Goal: Information Seeking & Learning: Find specific fact

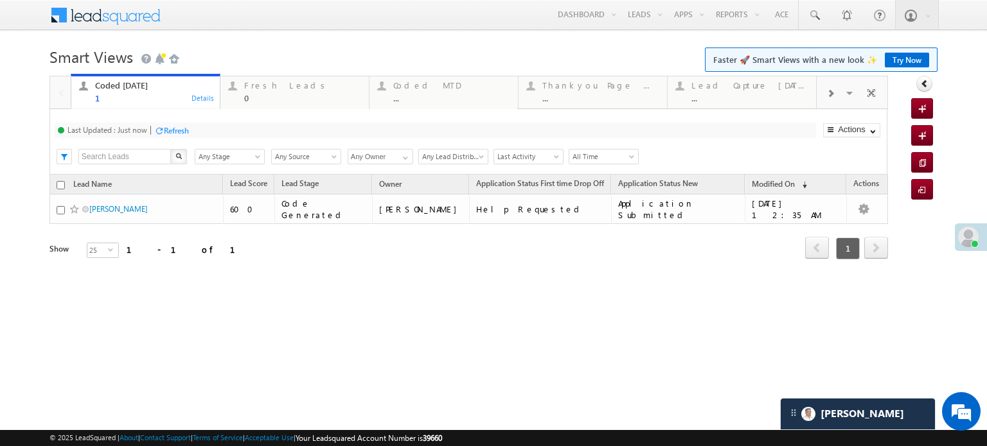
click at [182, 123] on div "Last Updated : Just now Refresh Refreshing..." at bounding box center [435, 130] width 761 height 15
click at [185, 134] on div "Refresh" at bounding box center [176, 131] width 25 height 10
click at [213, 136] on div "Refresh" at bounding box center [219, 130] width 35 height 12
drag, startPoint x: 256, startPoint y: 93, endPoint x: 225, endPoint y: 109, distance: 34.2
click at [256, 93] on div "0" at bounding box center [302, 98] width 117 height 10
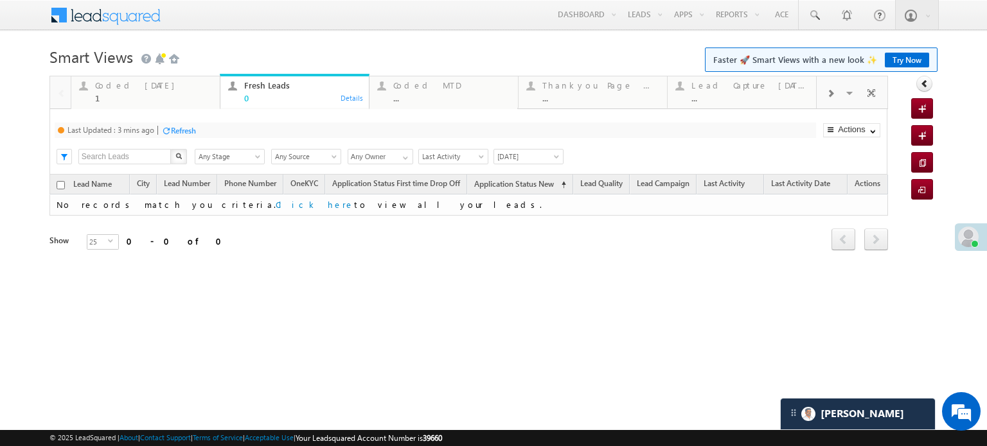
click at [181, 126] on div "Refresh" at bounding box center [183, 131] width 25 height 10
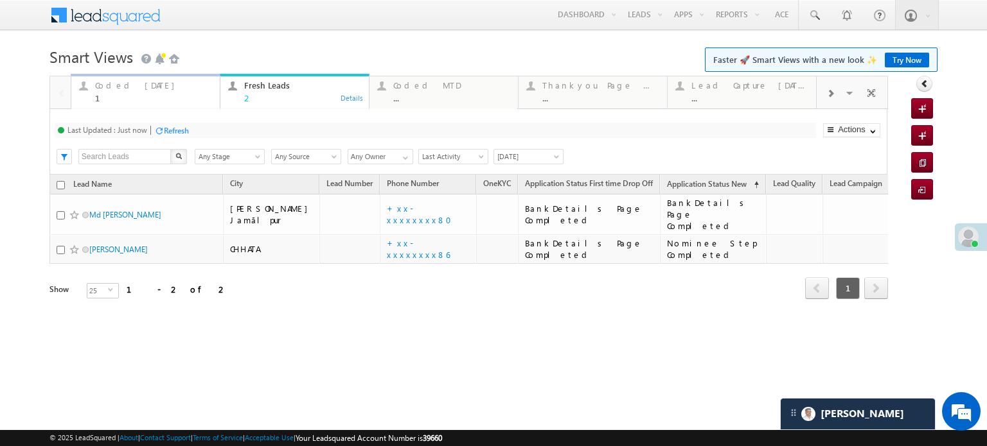
click at [117, 87] on div "Coded Today" at bounding box center [153, 85] width 117 height 10
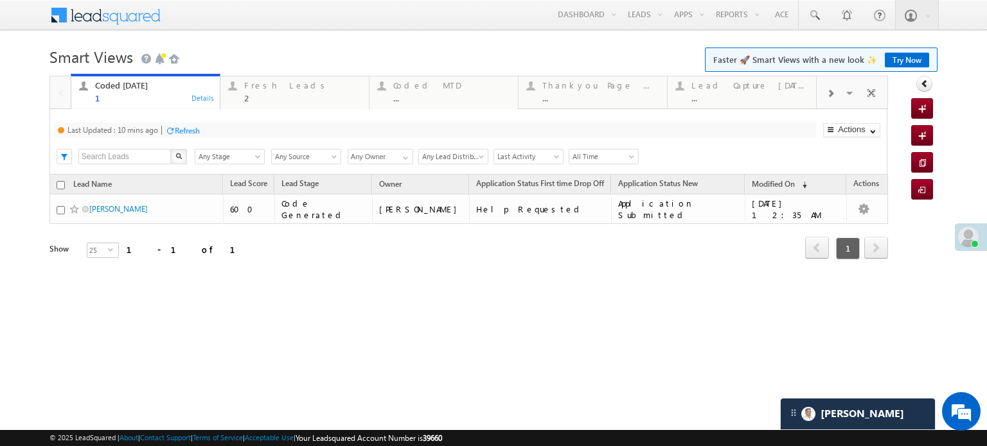
click at [188, 136] on div "Refresh" at bounding box center [182, 130] width 35 height 12
click at [240, 90] on div at bounding box center [232, 86] width 16 height 16
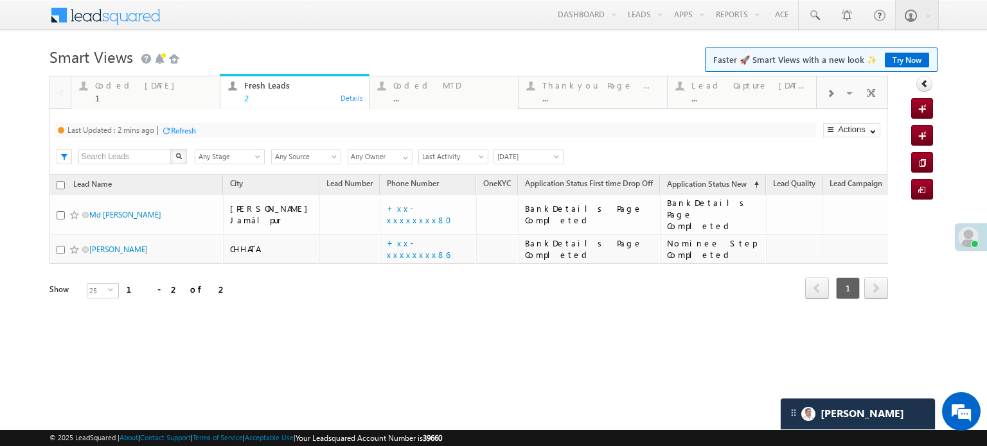
click at [180, 130] on div "Refresh" at bounding box center [183, 131] width 25 height 10
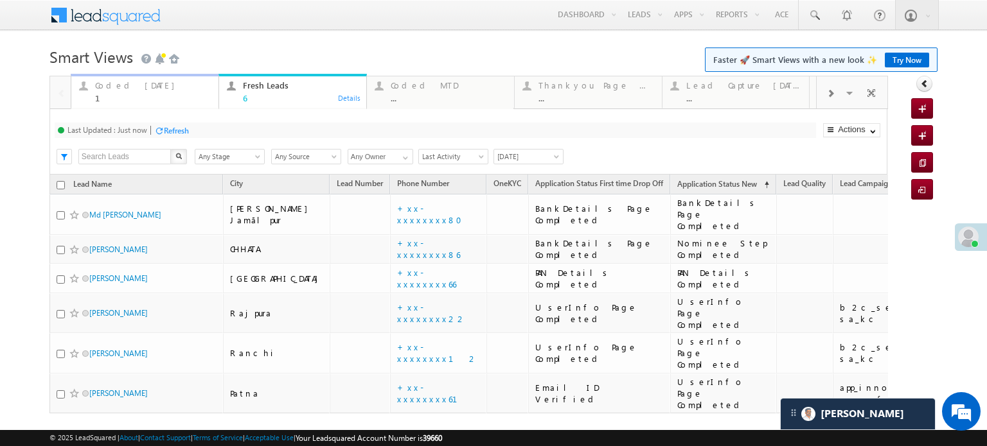
click at [127, 98] on div "1" at bounding box center [153, 98] width 116 height 10
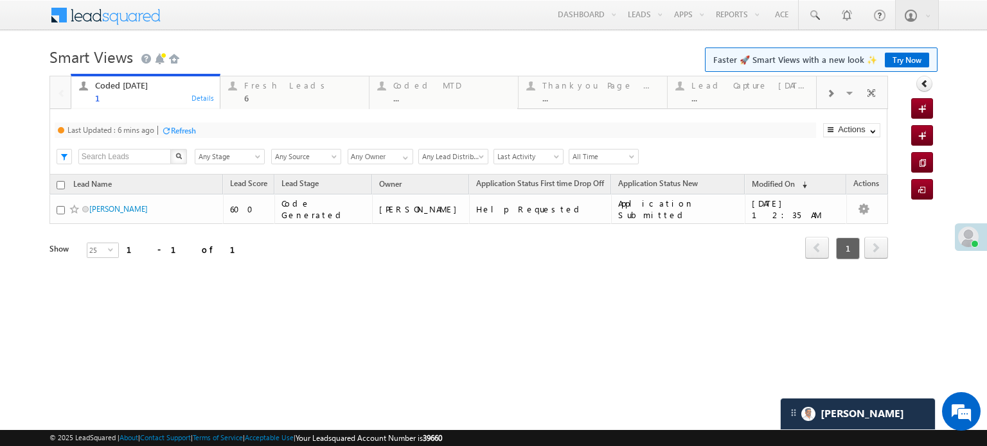
click at [172, 129] on div "Refresh" at bounding box center [183, 131] width 25 height 10
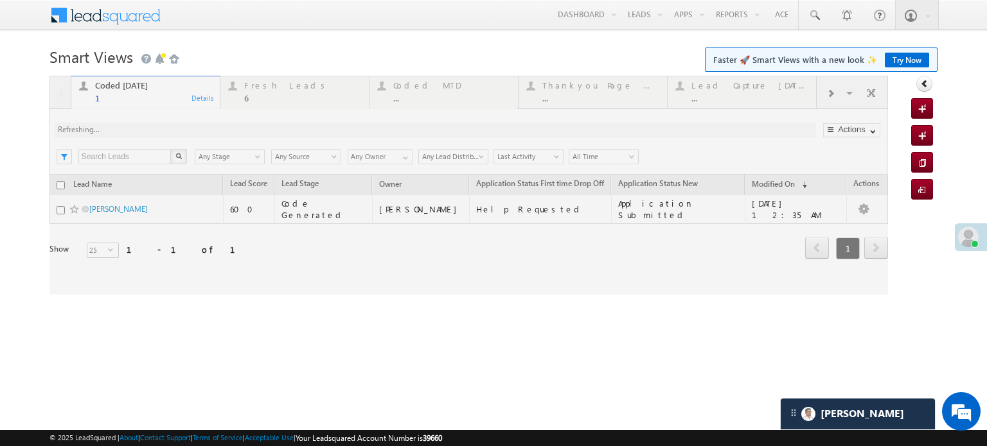
click at [172, 129] on div at bounding box center [468, 185] width 838 height 219
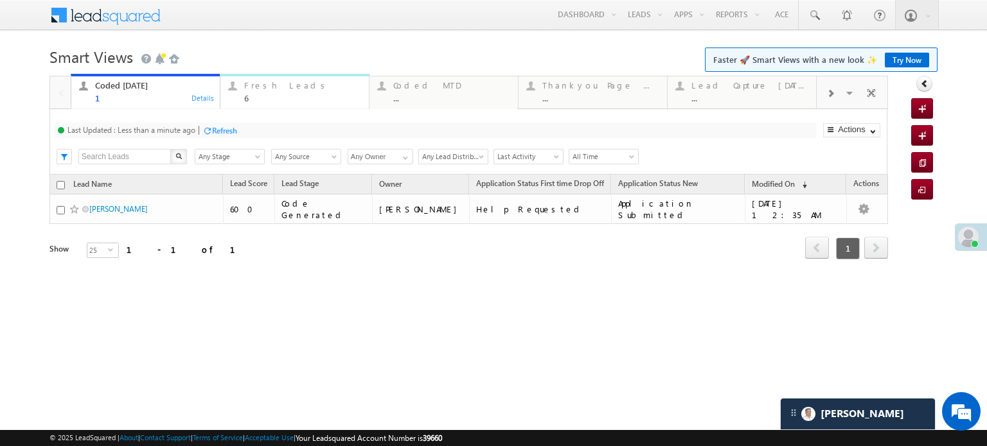
click at [272, 94] on div "6" at bounding box center [302, 98] width 117 height 10
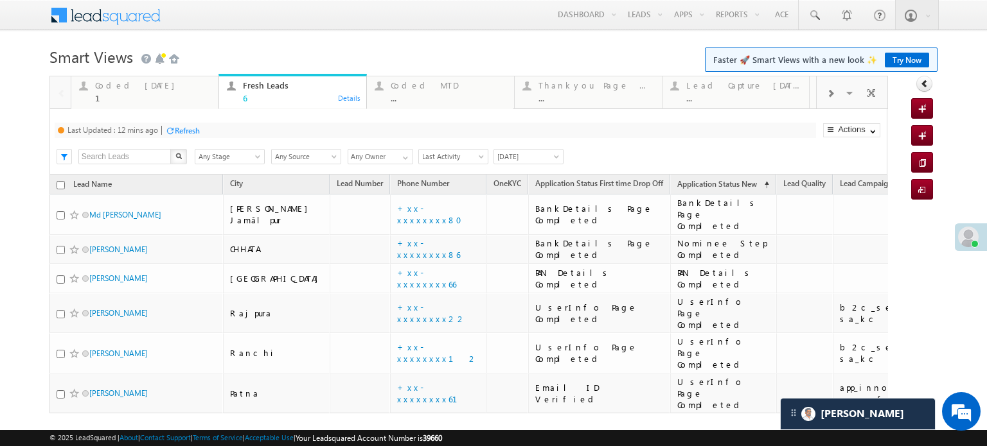
click at [203, 128] on div "Last Updated : 12 mins ago Refresh Refreshing..." at bounding box center [435, 130] width 761 height 15
click at [200, 128] on div "Refresh" at bounding box center [187, 131] width 25 height 10
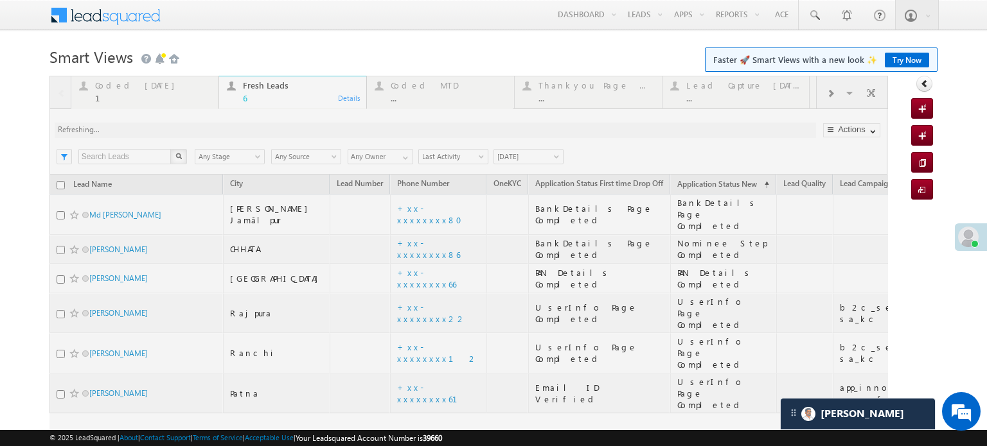
click at [200, 128] on div at bounding box center [468, 280] width 838 height 409
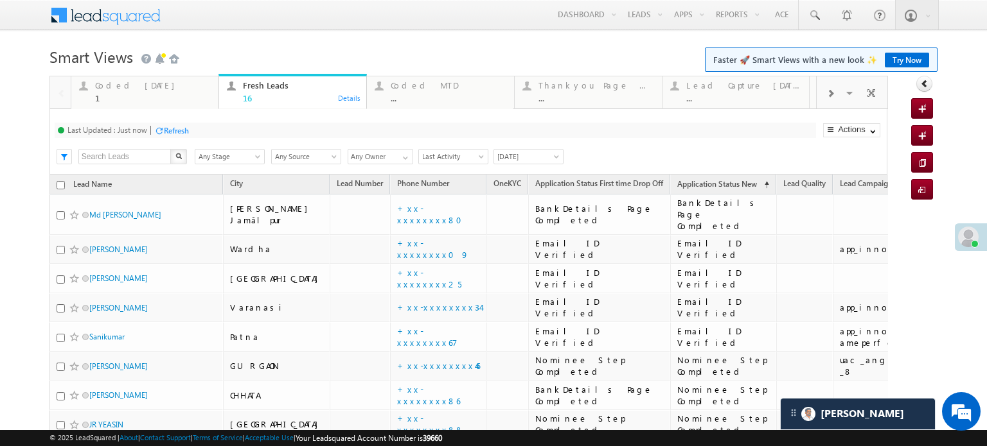
click at [184, 131] on div "Refresh" at bounding box center [176, 131] width 25 height 10
click at [230, 131] on div "Refresh" at bounding box center [224, 131] width 25 height 10
click at [125, 87] on div "Coded Today" at bounding box center [153, 85] width 116 height 10
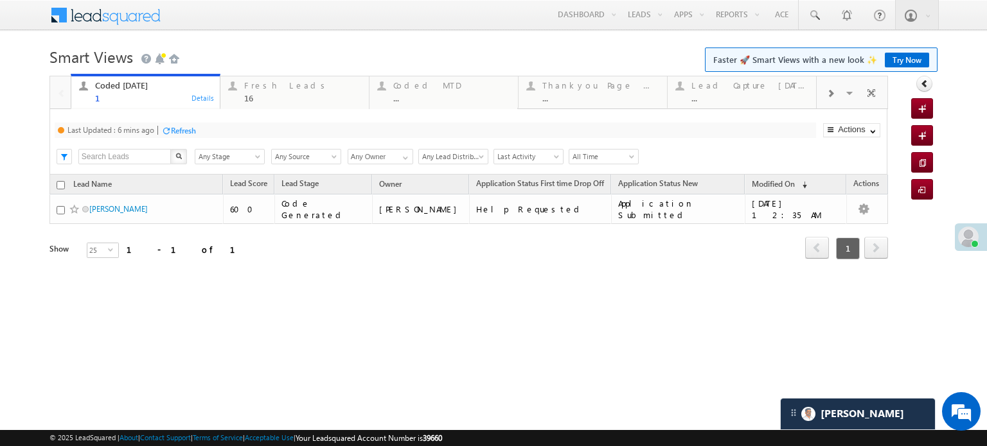
click at [175, 136] on div "Refresh" at bounding box center [178, 130] width 35 height 12
click at [306, 89] on div "Fresh Leads" at bounding box center [302, 85] width 117 height 10
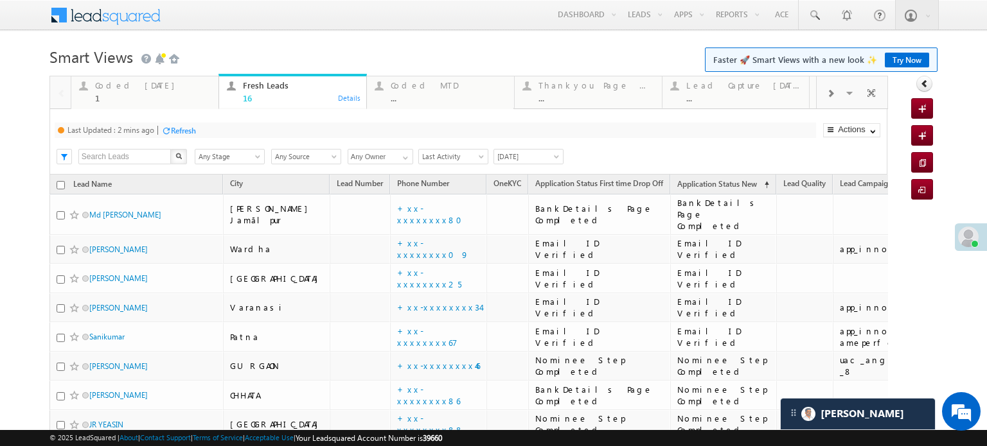
click at [191, 141] on div "Last Updated : 2 mins ago Refresh Refreshing... Search X Lead Stage Any Stage A…" at bounding box center [468, 142] width 838 height 66
click at [195, 132] on div "Refresh" at bounding box center [183, 131] width 25 height 10
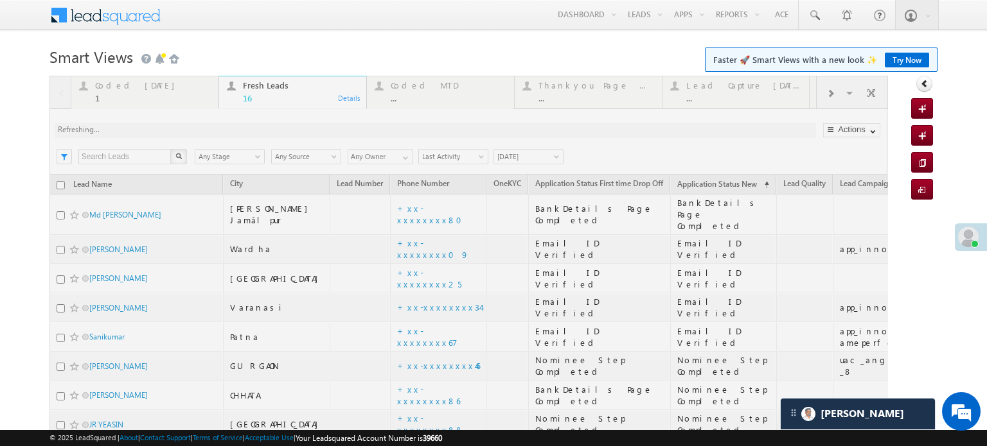
click at [195, 132] on div at bounding box center [468, 437] width 838 height 723
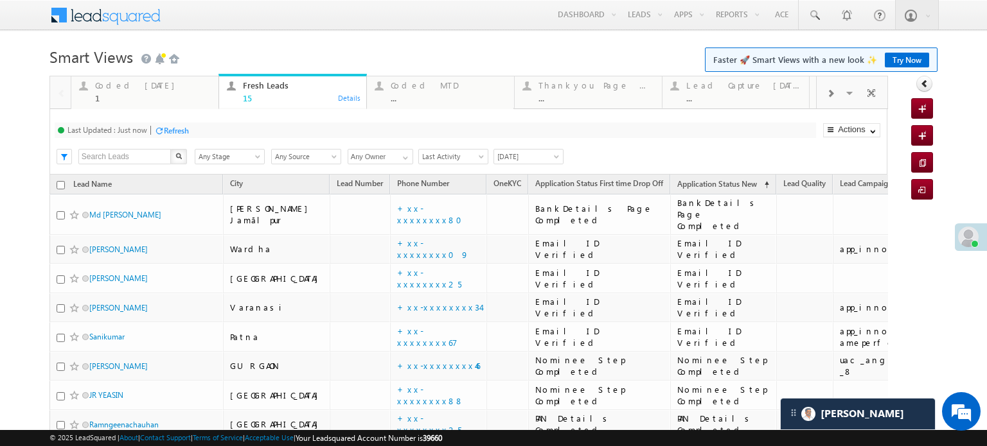
click at [180, 128] on div "Refresh" at bounding box center [176, 131] width 25 height 10
click at [141, 91] on div "Coded Today 1" at bounding box center [153, 90] width 116 height 25
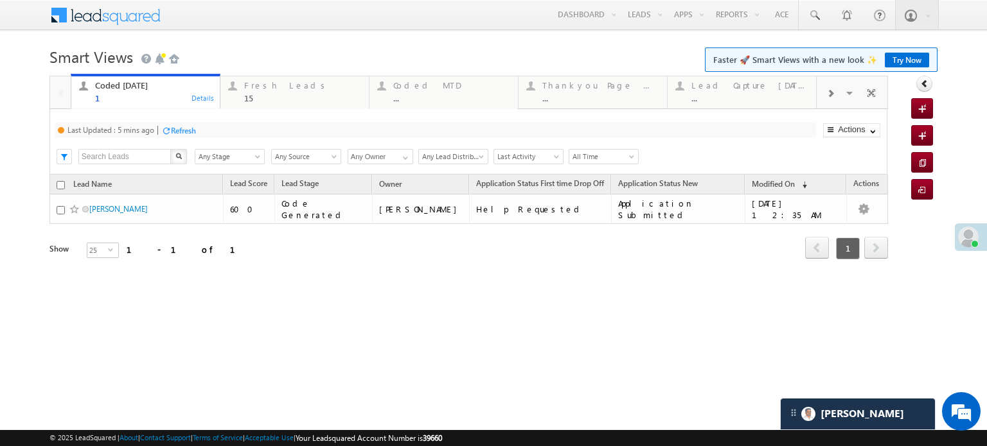
click at [175, 129] on div "Refresh" at bounding box center [183, 131] width 25 height 10
click at [259, 97] on div "15" at bounding box center [302, 98] width 117 height 10
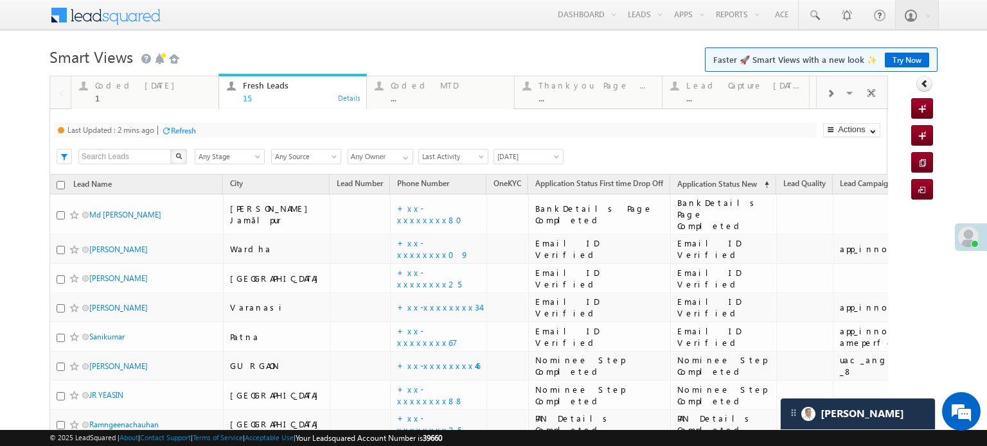
click at [194, 128] on div "Refresh" at bounding box center [183, 131] width 25 height 10
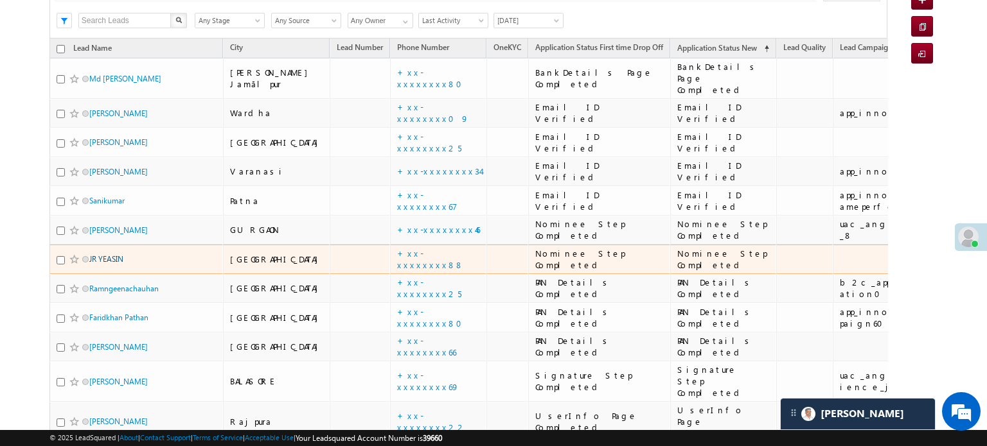
scroll to position [108, 0]
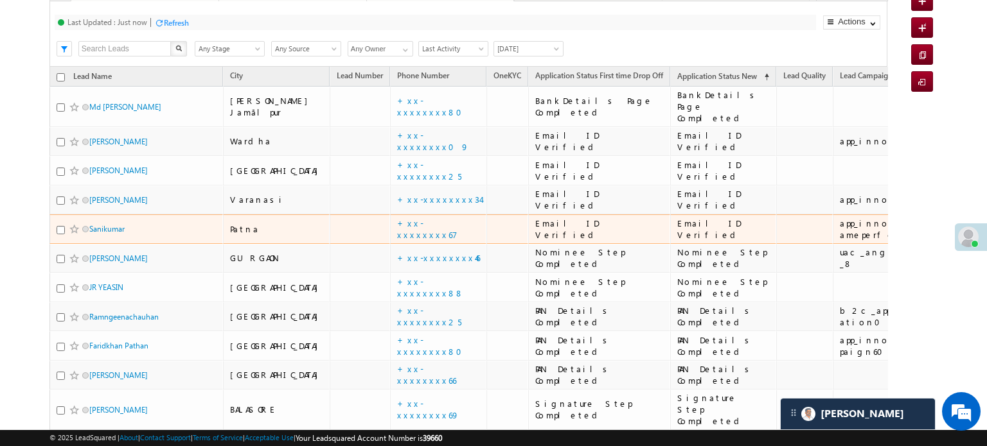
drag, startPoint x: 95, startPoint y: 210, endPoint x: 87, endPoint y: 277, distance: 67.3
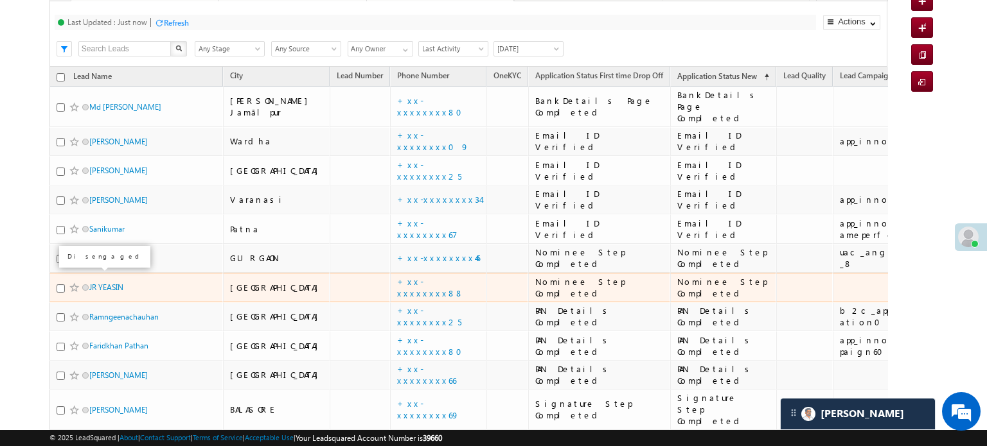
drag, startPoint x: 87, startPoint y: 277, endPoint x: 44, endPoint y: 272, distance: 44.0
click at [0, 274] on body "Menu Priya Rathore priya .rath ore@a ngelb rokin g.com" at bounding box center [493, 277] width 987 height 770
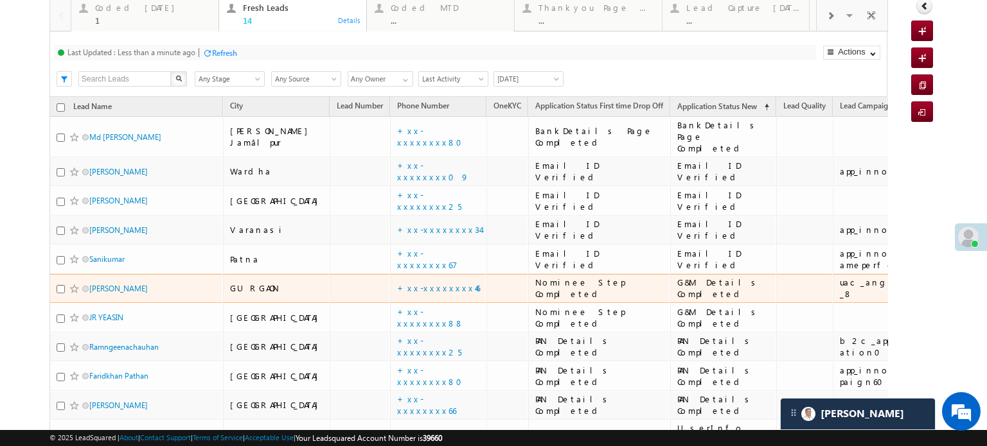
scroll to position [0, 0]
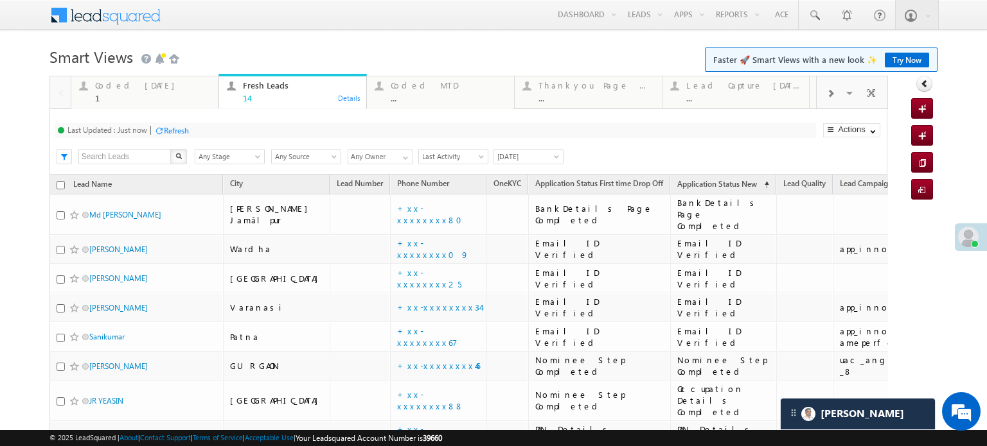
click at [183, 126] on div "Refresh" at bounding box center [176, 131] width 25 height 10
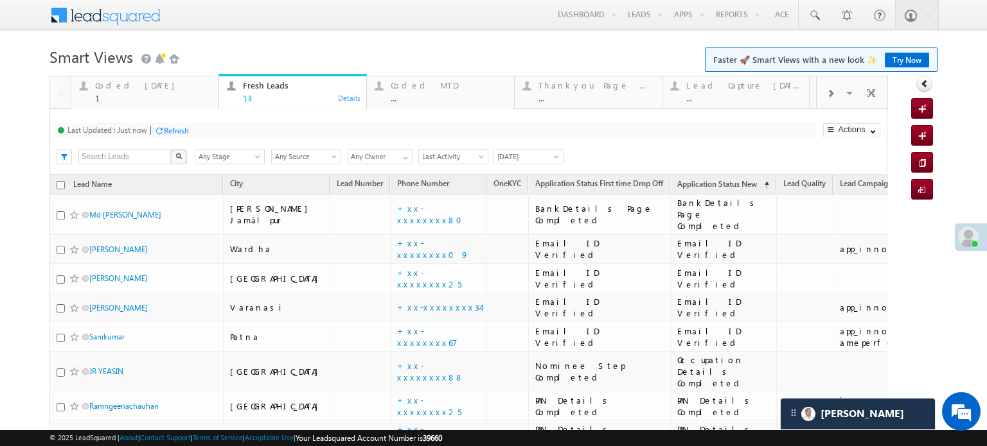
click at [180, 124] on div "Refresh" at bounding box center [171, 130] width 35 height 12
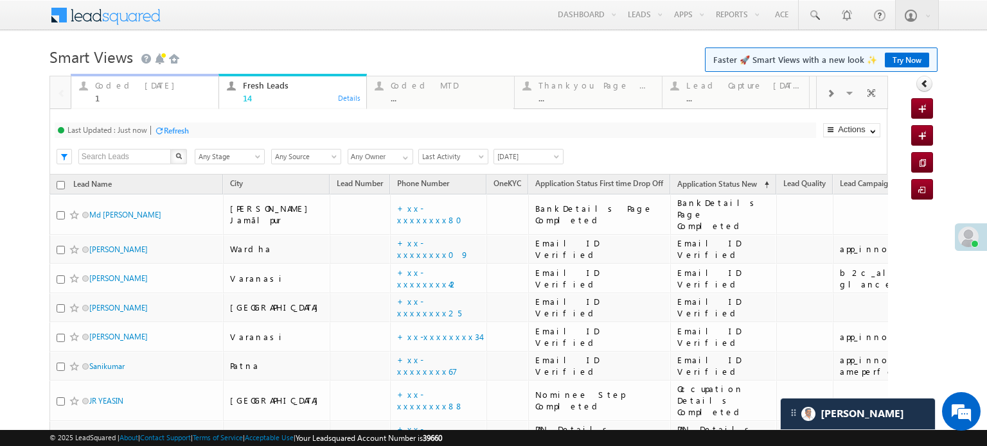
click at [131, 82] on div "Coded Today" at bounding box center [153, 85] width 116 height 10
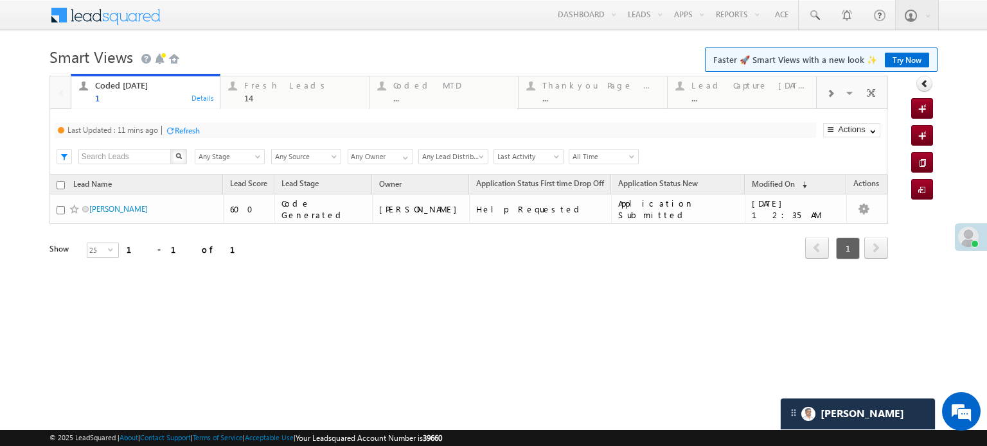
click at [180, 128] on div "Refresh" at bounding box center [187, 131] width 25 height 10
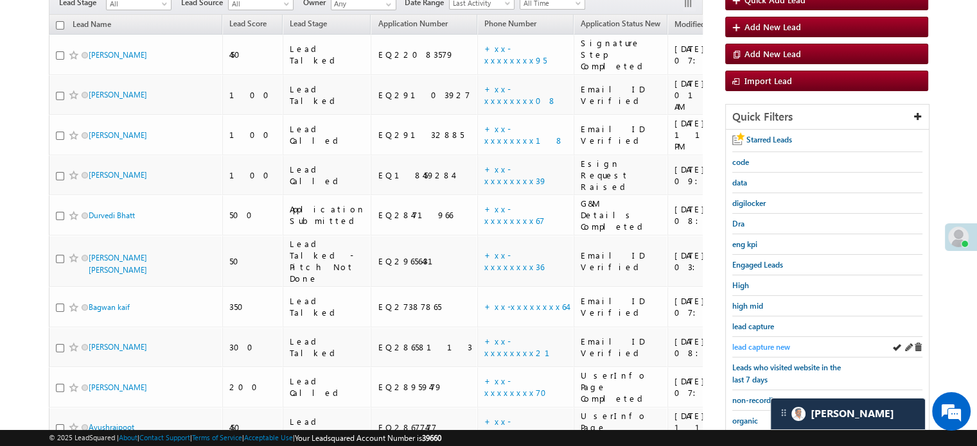
scroll to position [128, 0]
click at [770, 342] on span "lead capture new" at bounding box center [761, 347] width 58 height 10
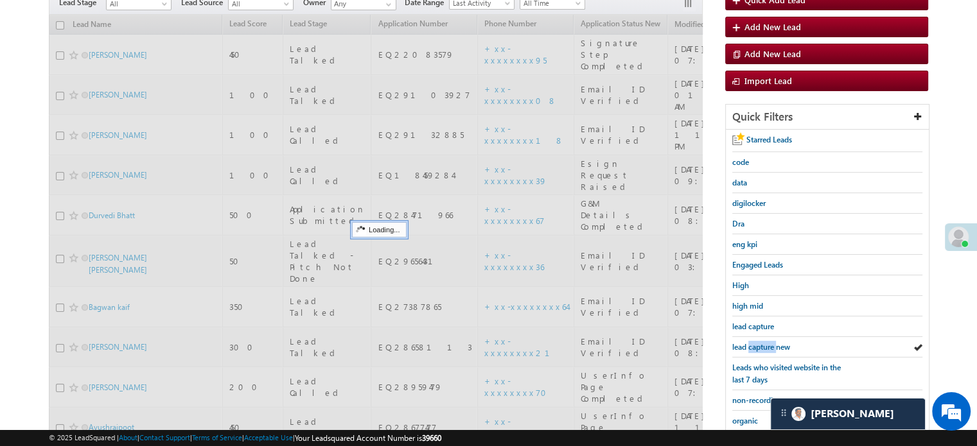
click at [770, 342] on span "lead capture new" at bounding box center [761, 347] width 58 height 10
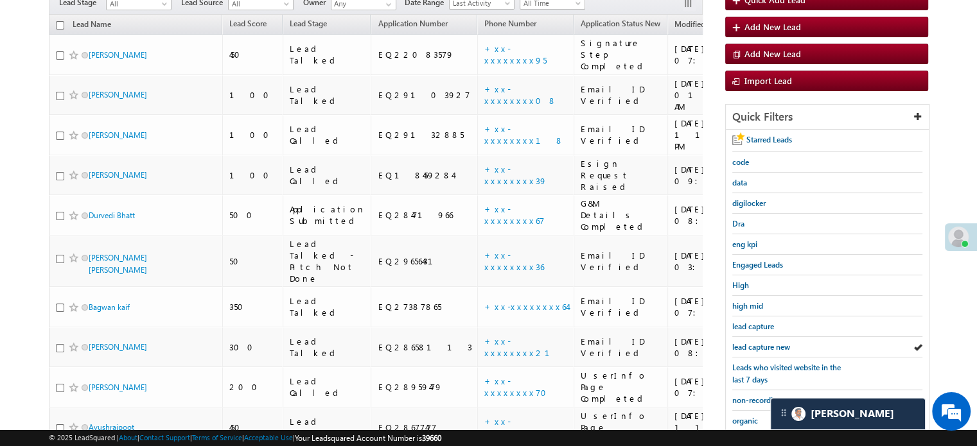
click at [770, 342] on span "lead capture new" at bounding box center [761, 347] width 58 height 10
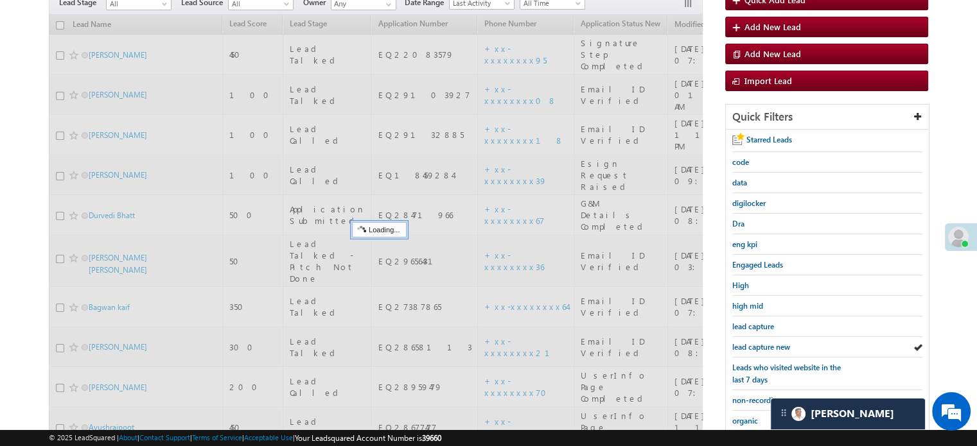
click at [770, 342] on span "lead capture new" at bounding box center [761, 347] width 58 height 10
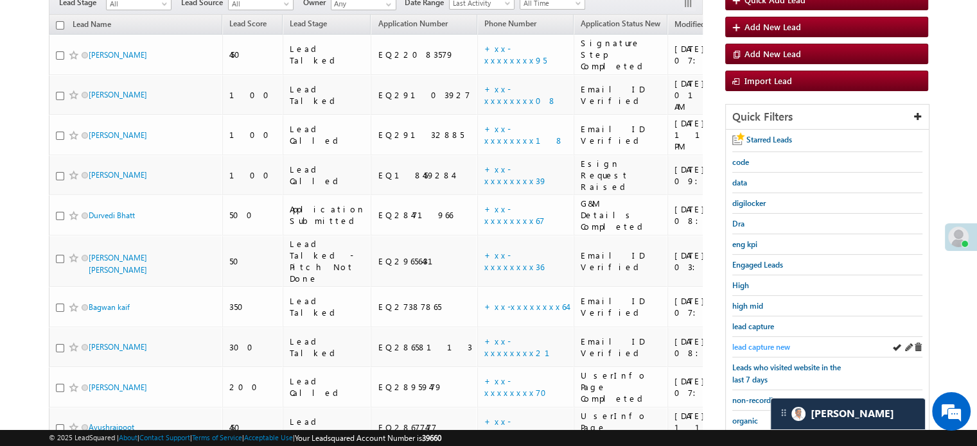
click at [735, 344] on span "lead capture new" at bounding box center [761, 347] width 58 height 10
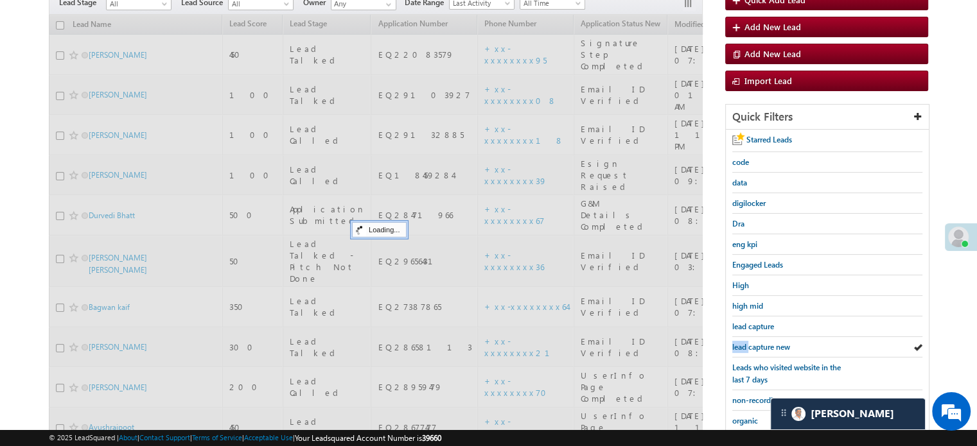
click at [735, 344] on span "lead capture new" at bounding box center [761, 347] width 58 height 10
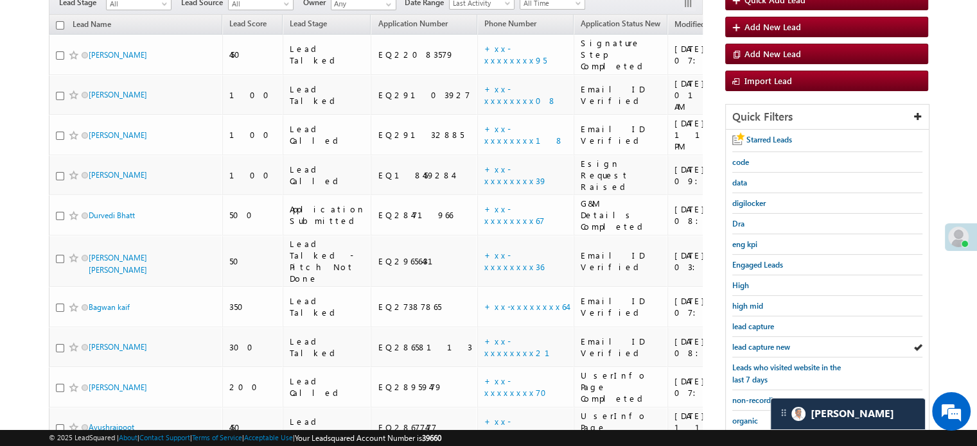
scroll to position [276, 0]
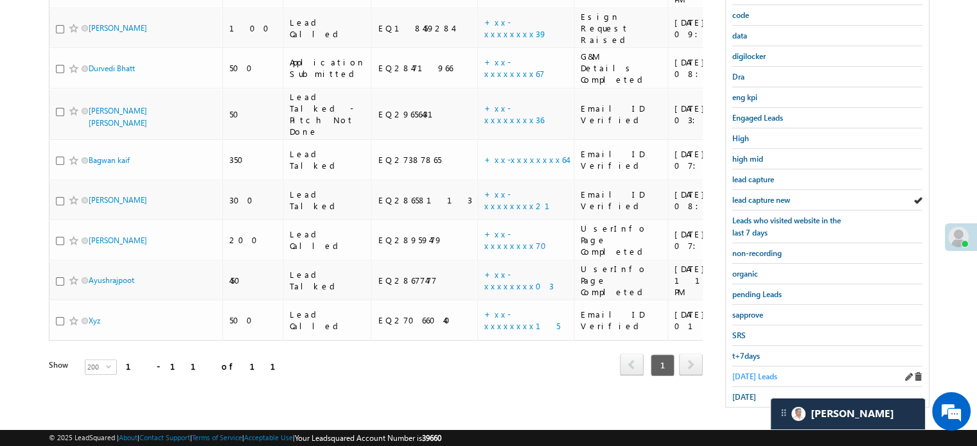
click at [750, 374] on span "Today's Leads" at bounding box center [754, 377] width 45 height 10
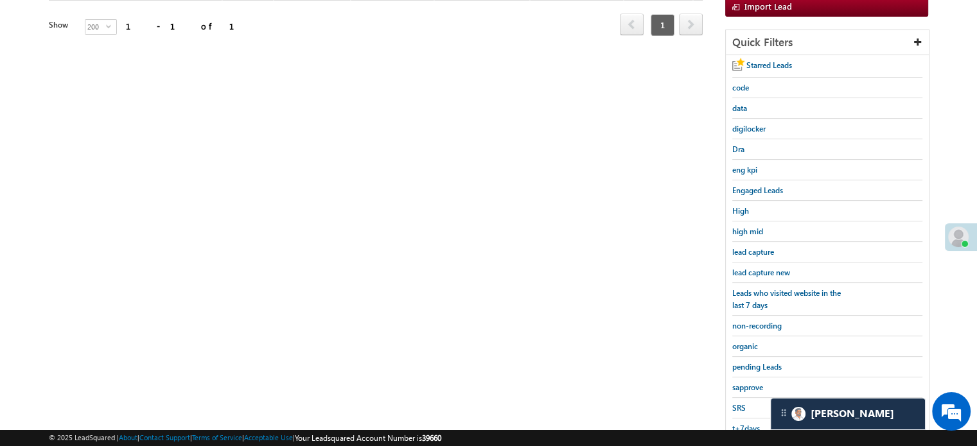
scroll to position [211, 0]
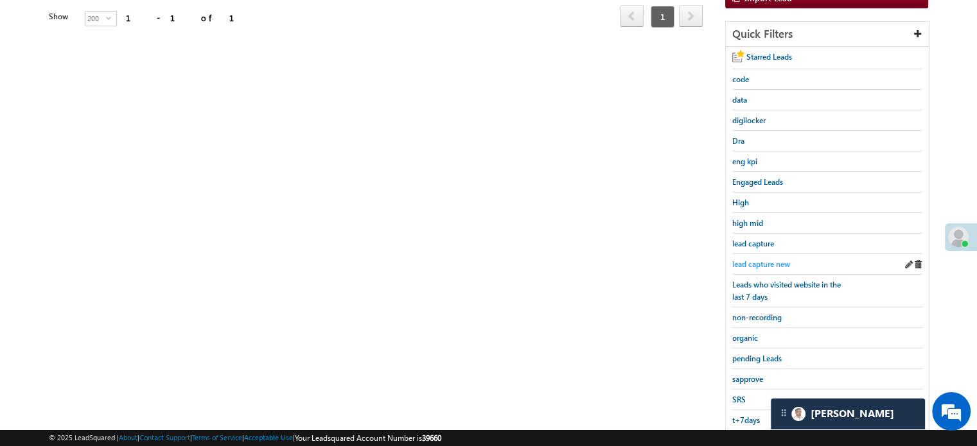
click at [751, 263] on span "lead capture new" at bounding box center [761, 265] width 58 height 10
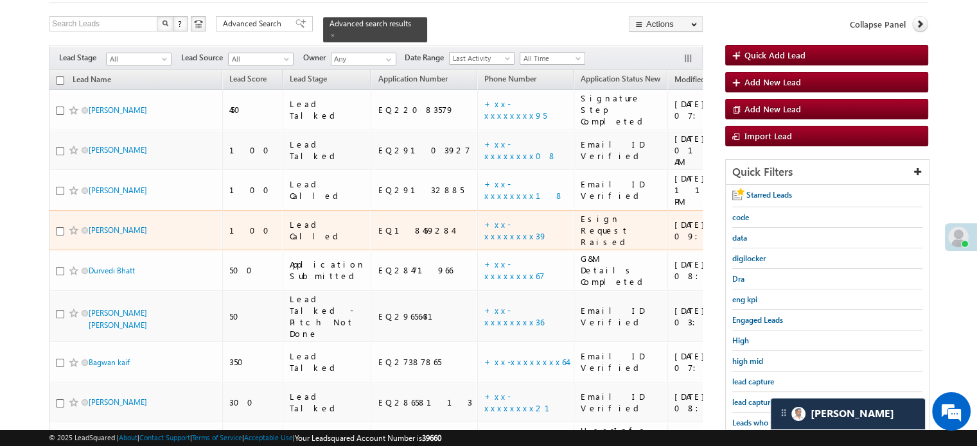
scroll to position [147, 0]
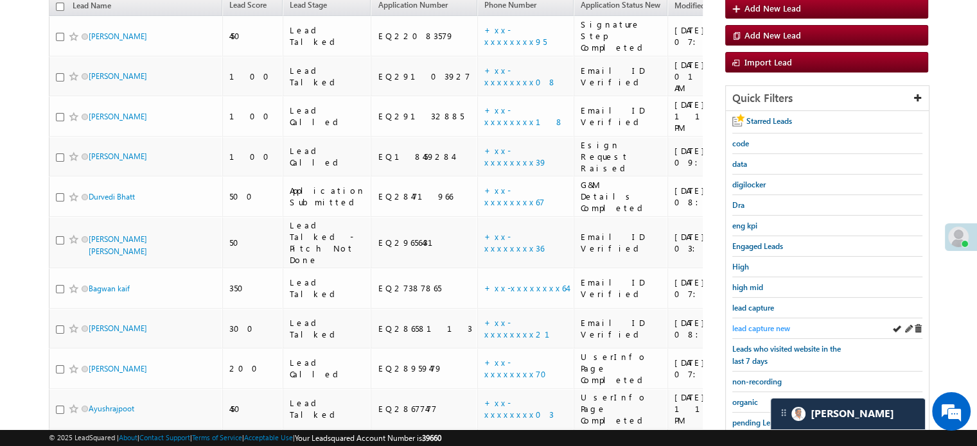
click at [748, 324] on span "lead capture new" at bounding box center [761, 329] width 58 height 10
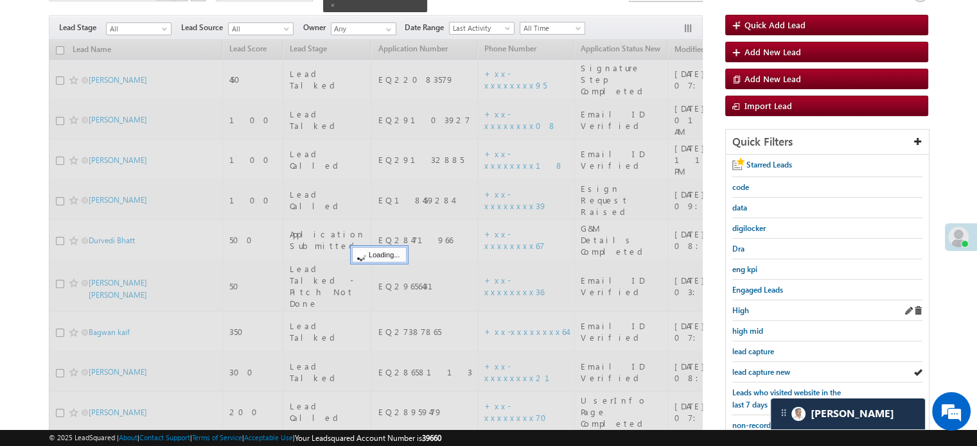
scroll to position [83, 0]
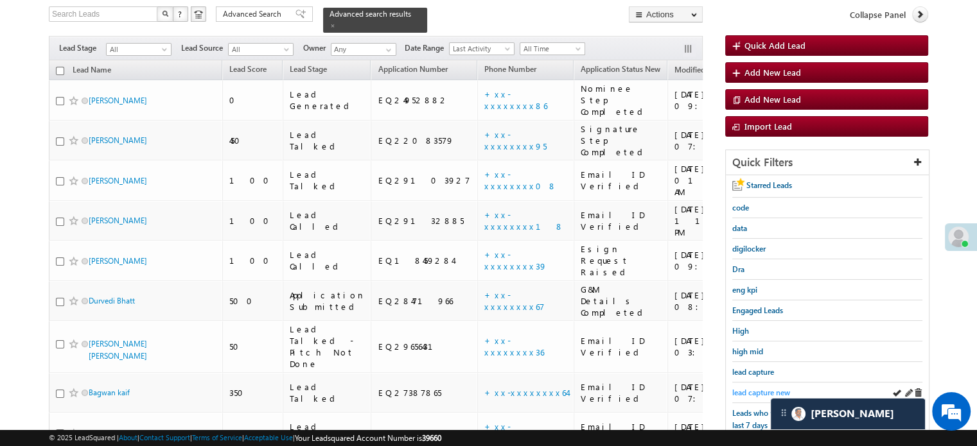
click at [750, 389] on span "lead capture new" at bounding box center [761, 393] width 58 height 10
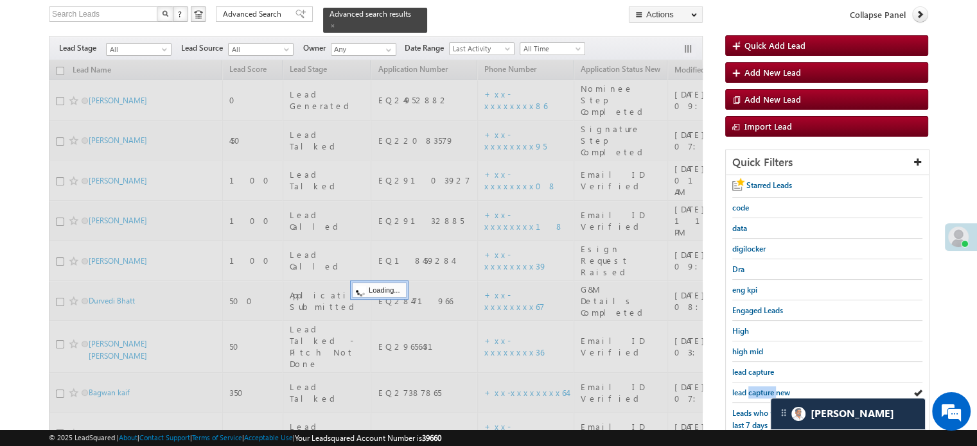
click at [750, 389] on span "lead capture new" at bounding box center [761, 393] width 58 height 10
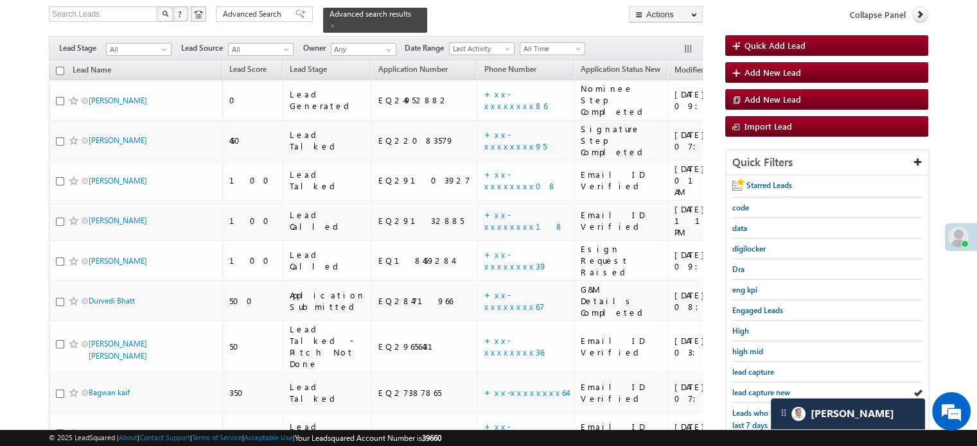
click at [750, 389] on span "lead capture new" at bounding box center [761, 393] width 58 height 10
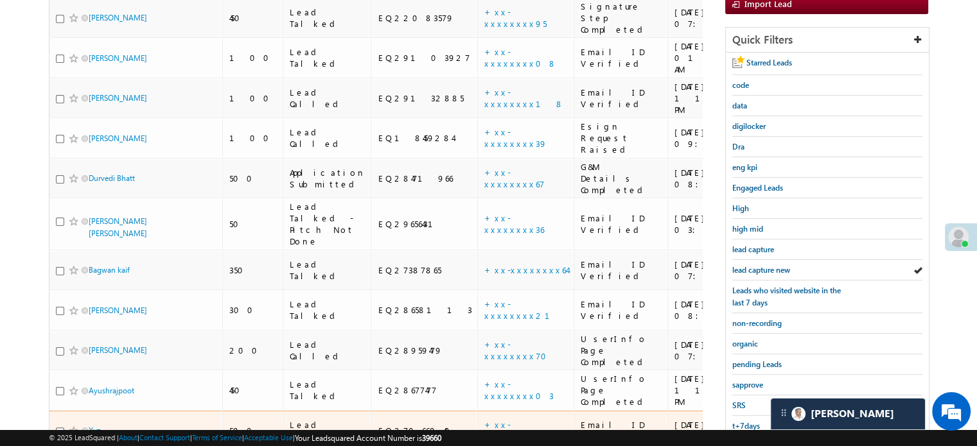
scroll to position [211, 0]
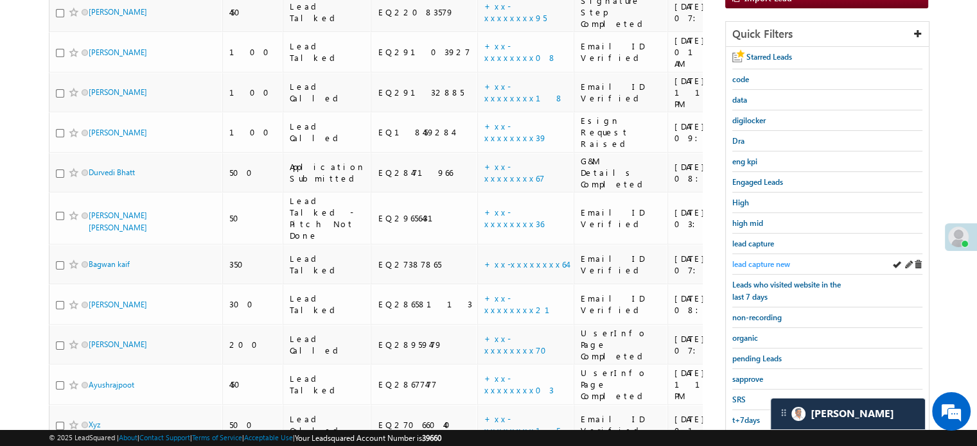
click at [756, 263] on span "lead capture new" at bounding box center [761, 265] width 58 height 10
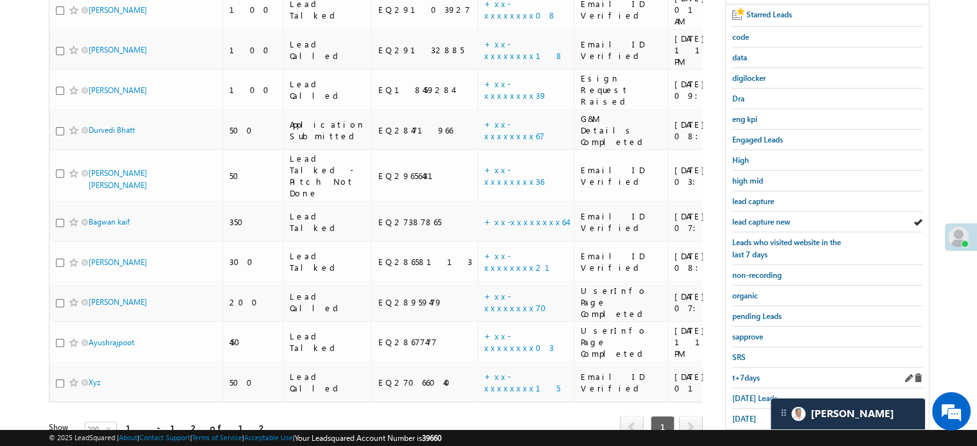
scroll to position [276, 0]
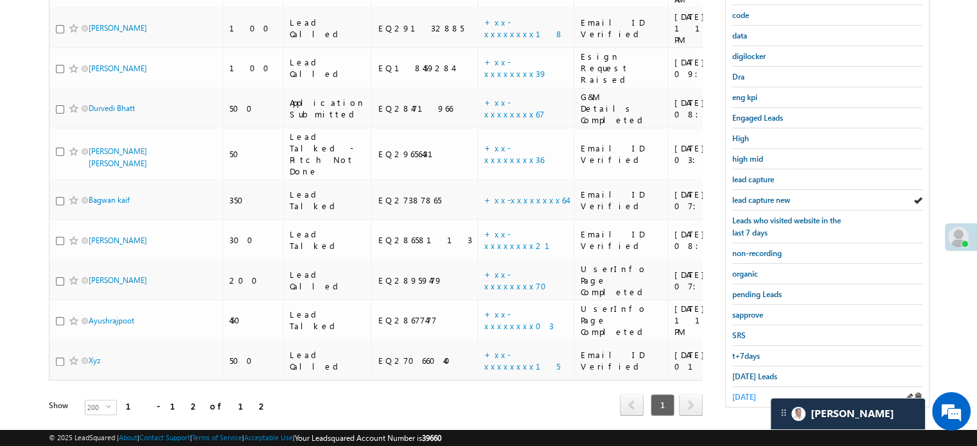
click at [756, 392] on span "yesterday" at bounding box center [744, 397] width 24 height 10
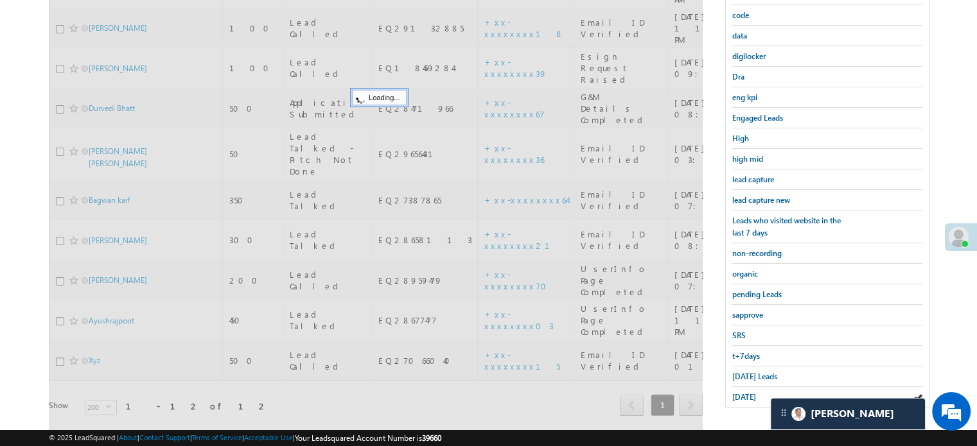
click at [756, 392] on span "yesterday" at bounding box center [744, 397] width 24 height 10
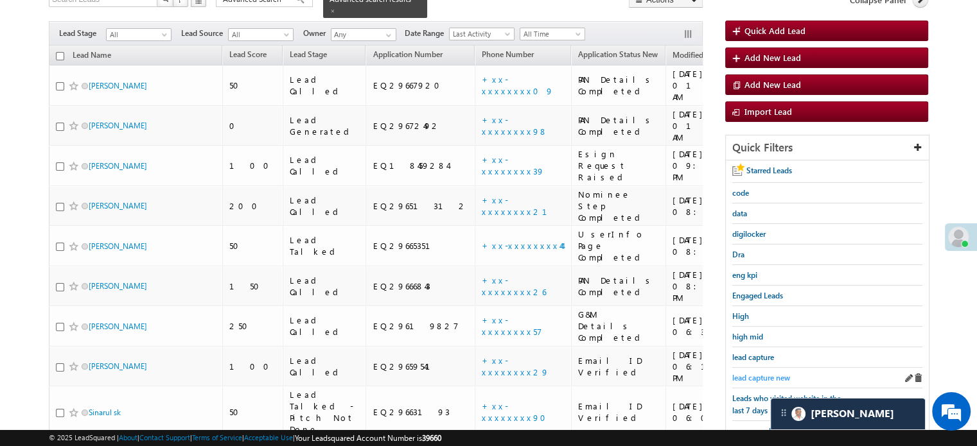
scroll to position [83, 0]
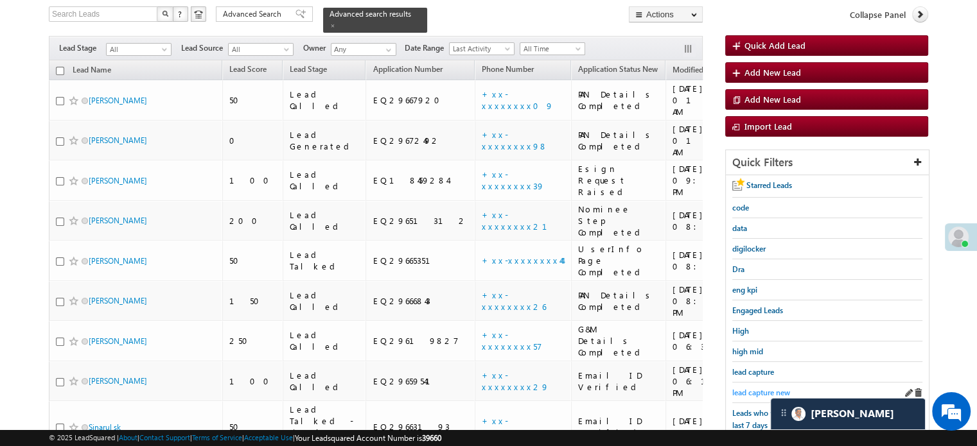
click at [754, 389] on span "lead capture new" at bounding box center [761, 393] width 58 height 10
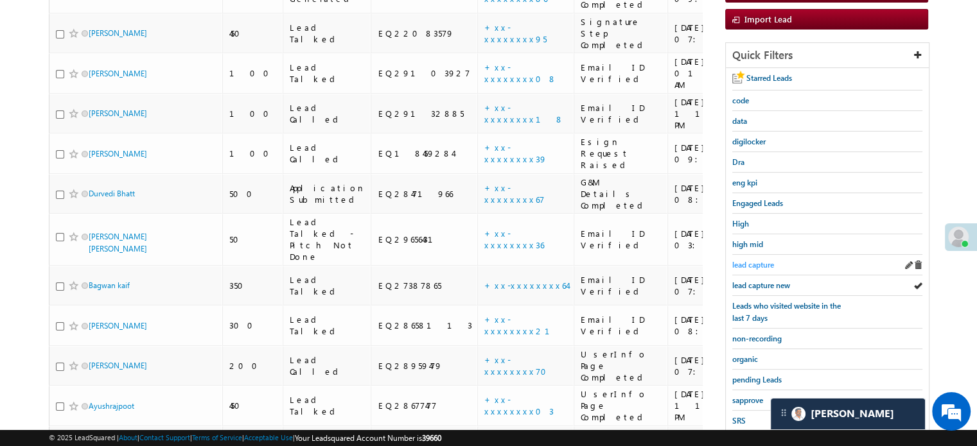
scroll to position [193, 0]
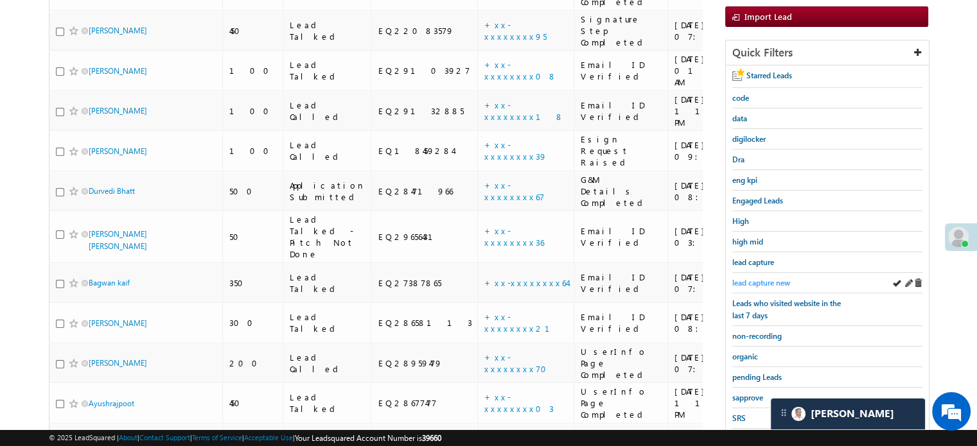
click at [734, 281] on span "lead capture new" at bounding box center [761, 283] width 58 height 10
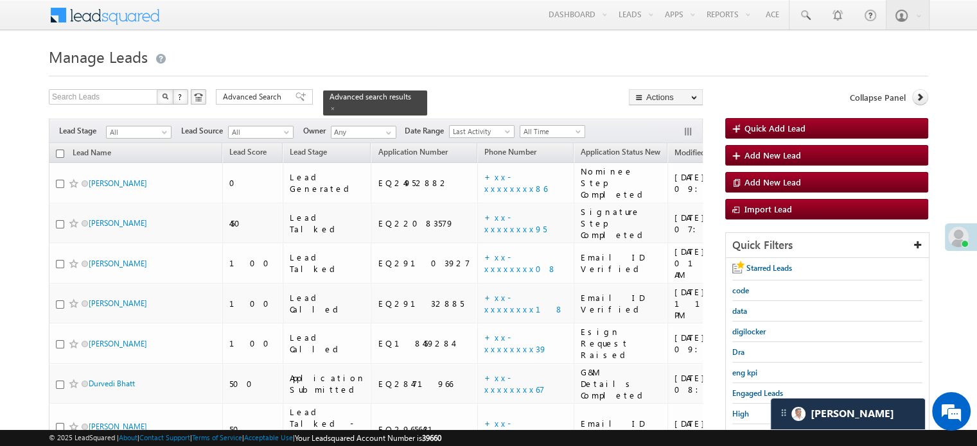
scroll to position [128, 0]
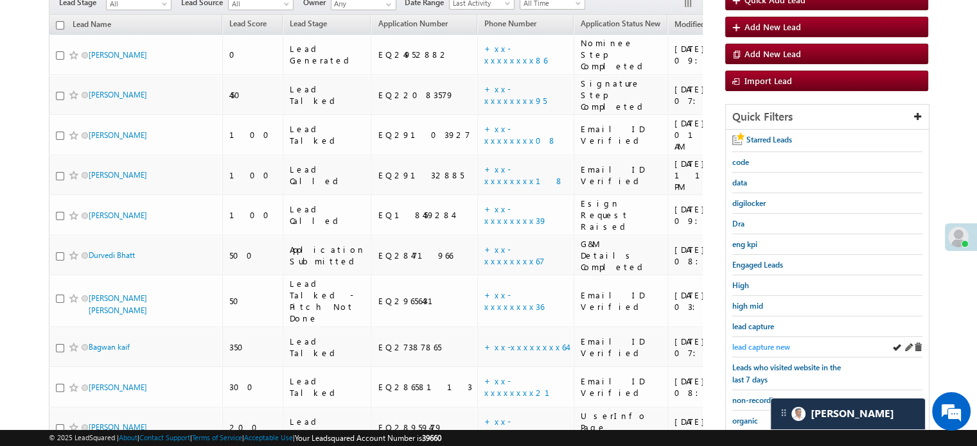
click at [758, 342] on span "lead capture new" at bounding box center [761, 347] width 58 height 10
click at [757, 342] on span "lead capture new" at bounding box center [761, 347] width 58 height 10
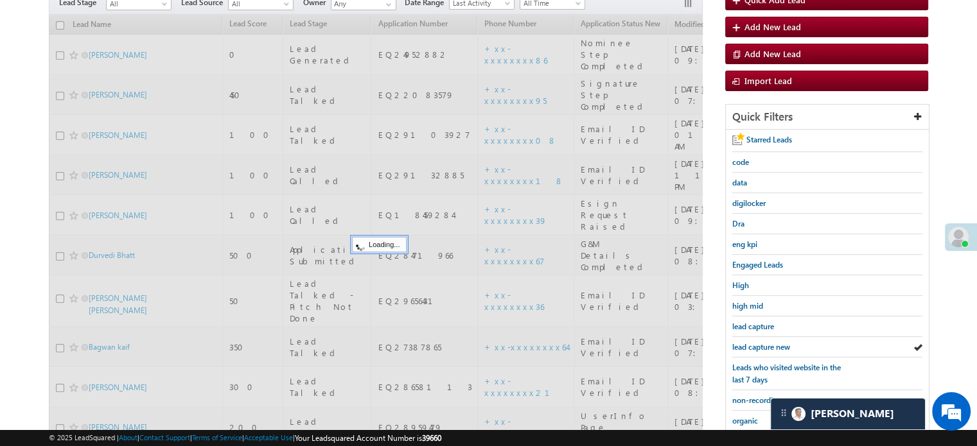
click at [757, 342] on span "lead capture new" at bounding box center [761, 347] width 58 height 10
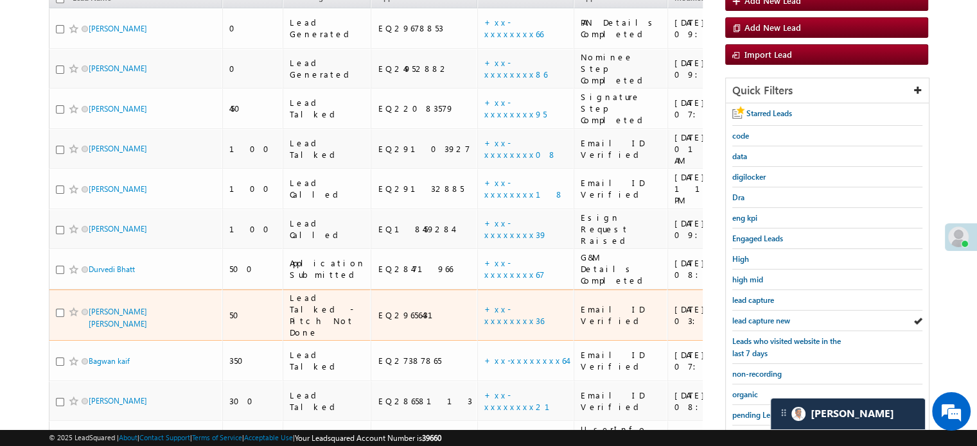
scroll to position [193, 0]
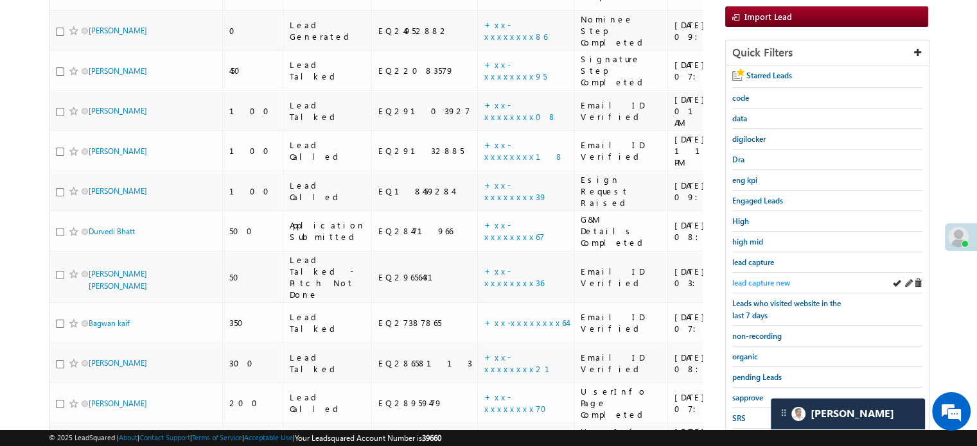
drag, startPoint x: 731, startPoint y: 270, endPoint x: 748, endPoint y: 279, distance: 19.8
click at [748, 279] on div "Starred Leads code data digilocker Dra eng kpi Engaged Leads High high mid lead…" at bounding box center [827, 278] width 203 height 425
click at [748, 279] on span "lead capture new" at bounding box center [761, 283] width 58 height 10
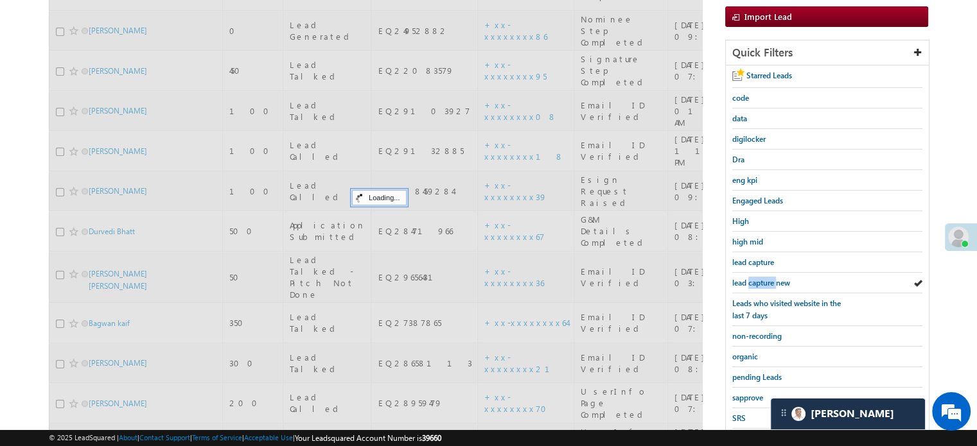
click at [748, 279] on span "lead capture new" at bounding box center [761, 283] width 58 height 10
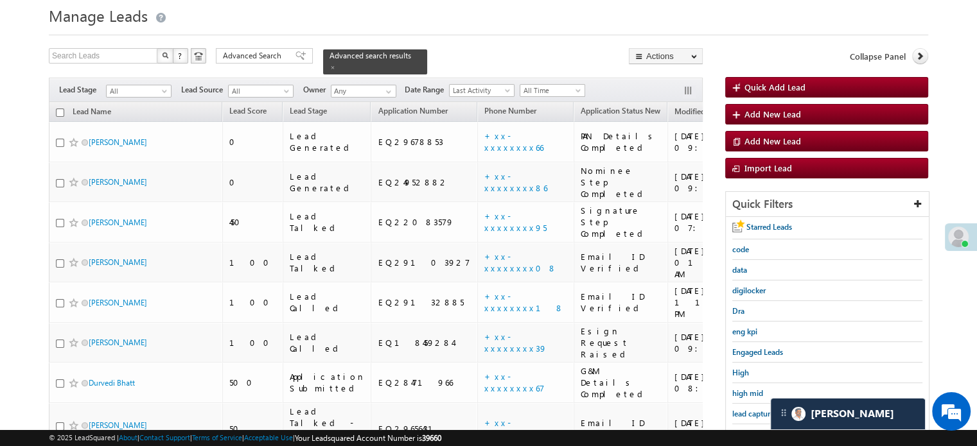
scroll to position [64, 0]
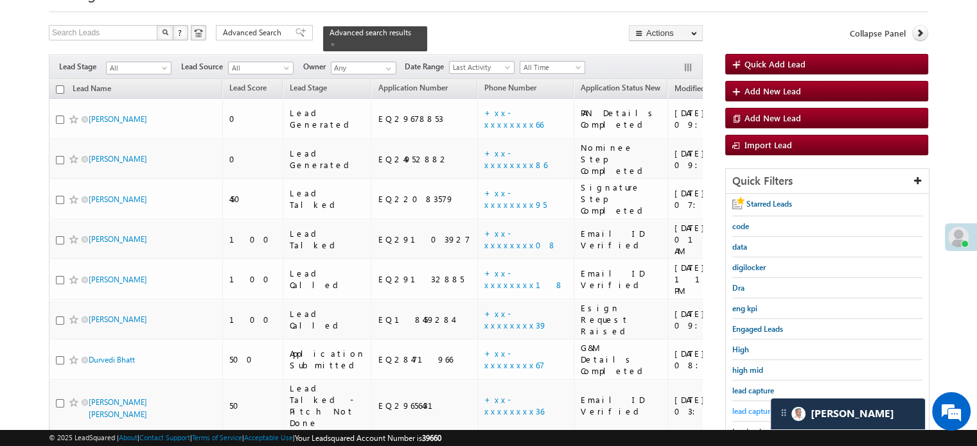
click at [752, 407] on span "lead capture new" at bounding box center [761, 412] width 58 height 10
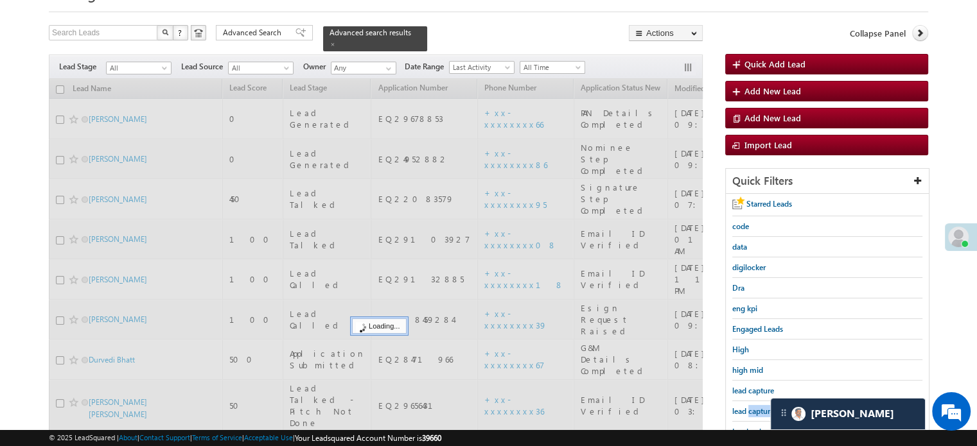
click at [752, 407] on span "lead capture new" at bounding box center [761, 412] width 58 height 10
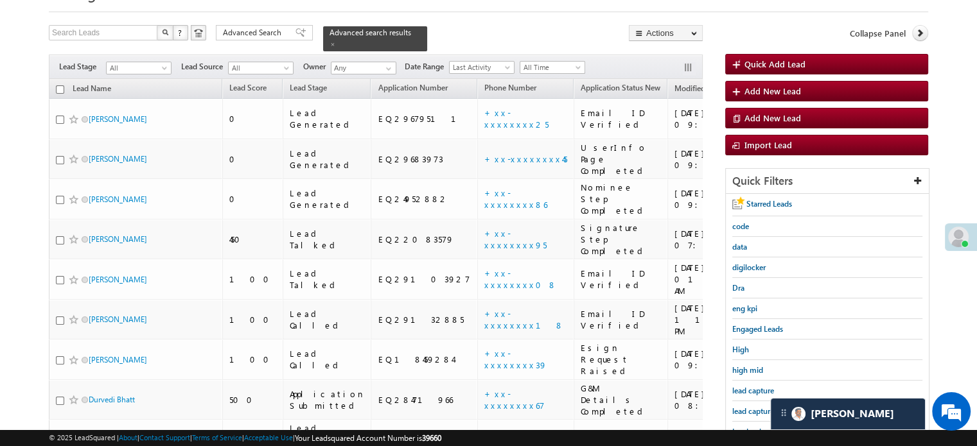
click at [752, 407] on span "lead capture new" at bounding box center [761, 412] width 58 height 10
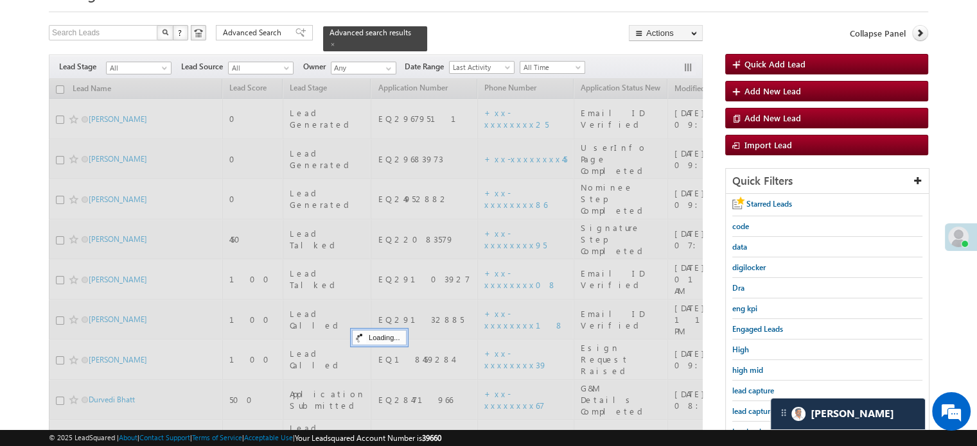
click at [752, 407] on span "lead capture new" at bounding box center [761, 412] width 58 height 10
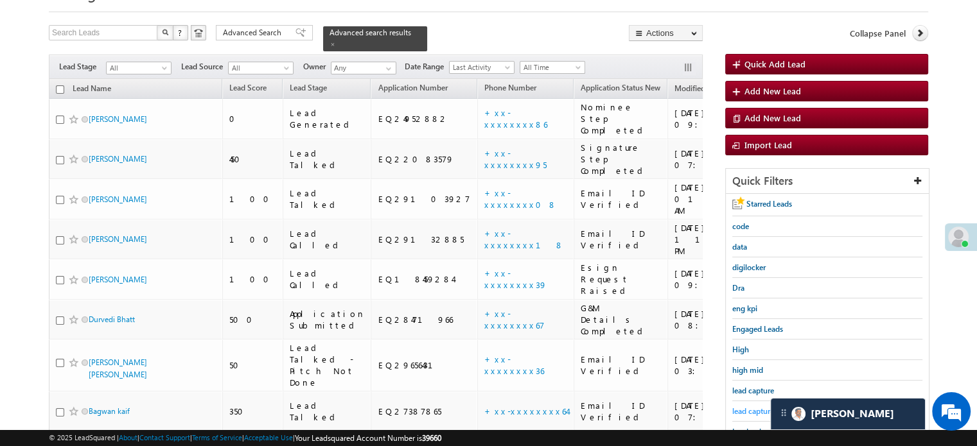
click at [753, 408] on span "lead capture new" at bounding box center [761, 412] width 58 height 10
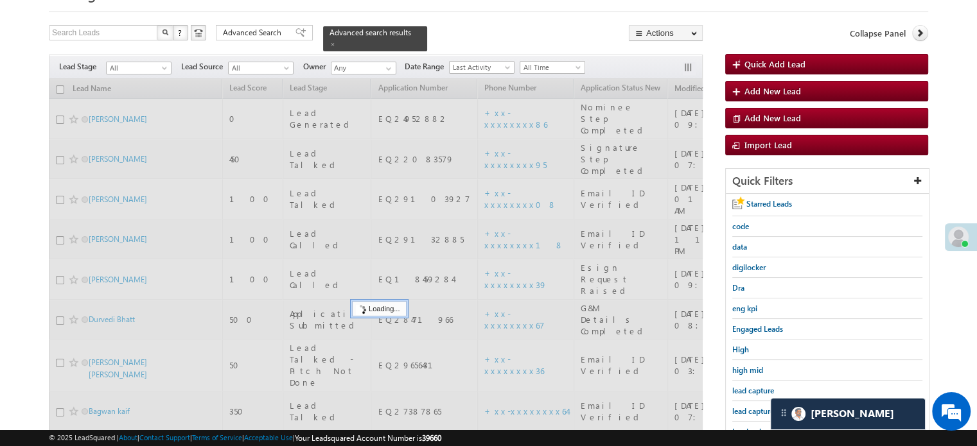
click at [753, 408] on span "lead capture new" at bounding box center [761, 412] width 58 height 10
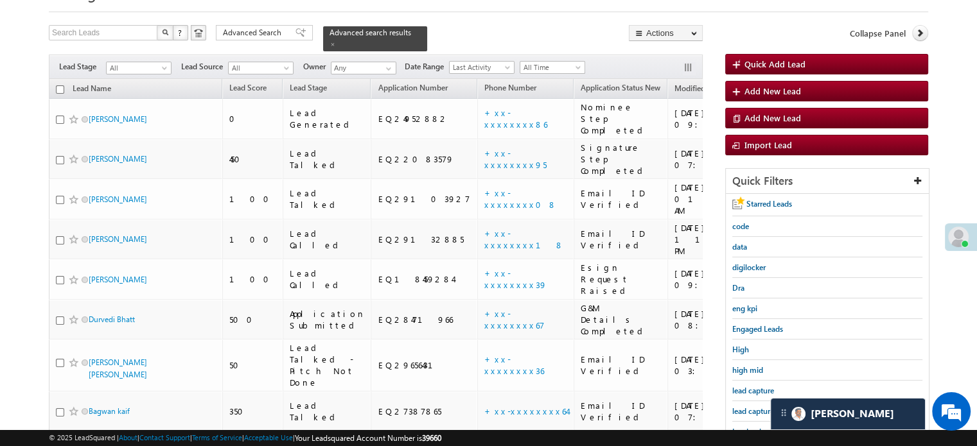
click at [753, 408] on span "lead capture new" at bounding box center [761, 412] width 58 height 10
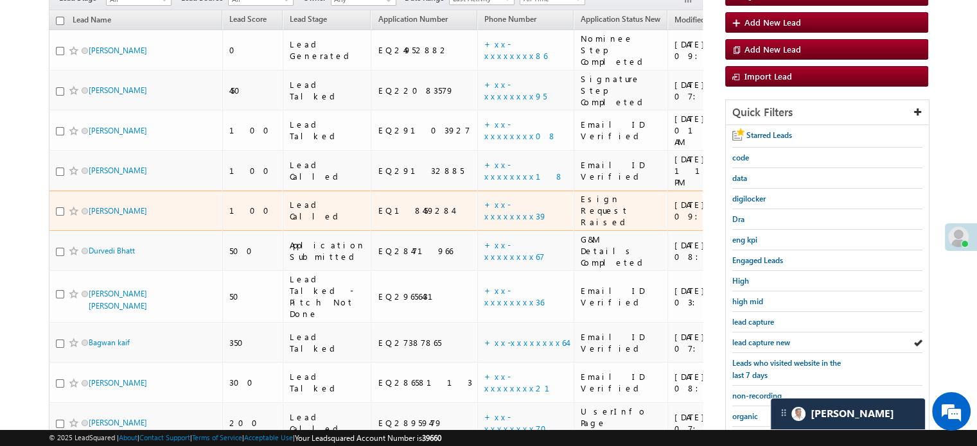
scroll to position [276, 0]
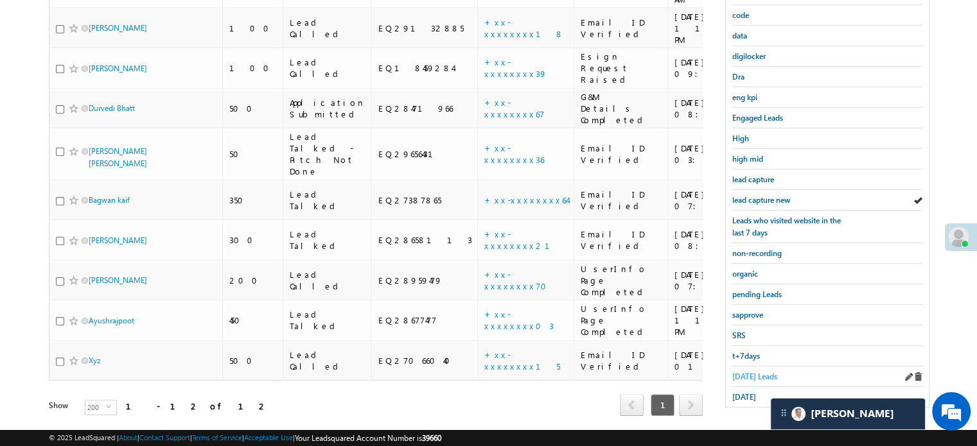
click at [743, 376] on span "Today's Leads" at bounding box center [754, 377] width 45 height 10
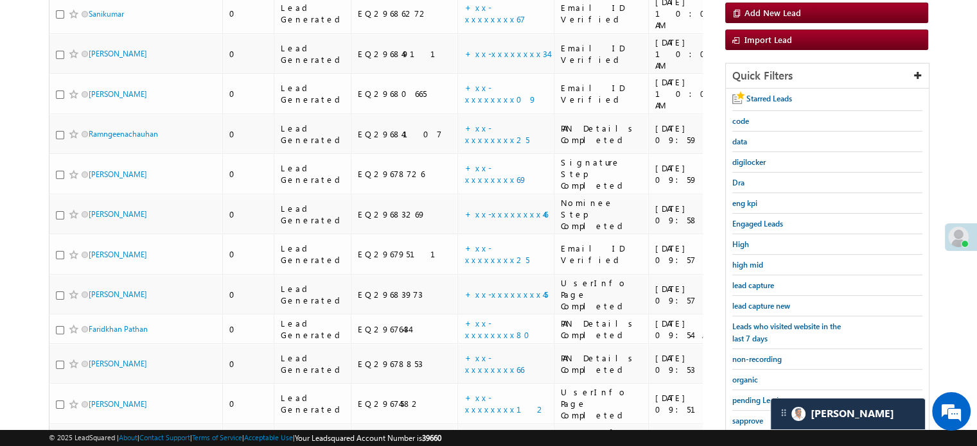
scroll to position [83, 0]
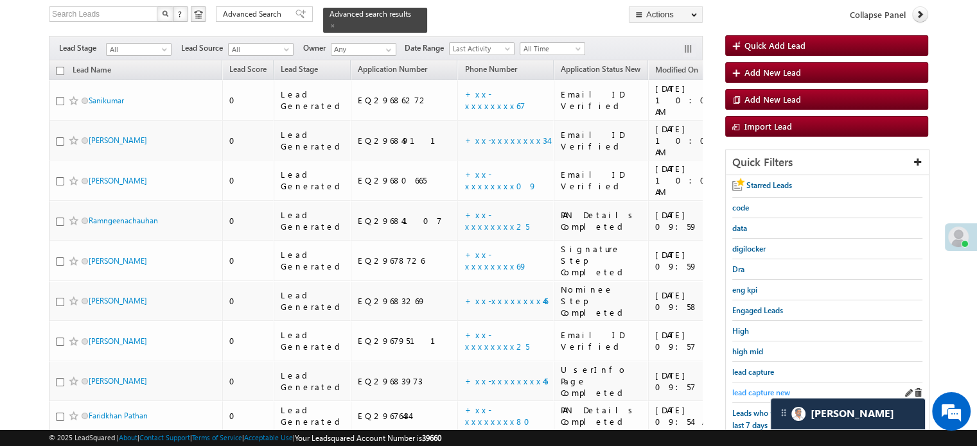
click at [739, 388] on span "lead capture new" at bounding box center [761, 393] width 58 height 10
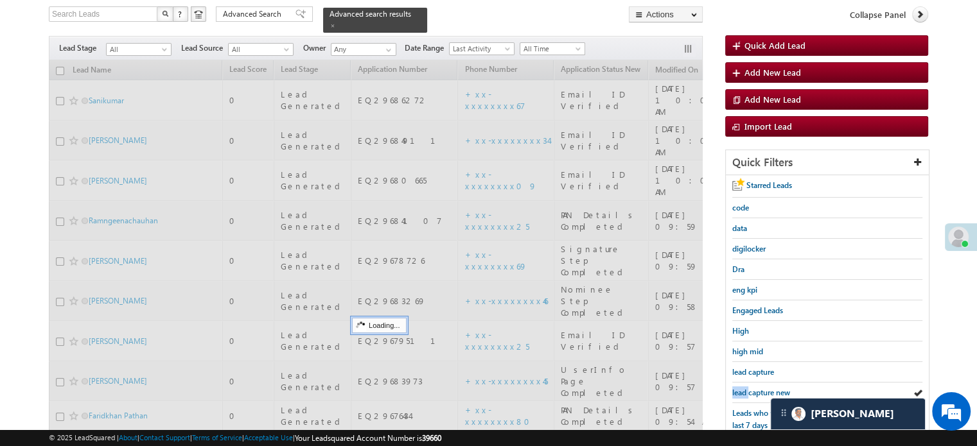
click at [739, 388] on span "lead capture new" at bounding box center [761, 393] width 58 height 10
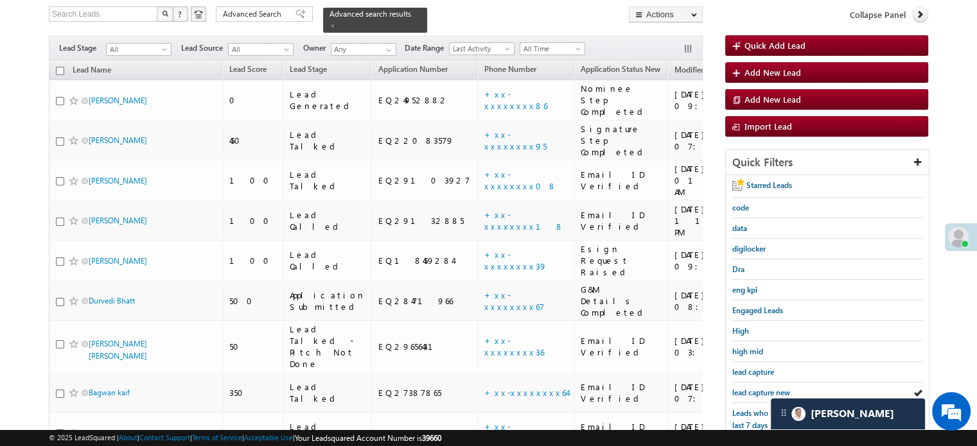
click at [739, 388] on span "lead capture new" at bounding box center [761, 393] width 58 height 10
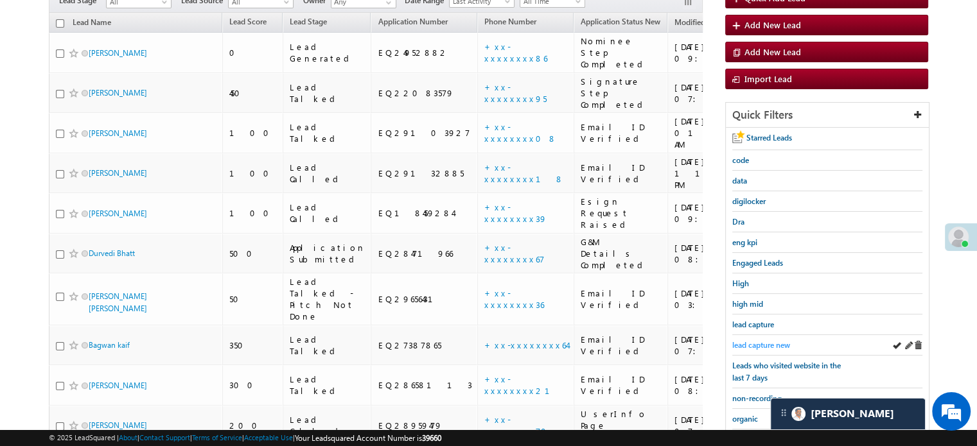
scroll to position [147, 0]
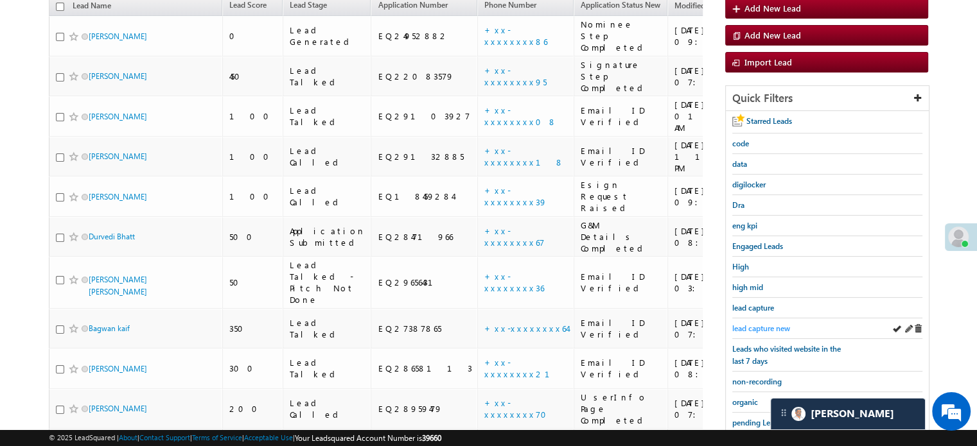
click at [748, 329] on span "lead capture new" at bounding box center [761, 329] width 58 height 10
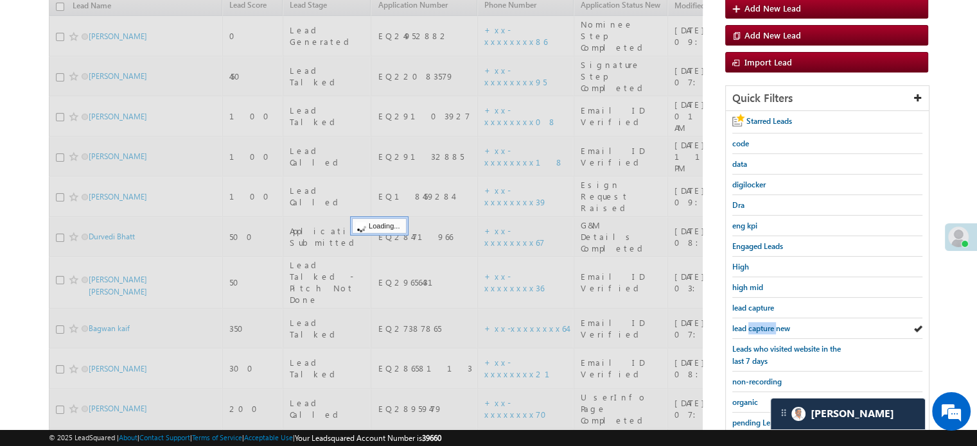
click at [748, 329] on span "lead capture new" at bounding box center [761, 329] width 58 height 10
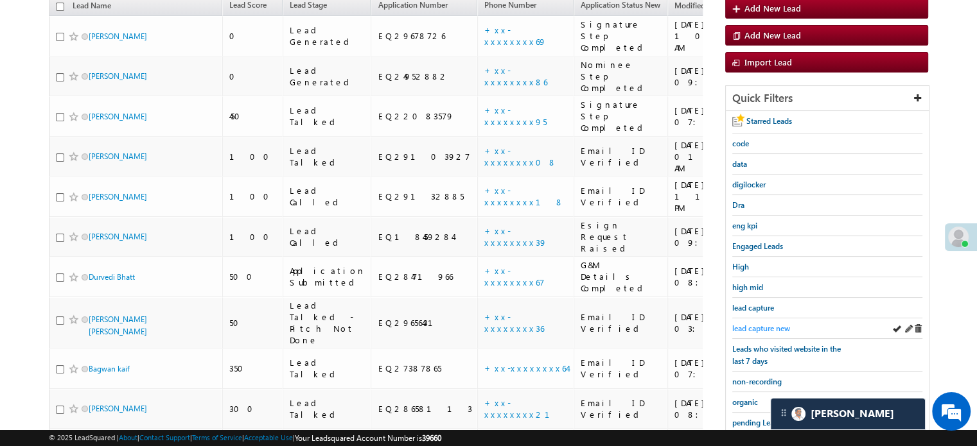
click at [745, 324] on span "lead capture new" at bounding box center [761, 329] width 58 height 10
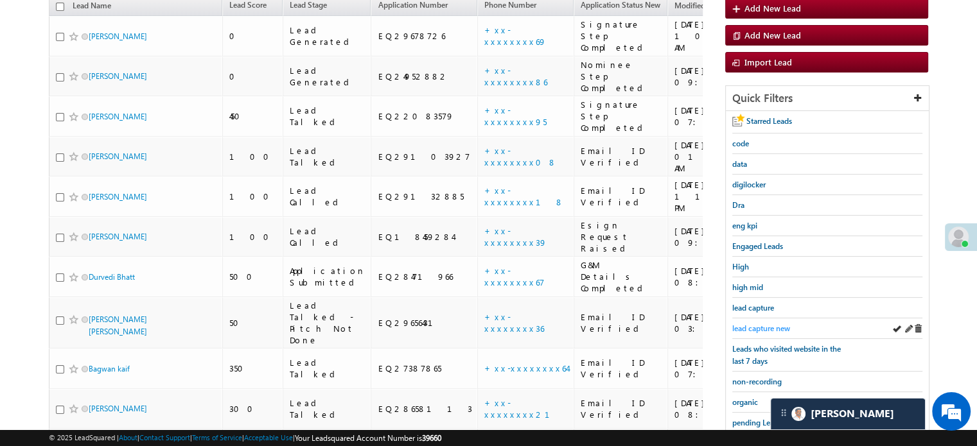
click at [755, 326] on span "lead capture new" at bounding box center [761, 329] width 58 height 10
click at [750, 319] on div "lead capture new" at bounding box center [827, 329] width 190 height 21
click at [754, 324] on span "lead capture new" at bounding box center [761, 329] width 58 height 10
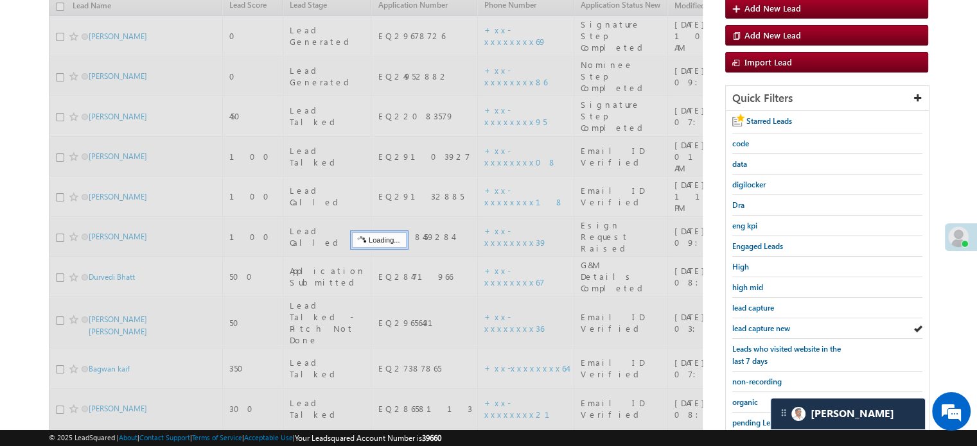
click at [754, 324] on span "lead capture new" at bounding box center [761, 329] width 58 height 10
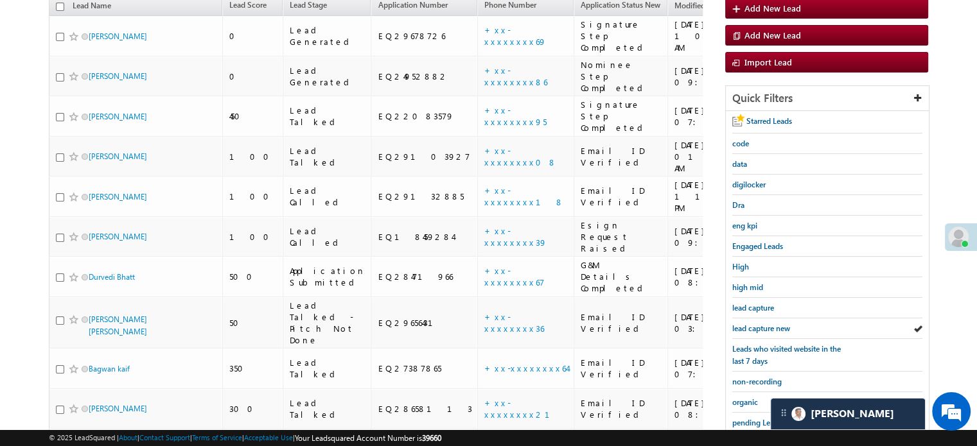
click at [754, 324] on span "lead capture new" at bounding box center [761, 329] width 58 height 10
click at [743, 326] on span "lead capture new" at bounding box center [761, 329] width 58 height 10
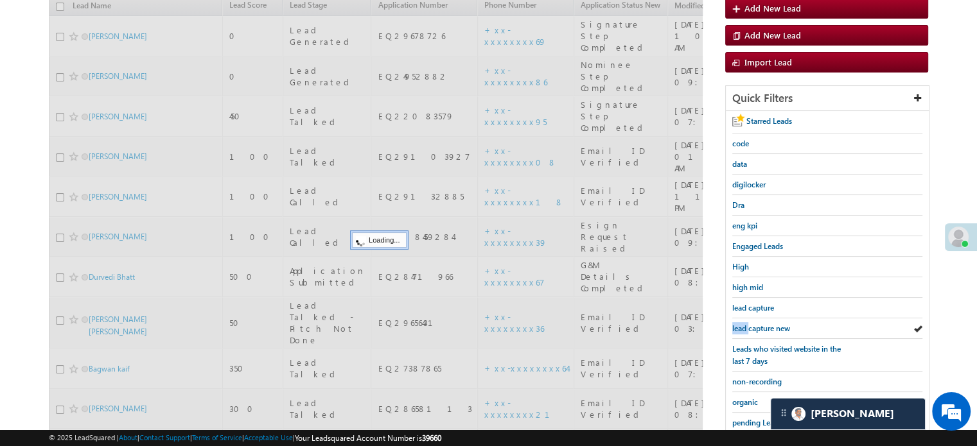
click at [743, 326] on span "lead capture new" at bounding box center [761, 329] width 58 height 10
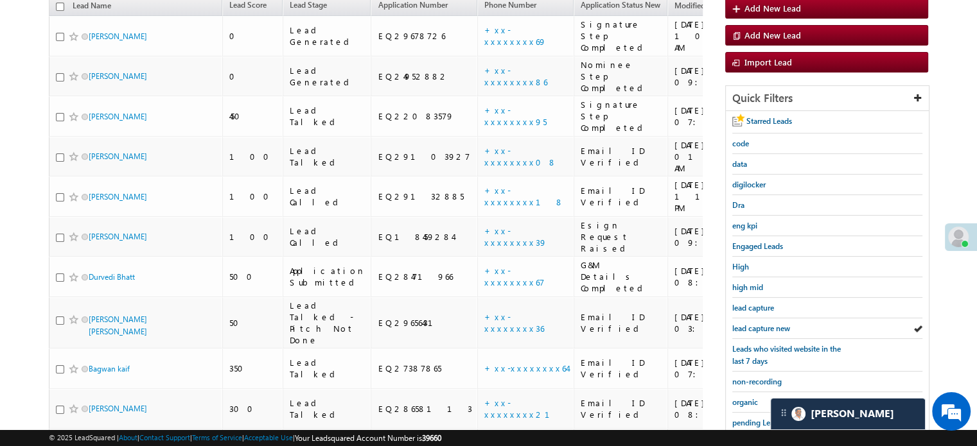
click at [743, 326] on span "lead capture new" at bounding box center [761, 329] width 58 height 10
click at [753, 322] on link "lead capture new" at bounding box center [761, 328] width 58 height 12
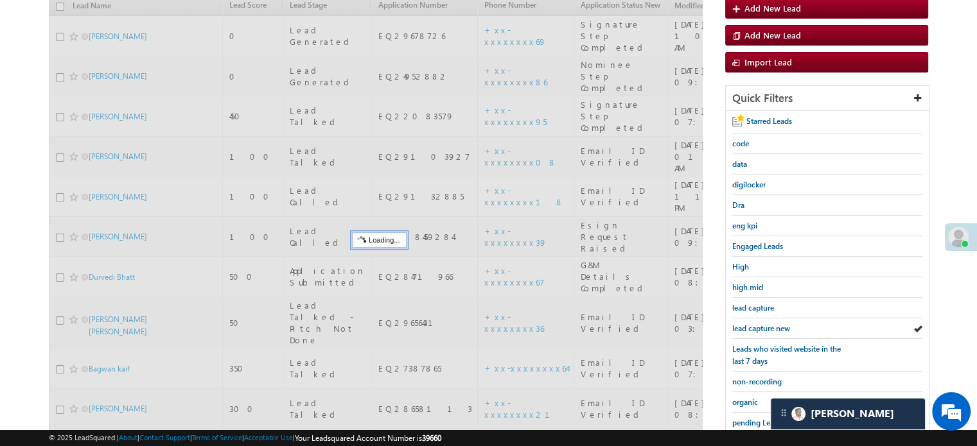
click at [753, 324] on span "lead capture new" at bounding box center [761, 329] width 58 height 10
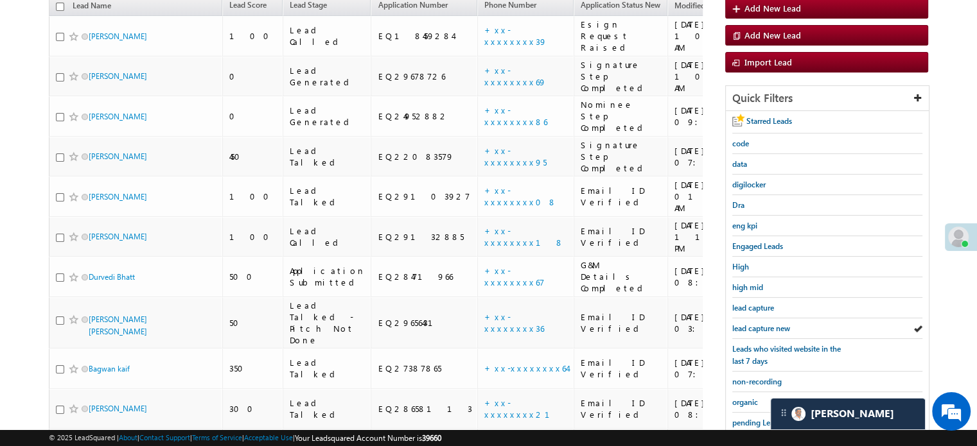
click at [753, 324] on span "lead capture new" at bounding box center [761, 329] width 58 height 10
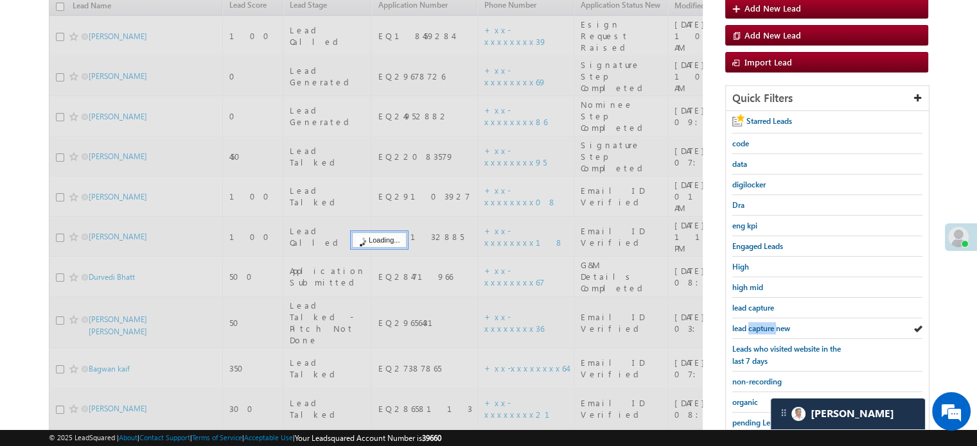
click at [753, 324] on span "lead capture new" at bounding box center [761, 329] width 58 height 10
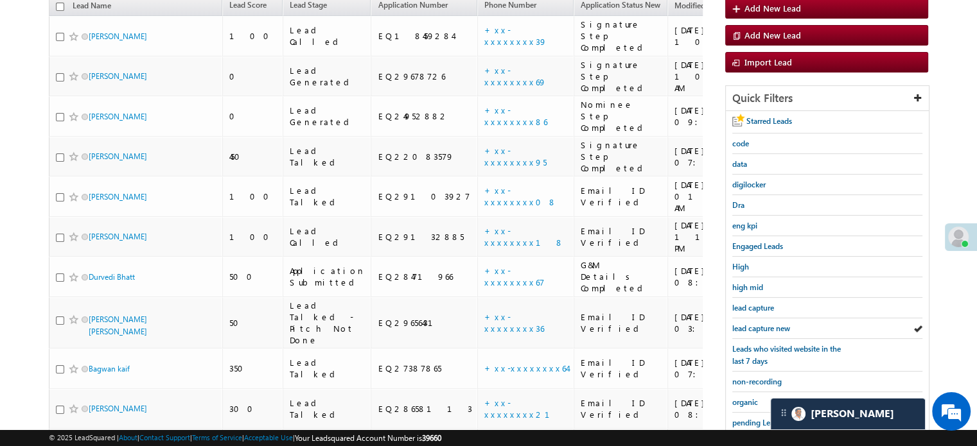
click at [753, 324] on span "lead capture new" at bounding box center [761, 329] width 58 height 10
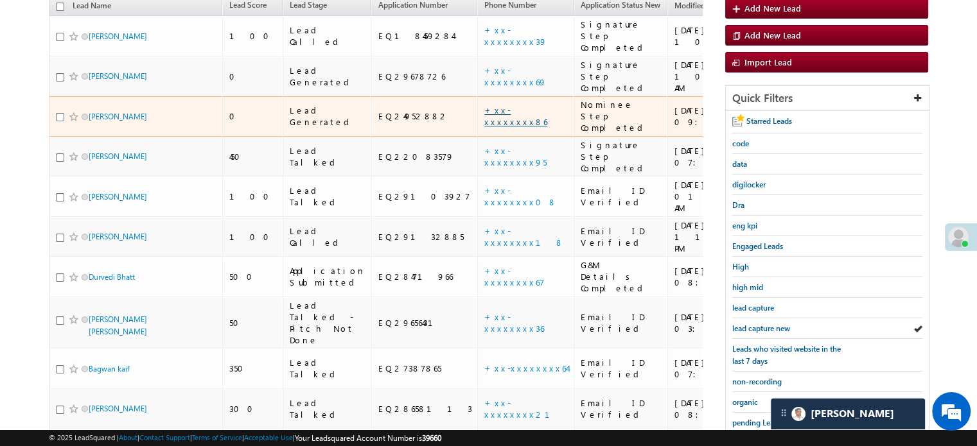
click at [484, 105] on link "+xx-xxxxxxxx86" at bounding box center [515, 116] width 63 height 22
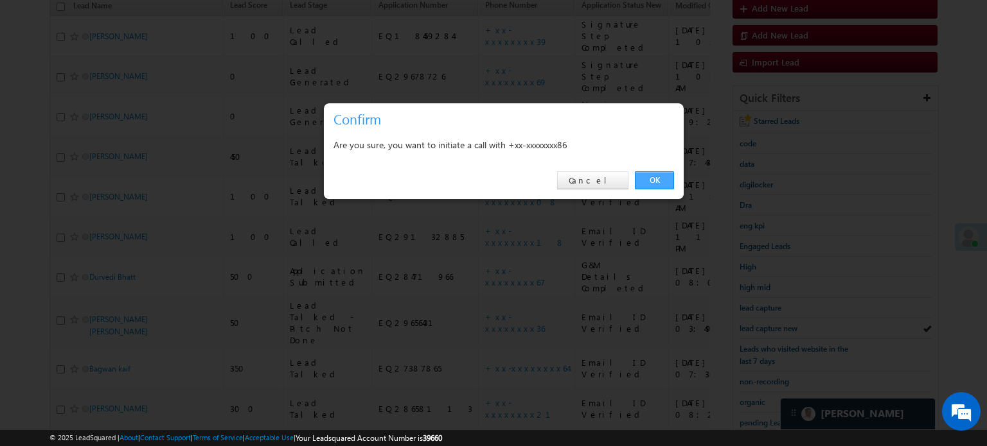
click at [657, 184] on link "OK" at bounding box center [654, 181] width 39 height 18
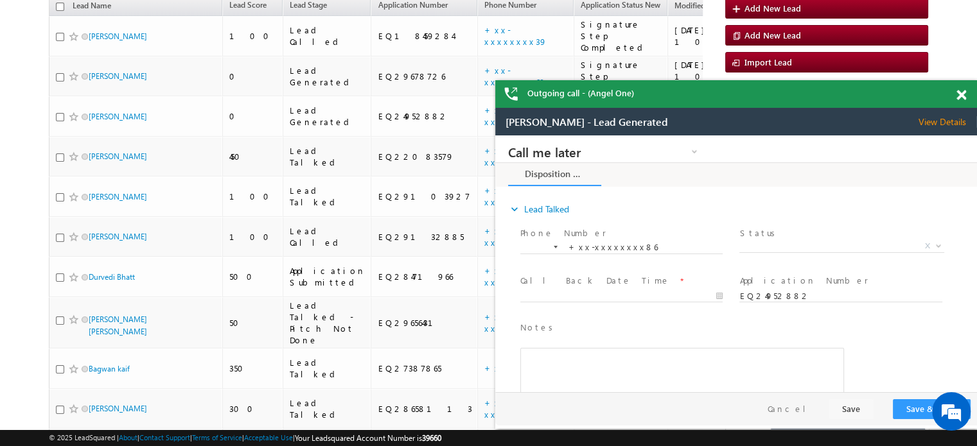
scroll to position [0, 0]
click at [960, 94] on span at bounding box center [962, 95] width 10 height 11
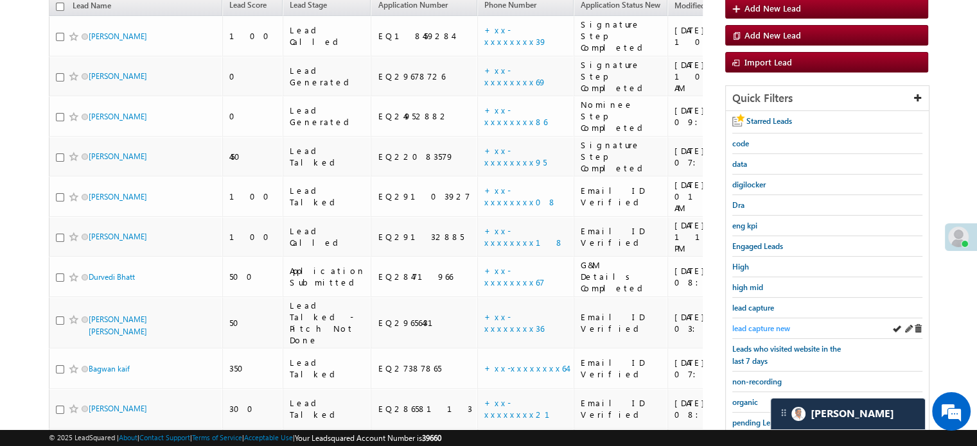
click at [747, 324] on span "lead capture new" at bounding box center [761, 329] width 58 height 10
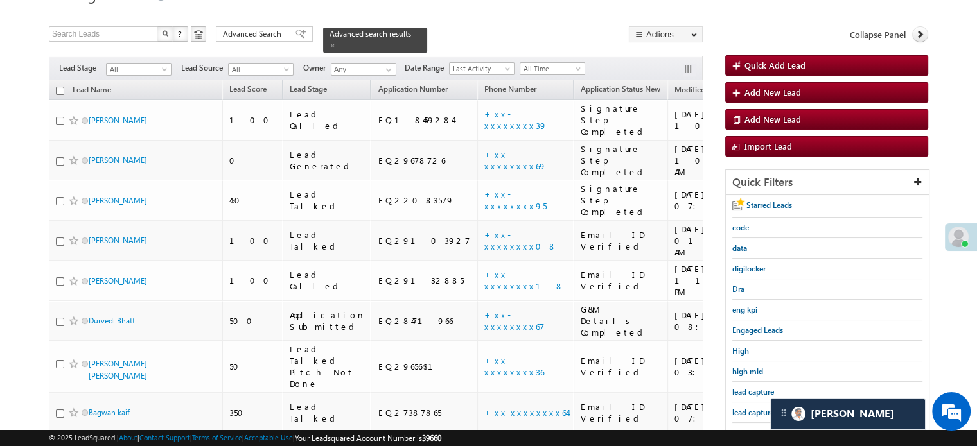
scroll to position [182, 0]
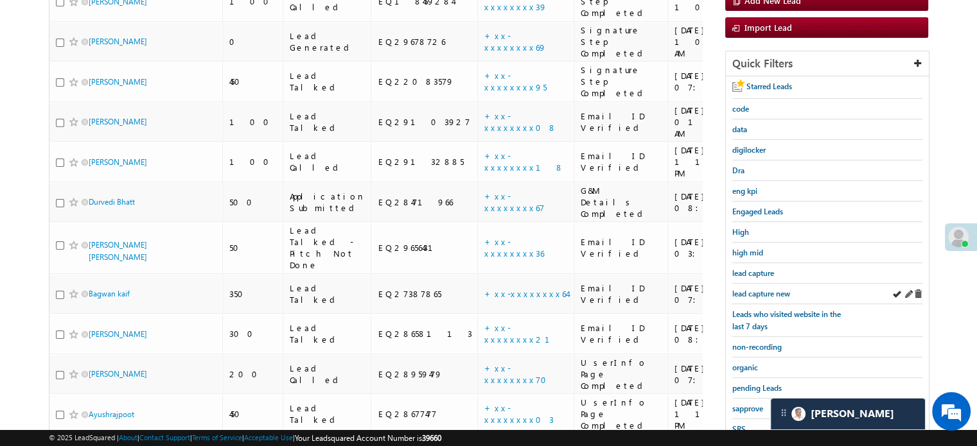
click at [770, 297] on div "lead capture new" at bounding box center [827, 294] width 190 height 21
click at [766, 294] on span "lead capture new" at bounding box center [761, 294] width 58 height 10
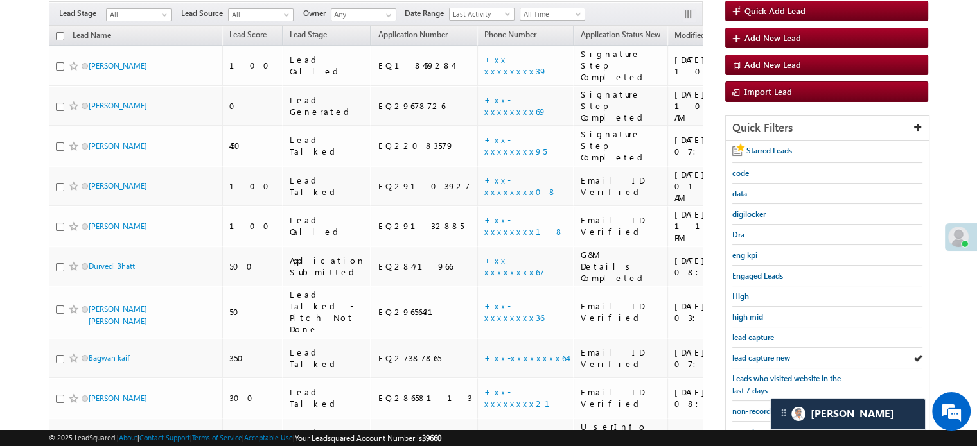
scroll to position [276, 0]
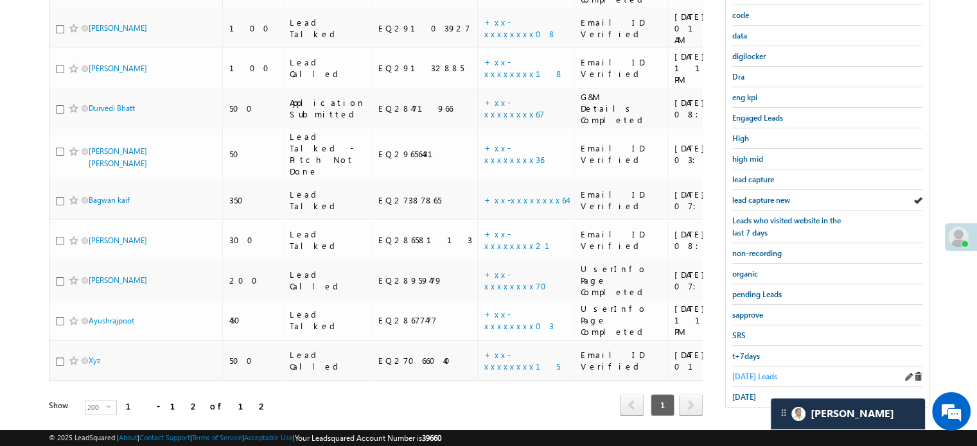
click at [746, 372] on span "Today's Leads" at bounding box center [754, 377] width 45 height 10
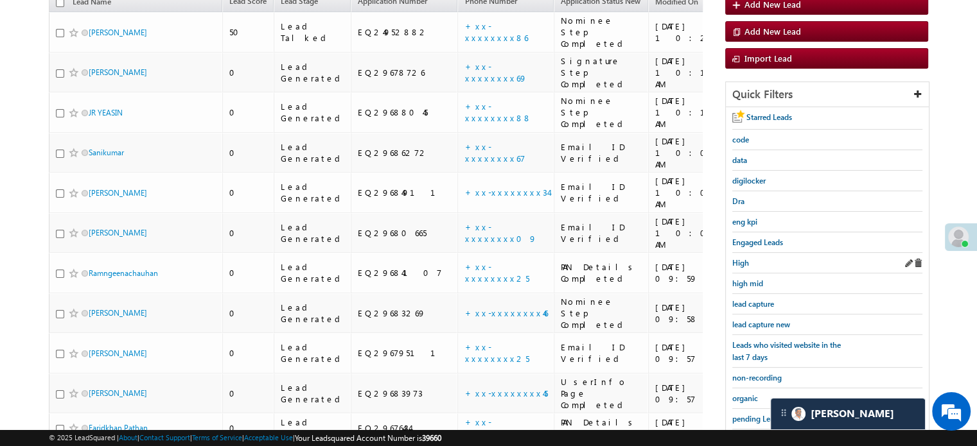
scroll to position [147, 0]
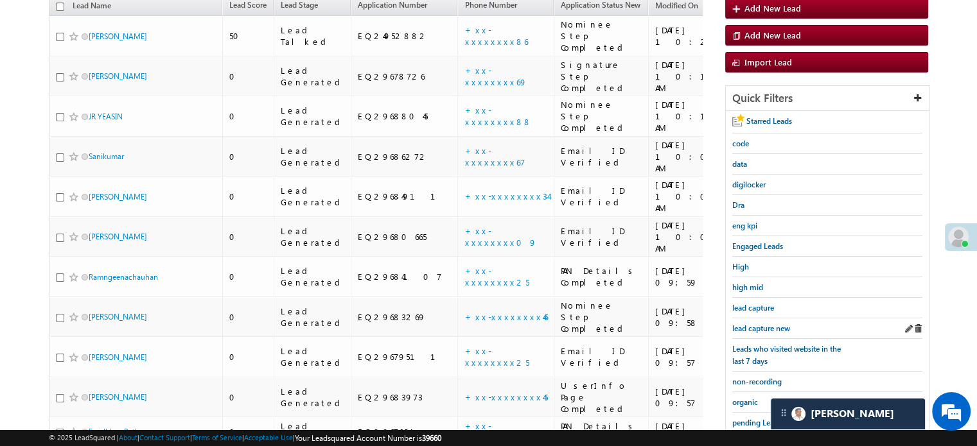
click at [754, 331] on div "lead capture new" at bounding box center [827, 329] width 190 height 21
click at [754, 325] on span "lead capture new" at bounding box center [761, 329] width 58 height 10
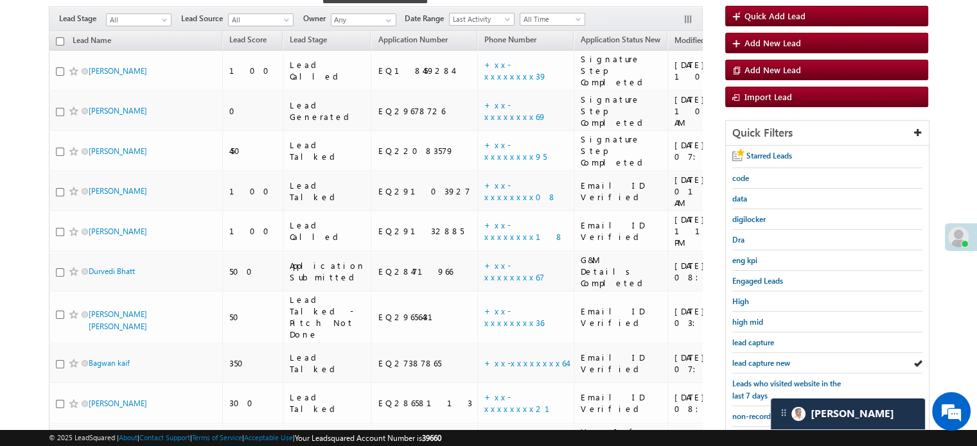
scroll to position [83, 0]
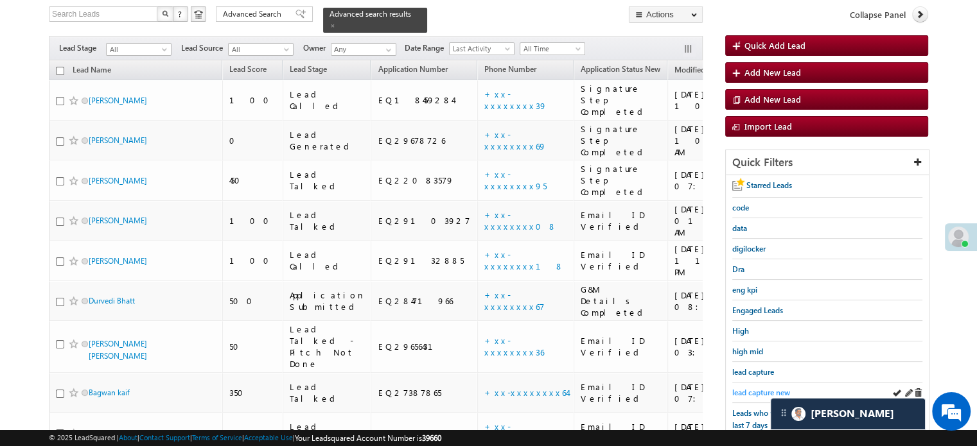
click at [758, 392] on span "lead capture new" at bounding box center [761, 393] width 58 height 10
click at [758, 390] on span "lead capture new" at bounding box center [761, 393] width 58 height 10
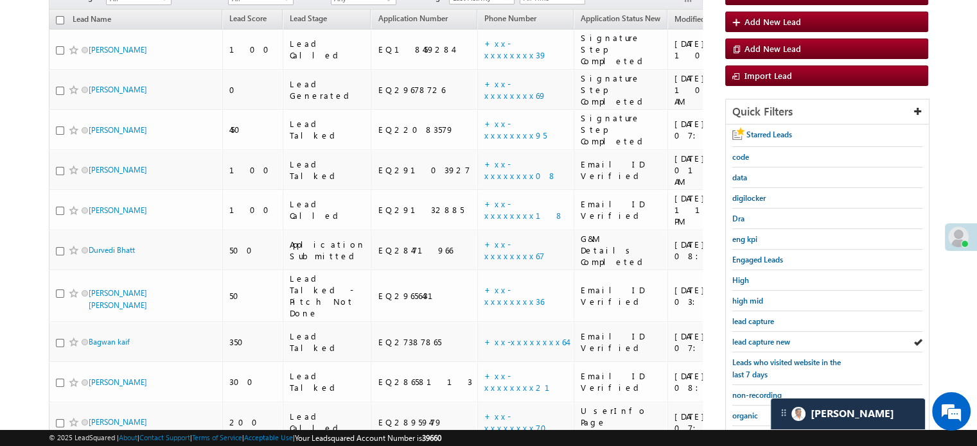
scroll to position [276, 0]
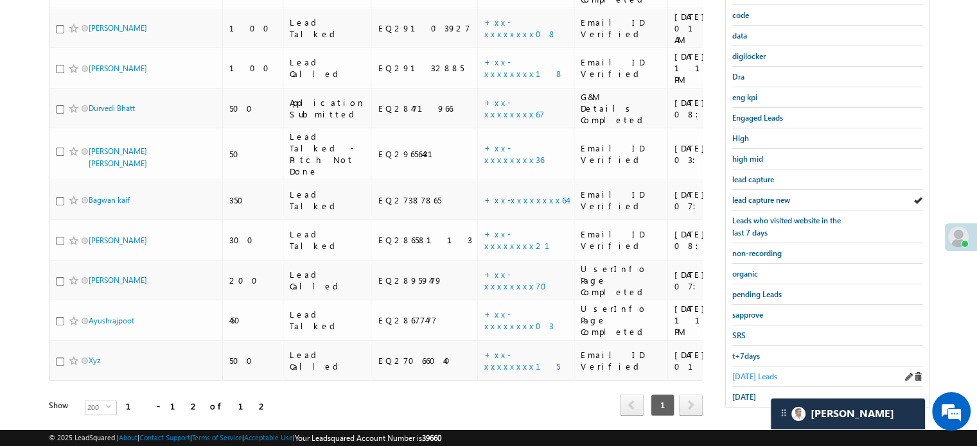
click at [745, 376] on link "Today's Leads" at bounding box center [754, 377] width 45 height 12
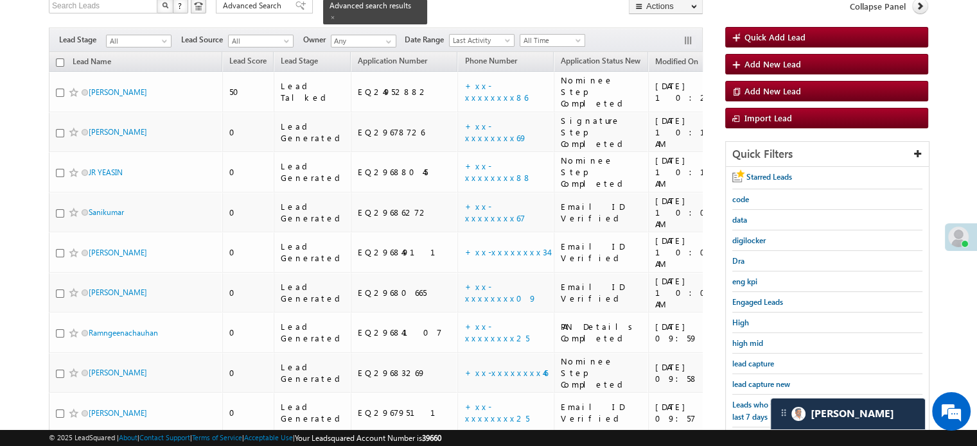
scroll to position [83, 0]
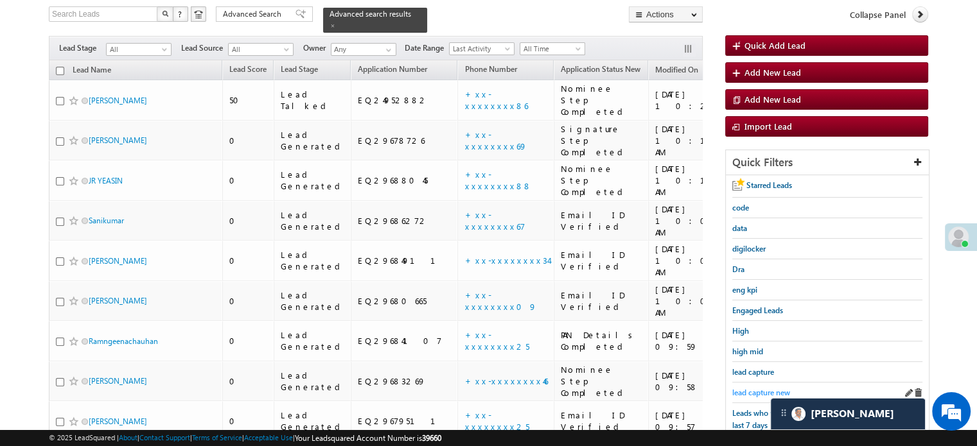
click at [743, 391] on span "lead capture new" at bounding box center [761, 393] width 58 height 10
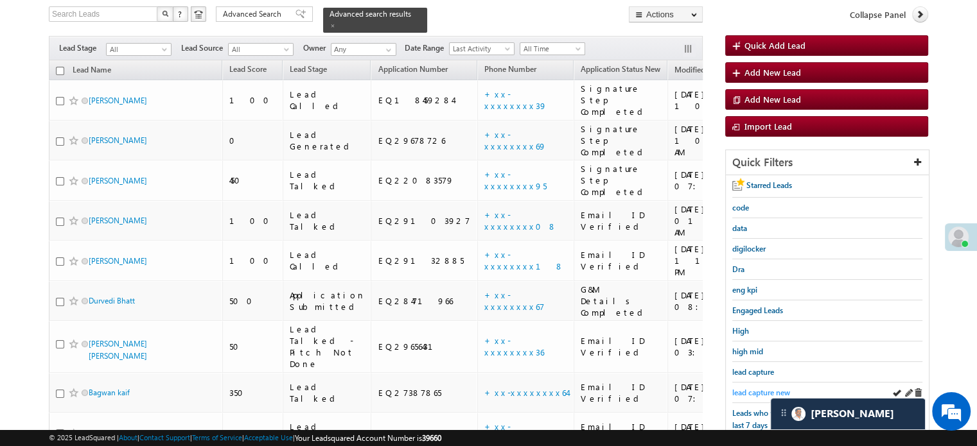
click at [743, 388] on span "lead capture new" at bounding box center [761, 393] width 58 height 10
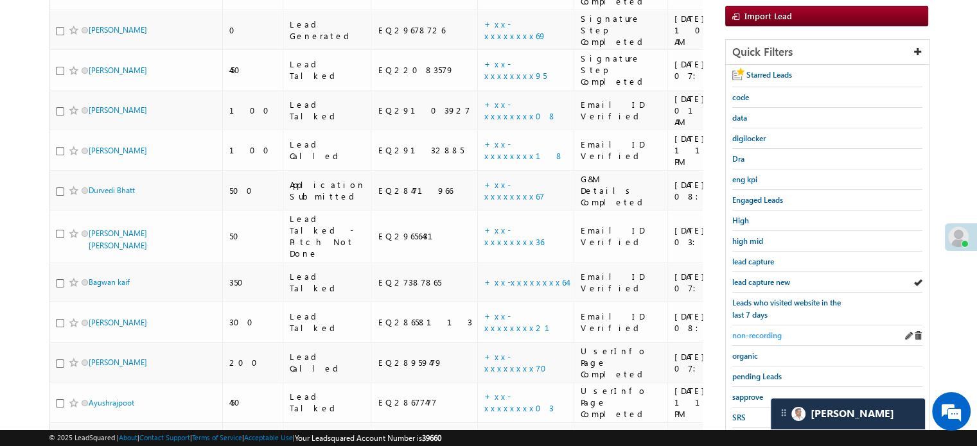
scroll to position [211, 0]
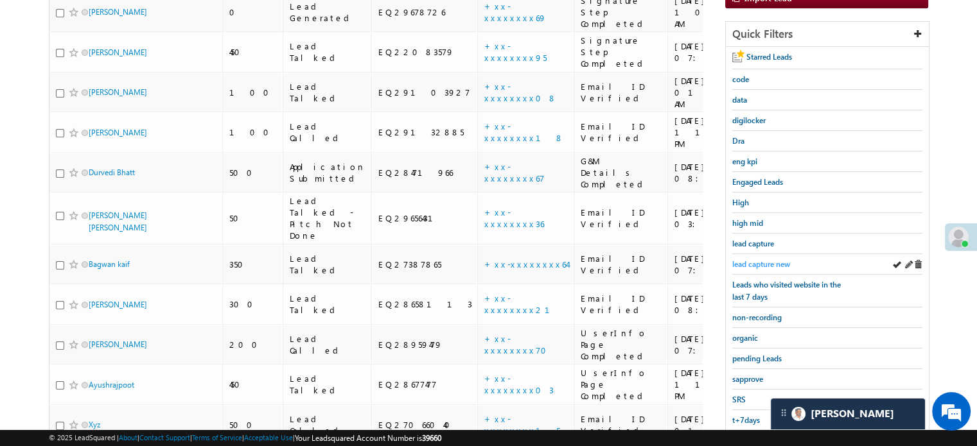
click at [759, 261] on span "lead capture new" at bounding box center [761, 265] width 58 height 10
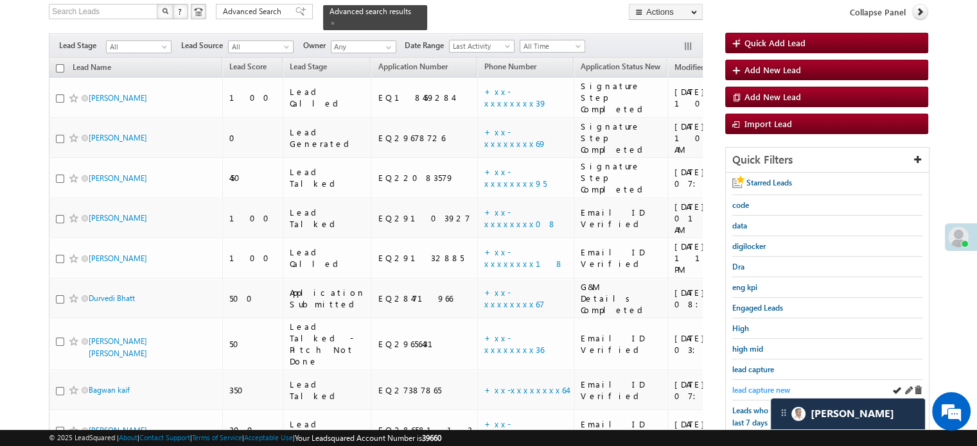
scroll to position [193, 0]
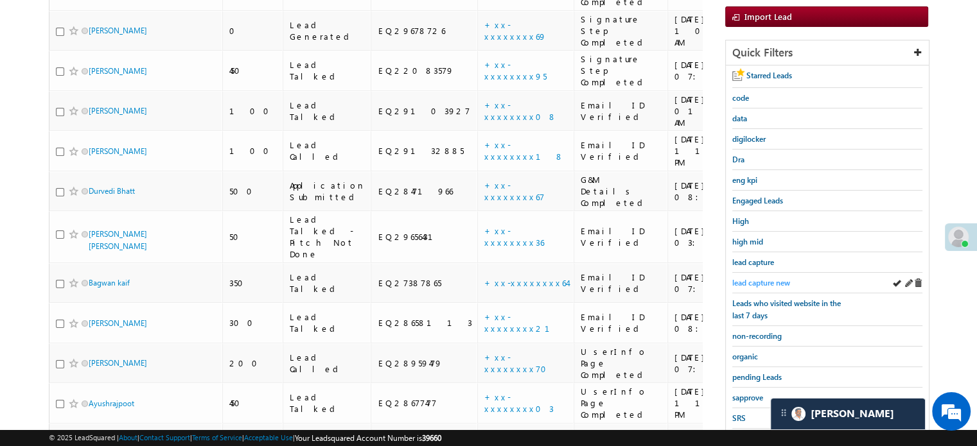
click at [749, 278] on span "lead capture new" at bounding box center [761, 283] width 58 height 10
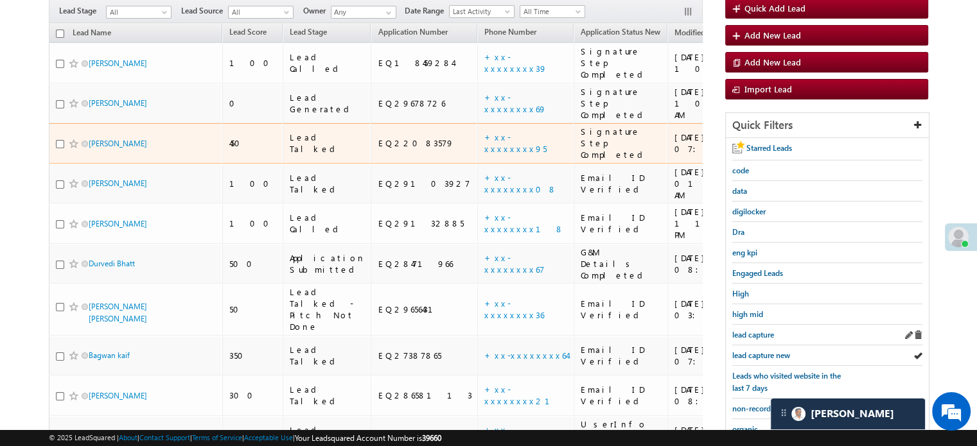
scroll to position [128, 0]
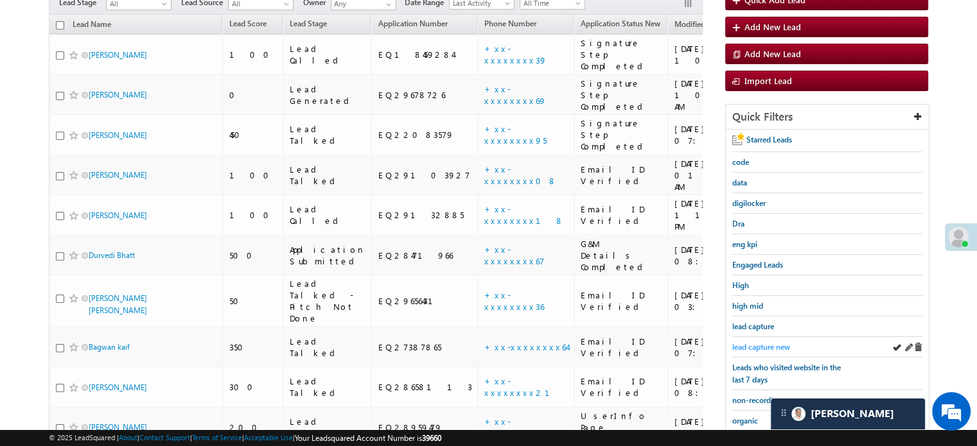
click at [749, 345] on span "lead capture new" at bounding box center [761, 347] width 58 height 10
click at [762, 342] on span "lead capture new" at bounding box center [761, 347] width 58 height 10
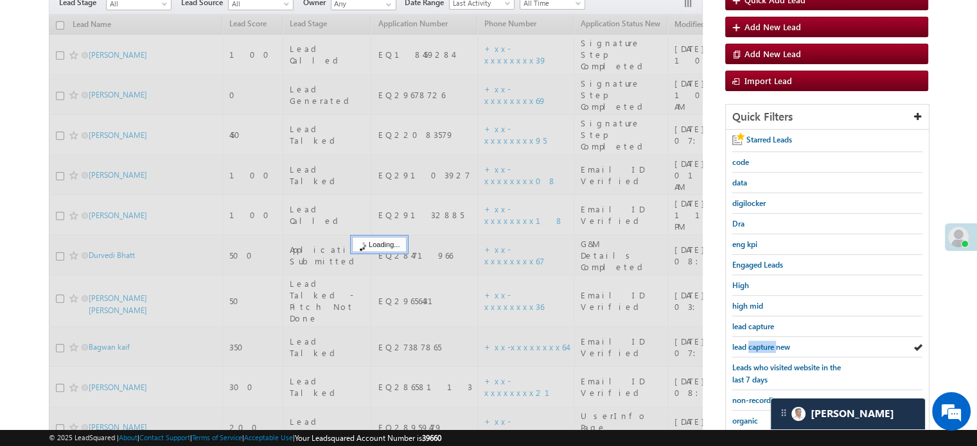
click at [762, 342] on span "lead capture new" at bounding box center [761, 347] width 58 height 10
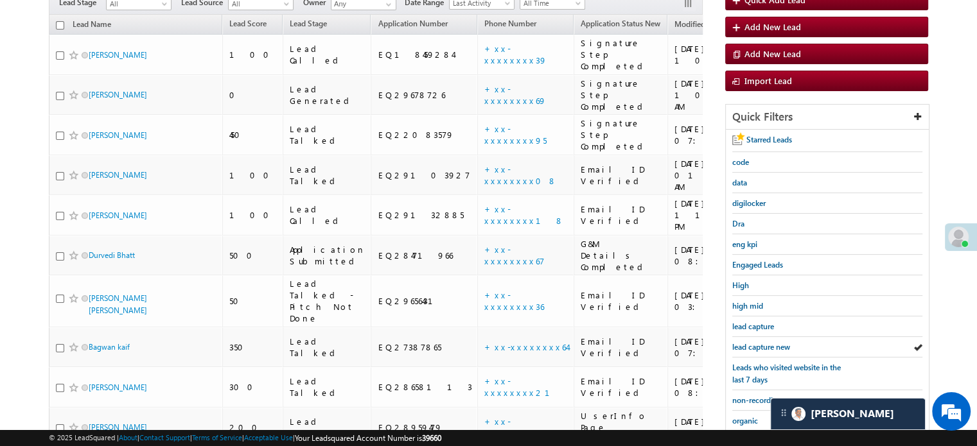
click at [762, 342] on span "lead capture new" at bounding box center [761, 347] width 58 height 10
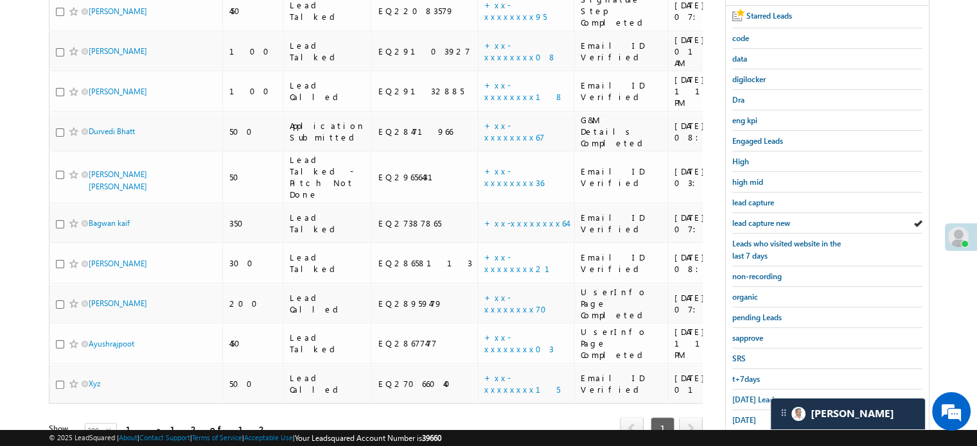
scroll to position [276, 0]
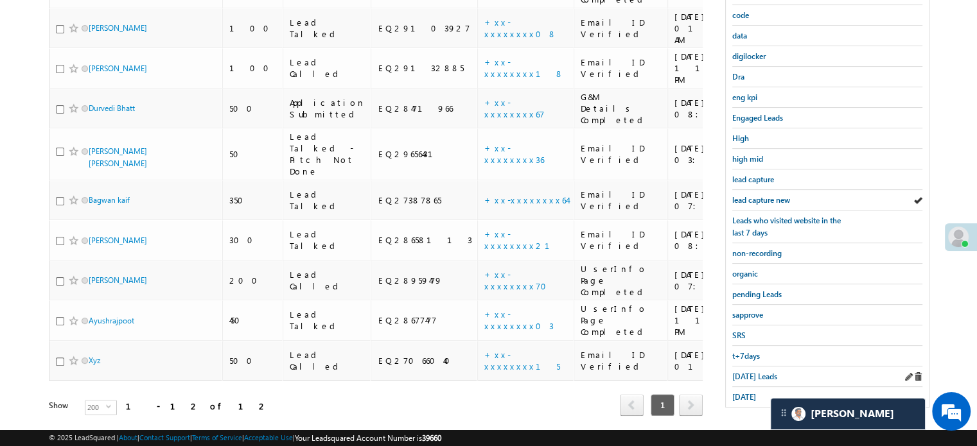
click at [753, 367] on div "Today's Leads" at bounding box center [827, 377] width 190 height 21
click at [753, 372] on span "Today's Leads" at bounding box center [754, 377] width 45 height 10
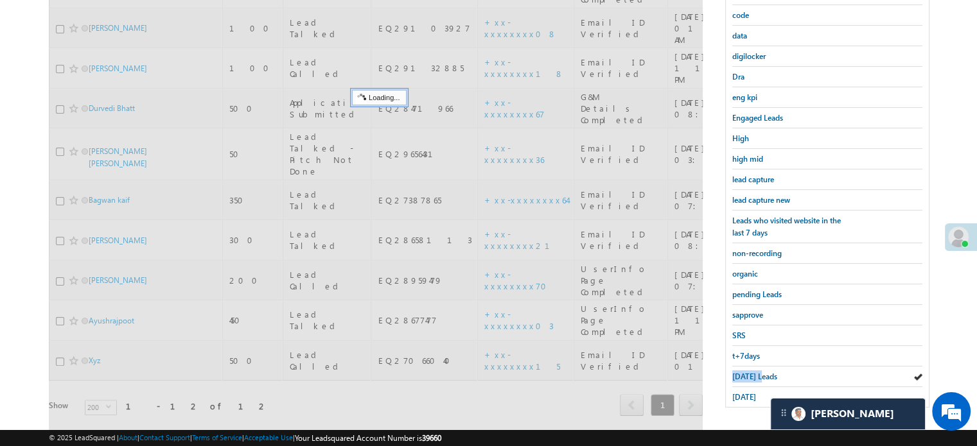
click at [753, 372] on span "Today's Leads" at bounding box center [754, 377] width 45 height 10
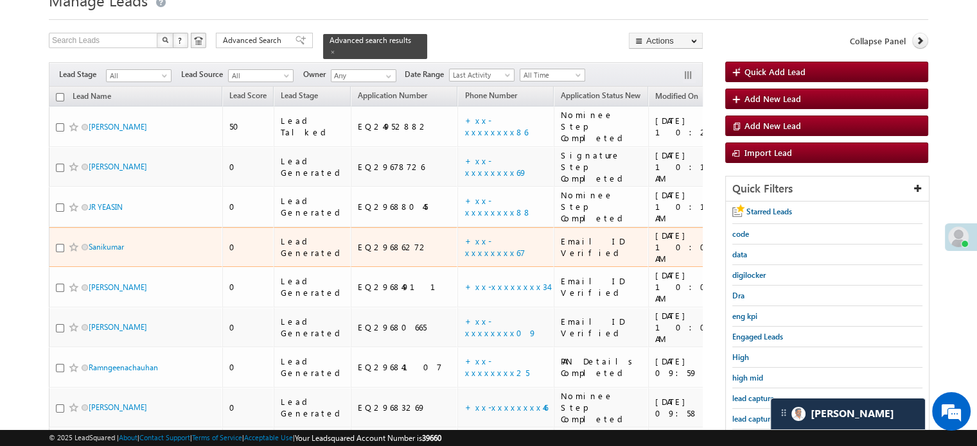
scroll to position [83, 0]
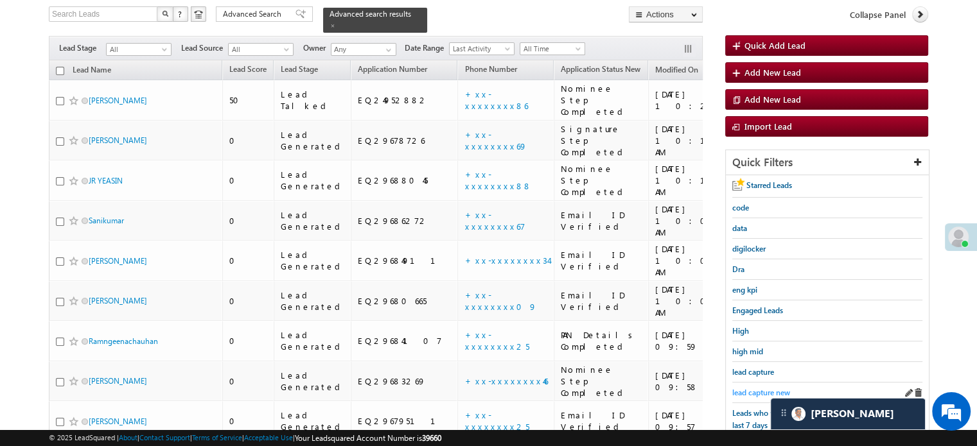
click at [766, 388] on span "lead capture new" at bounding box center [761, 393] width 58 height 10
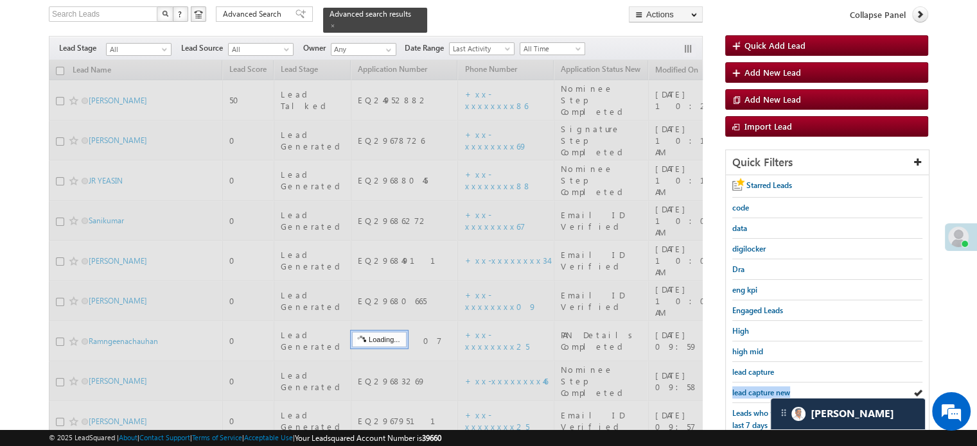
click at [766, 388] on span "lead capture new" at bounding box center [761, 393] width 58 height 10
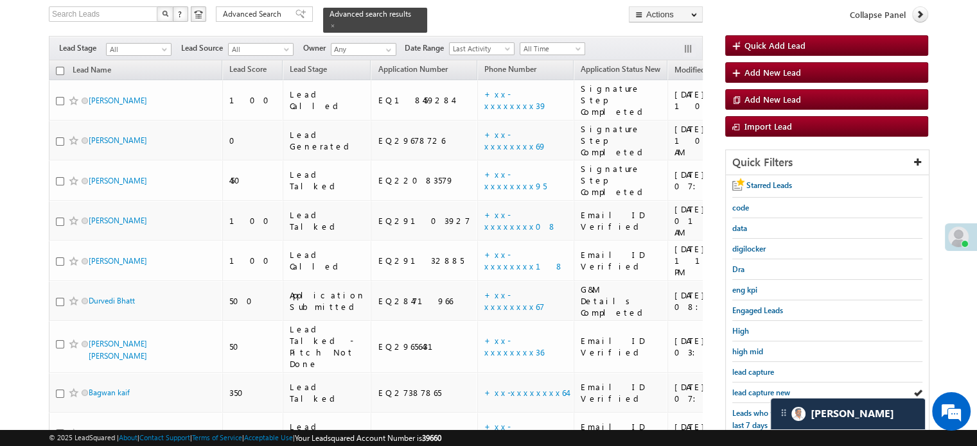
click at [766, 388] on span "lead capture new" at bounding box center [761, 393] width 58 height 10
click at [759, 392] on span "lead capture new" at bounding box center [761, 393] width 58 height 10
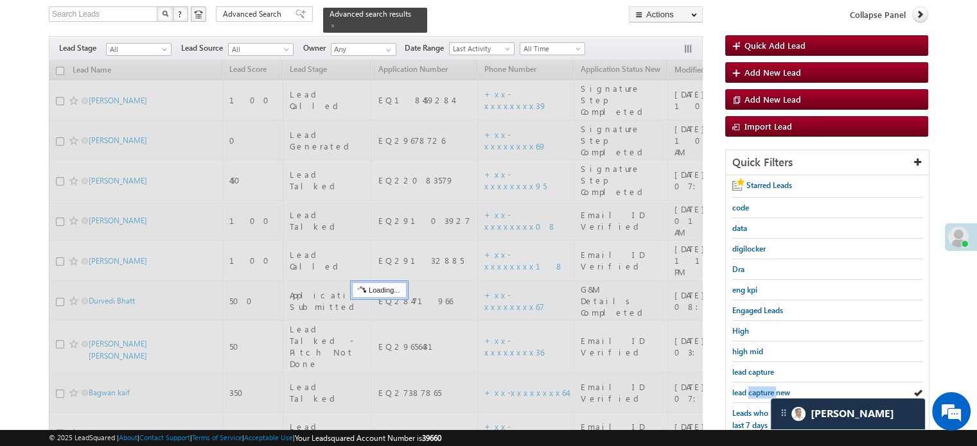
click at [759, 392] on span "lead capture new" at bounding box center [761, 393] width 58 height 10
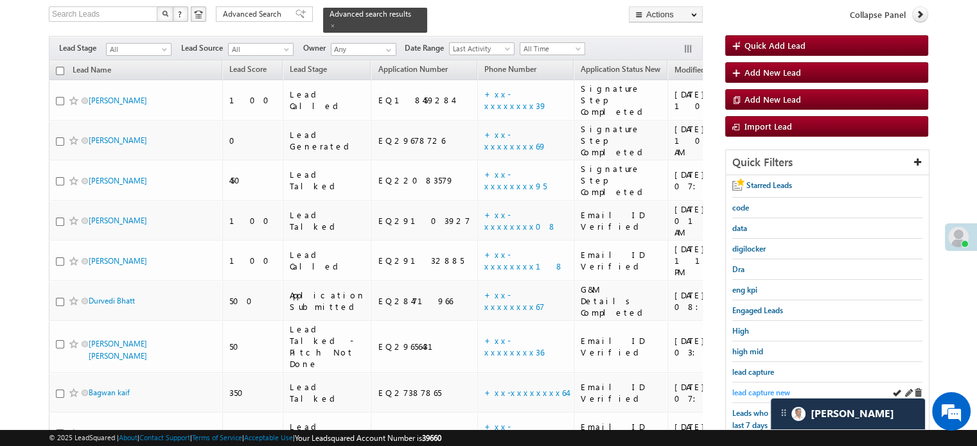
click at [757, 392] on span "lead capture new" at bounding box center [761, 393] width 58 height 10
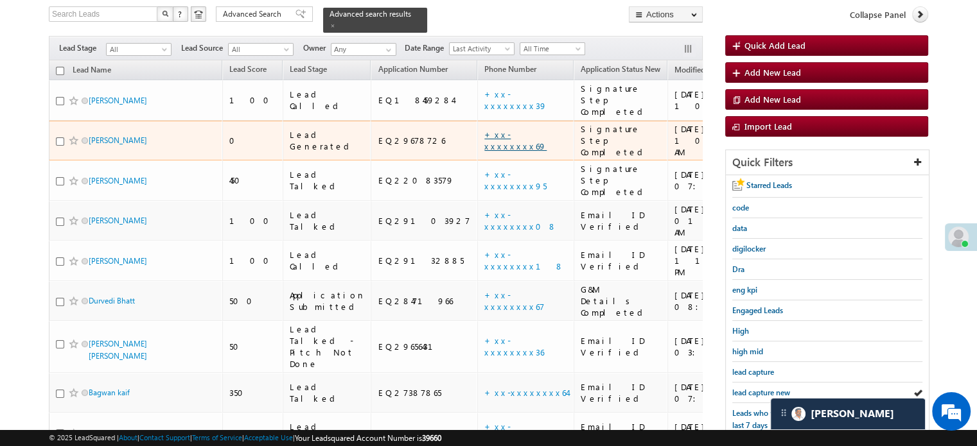
click at [484, 129] on link "+xx-xxxxxxxx69" at bounding box center [515, 140] width 62 height 22
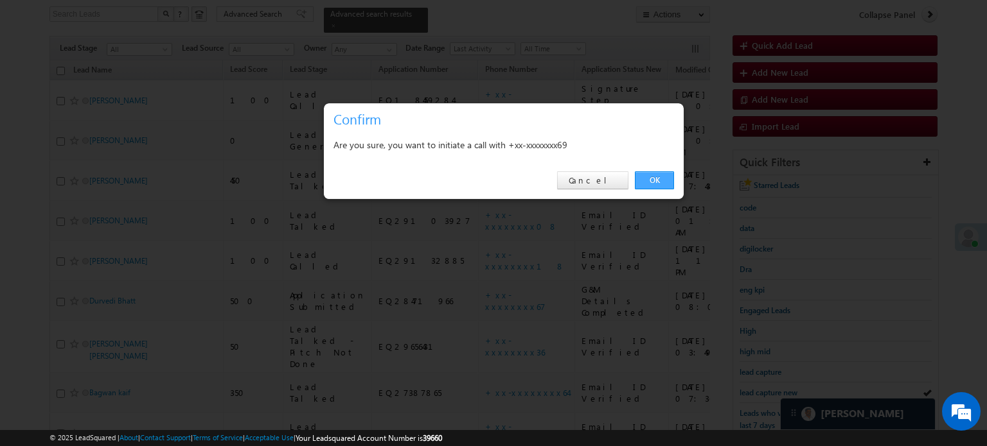
click at [646, 184] on link "OK" at bounding box center [654, 181] width 39 height 18
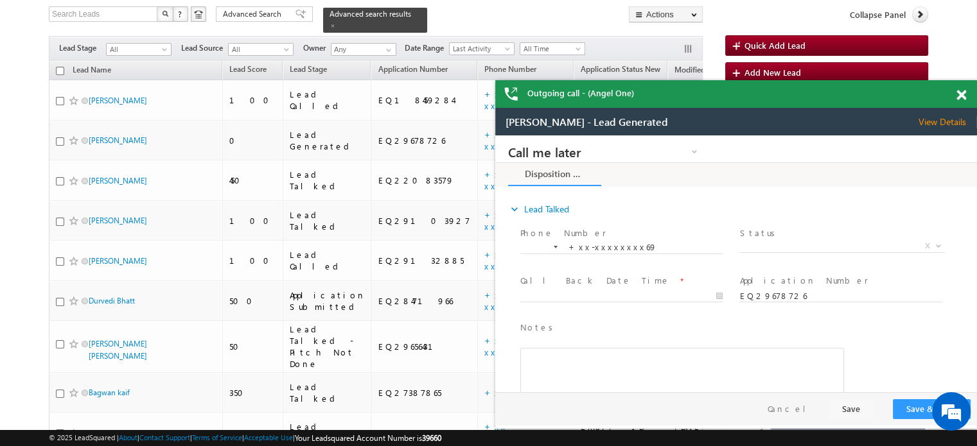
scroll to position [0, 0]
click at [968, 93] on div at bounding box center [968, 92] width 17 height 25
click at [959, 93] on span at bounding box center [962, 95] width 10 height 11
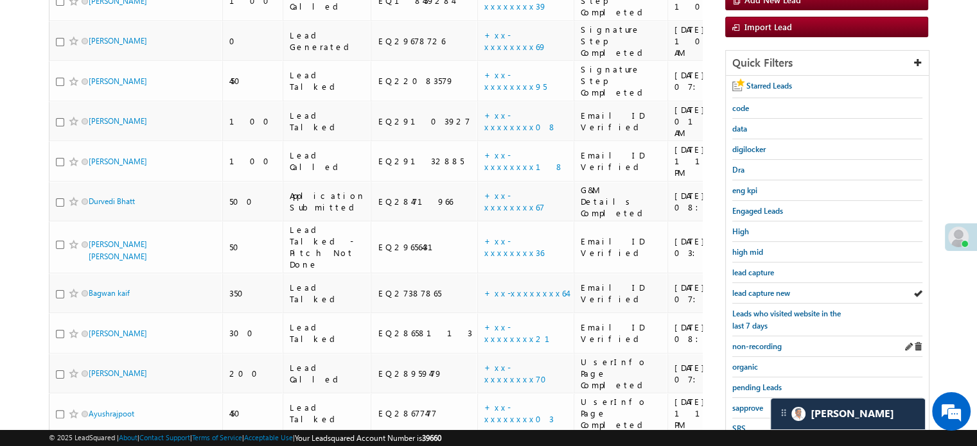
scroll to position [246, 0]
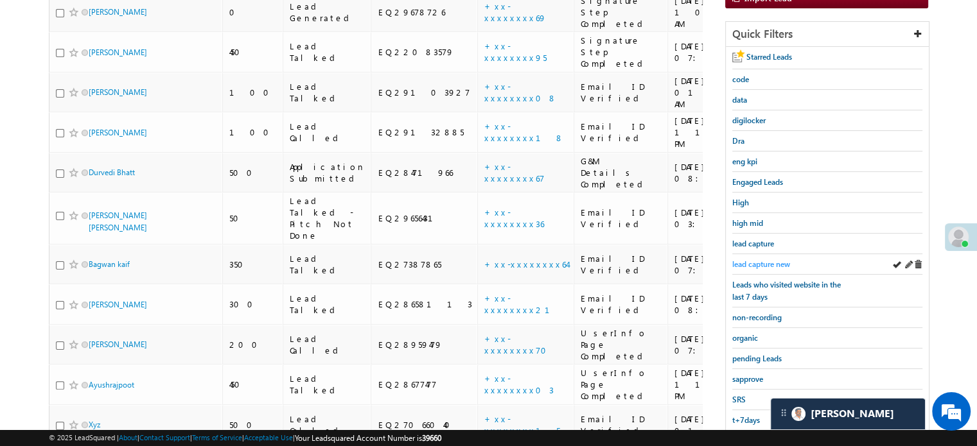
click at [770, 260] on span "lead capture new" at bounding box center [761, 265] width 58 height 10
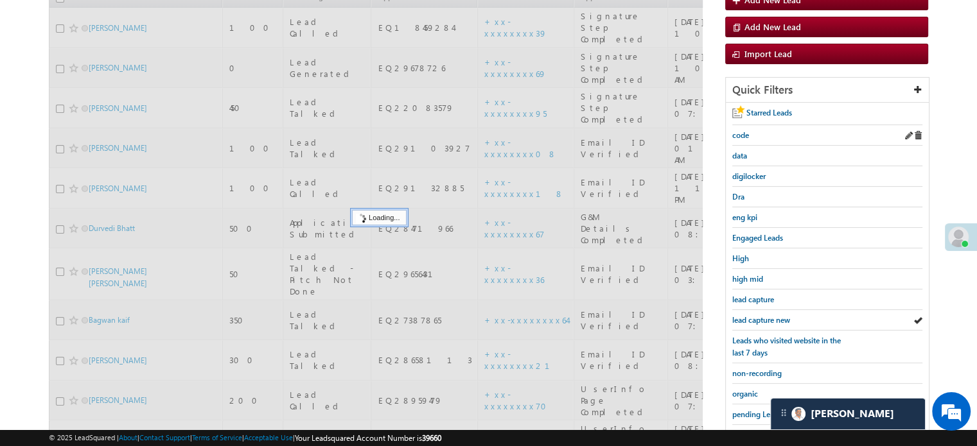
scroll to position [53, 0]
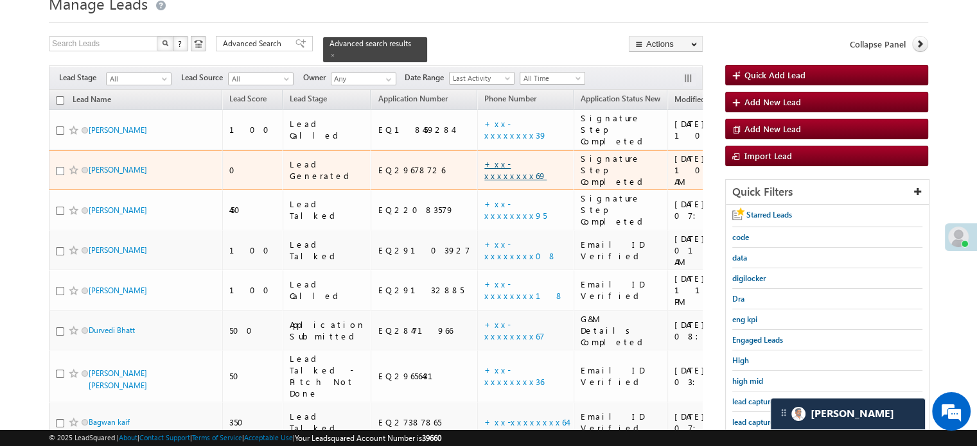
click at [484, 159] on link "+xx-xxxxxxxx69" at bounding box center [515, 170] width 62 height 22
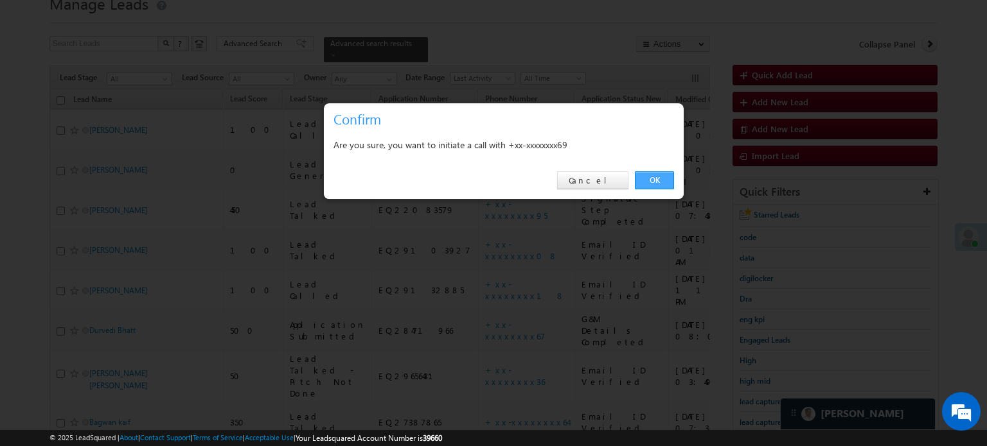
click at [639, 187] on link "OK" at bounding box center [654, 181] width 39 height 18
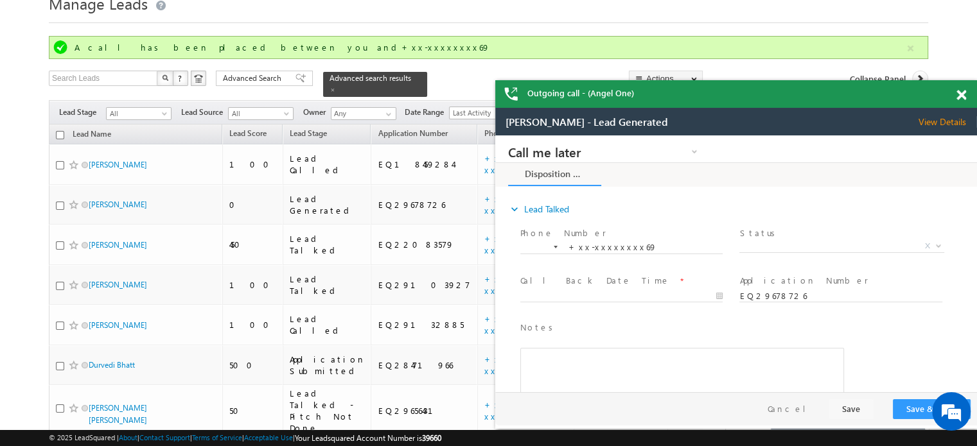
scroll to position [0, 0]
click at [957, 94] on span at bounding box center [962, 95] width 10 height 11
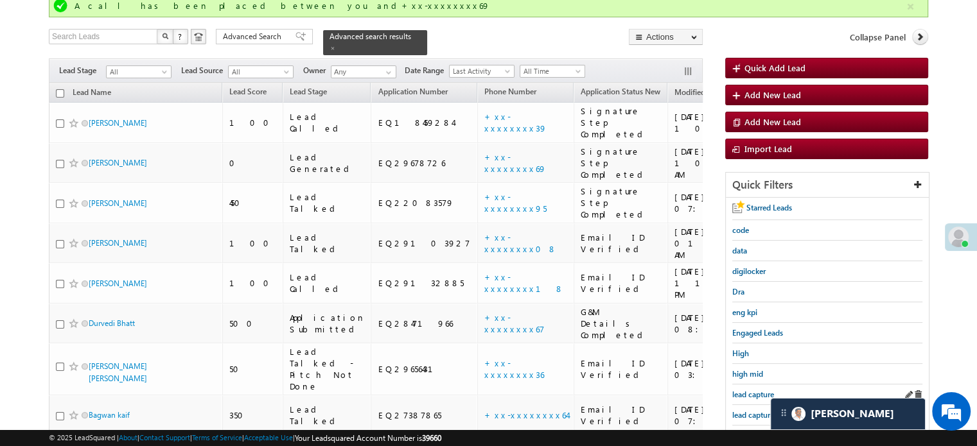
scroll to position [118, 0]
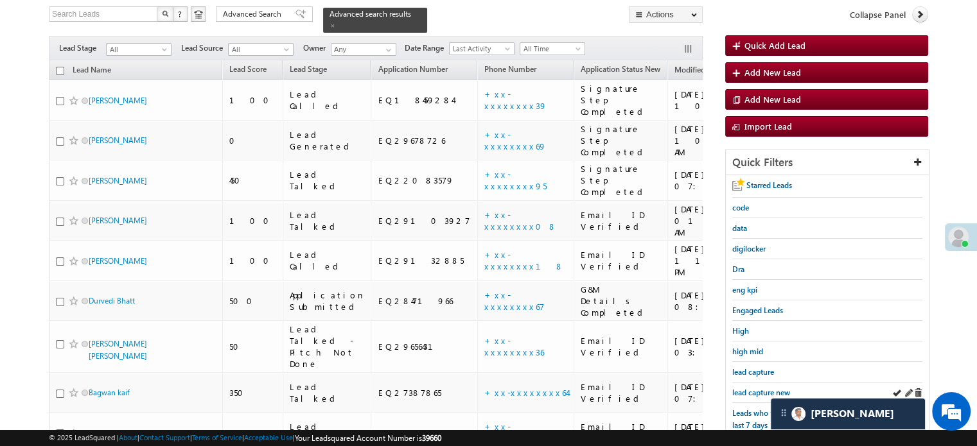
click at [766, 383] on div "lead capture new" at bounding box center [827, 393] width 190 height 21
click at [759, 390] on span "lead capture new" at bounding box center [761, 393] width 58 height 10
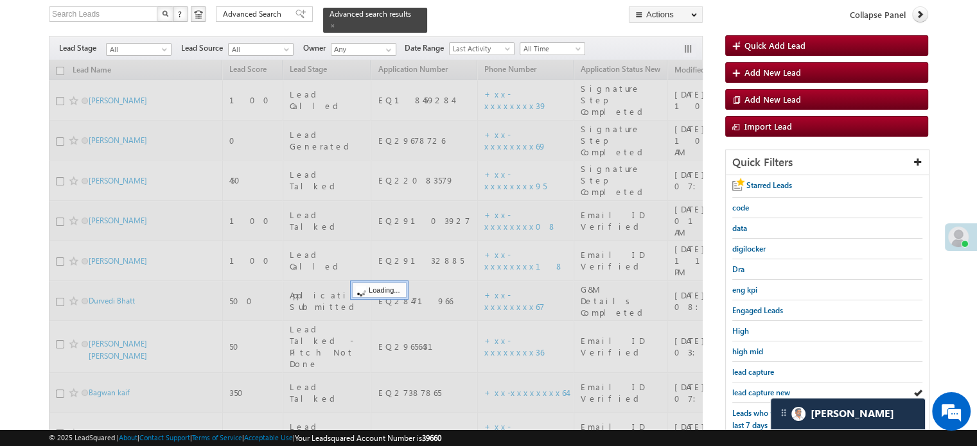
click at [759, 390] on span "lead capture new" at bounding box center [761, 393] width 58 height 10
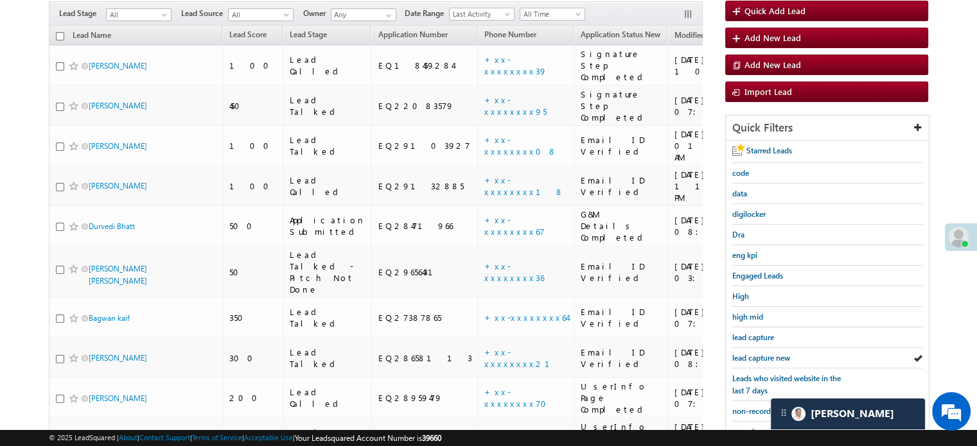
scroll to position [83, 0]
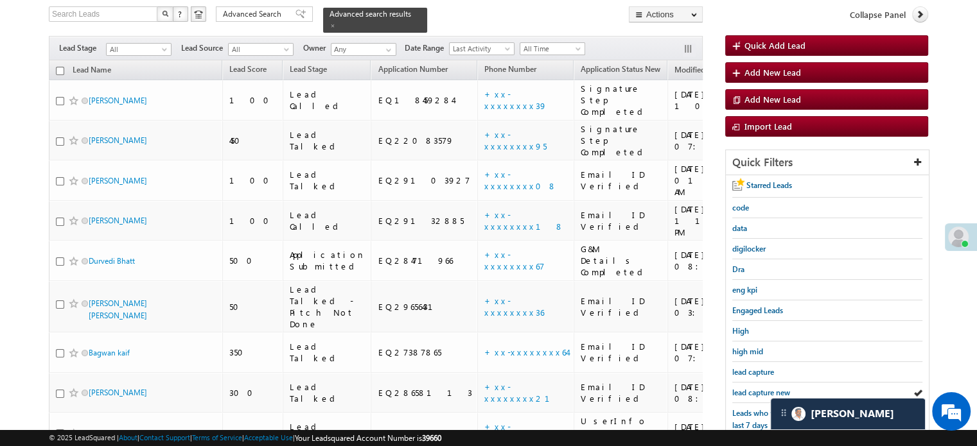
click at [759, 390] on span "lead capture new" at bounding box center [761, 393] width 58 height 10
click at [761, 388] on span "lead capture new" at bounding box center [761, 393] width 58 height 10
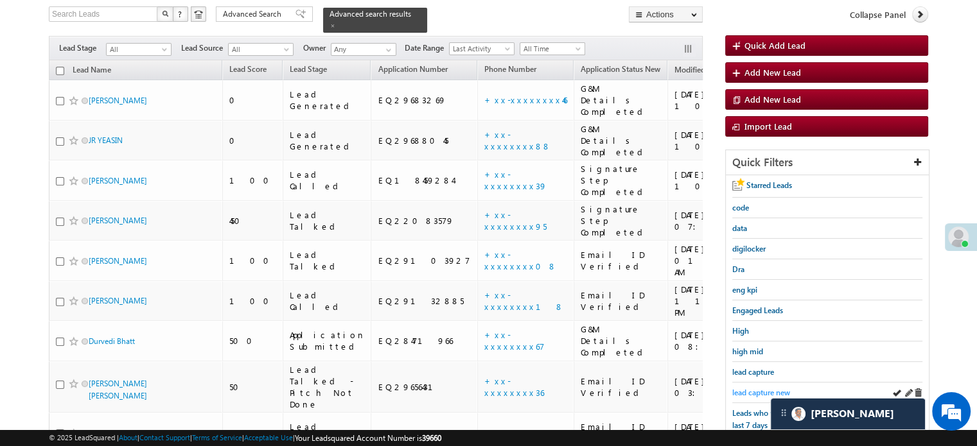
click at [761, 392] on span "lead capture new" at bounding box center [761, 393] width 58 height 10
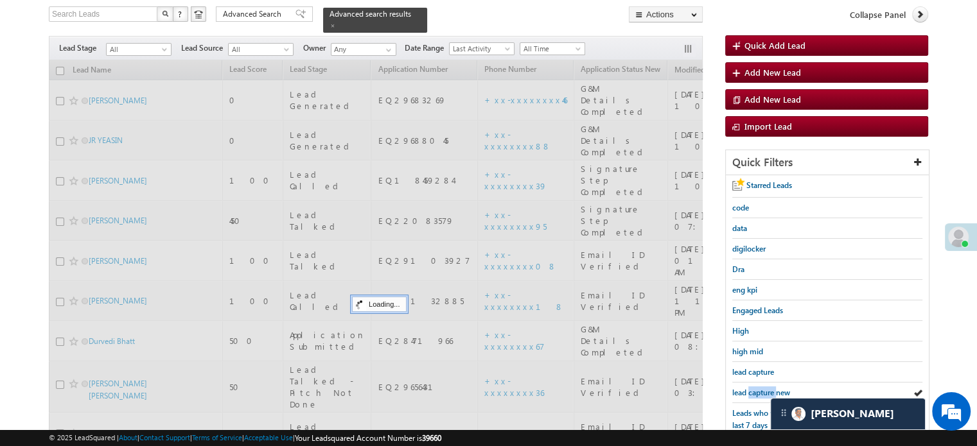
click at [761, 392] on span "lead capture new" at bounding box center [761, 393] width 58 height 10
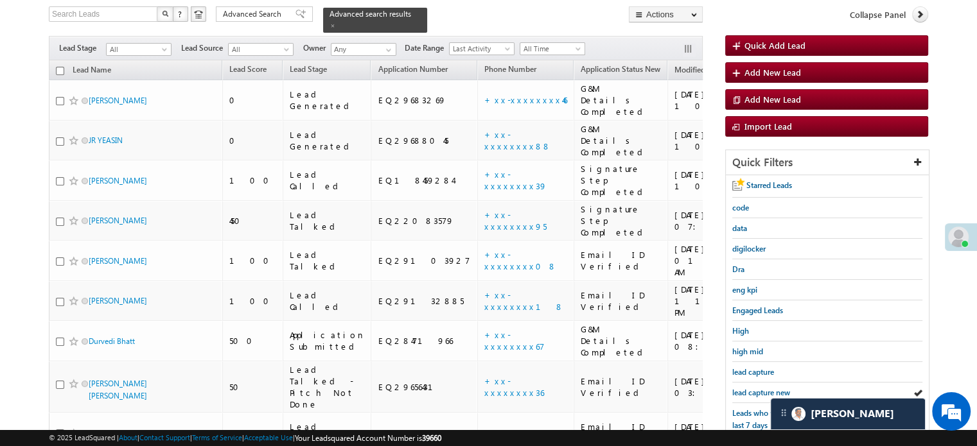
click at [761, 392] on span "lead capture new" at bounding box center [761, 393] width 58 height 10
click at [762, 388] on span "lead capture new" at bounding box center [761, 393] width 58 height 10
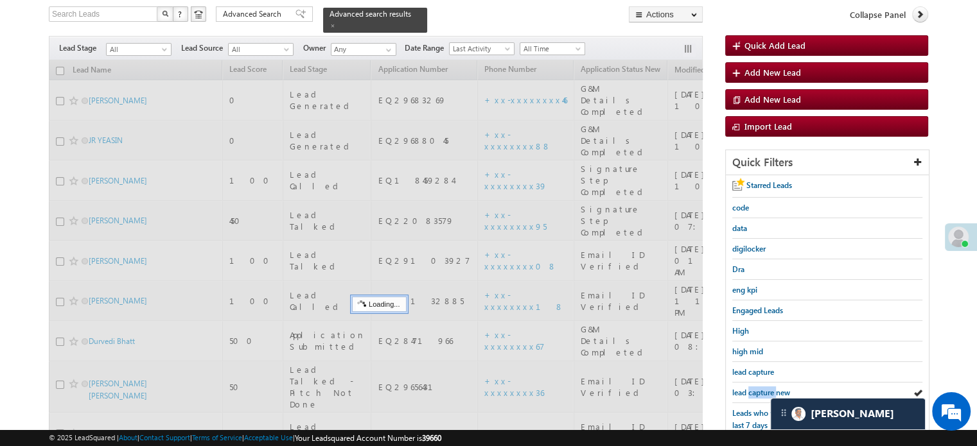
click at [762, 388] on span "lead capture new" at bounding box center [761, 393] width 58 height 10
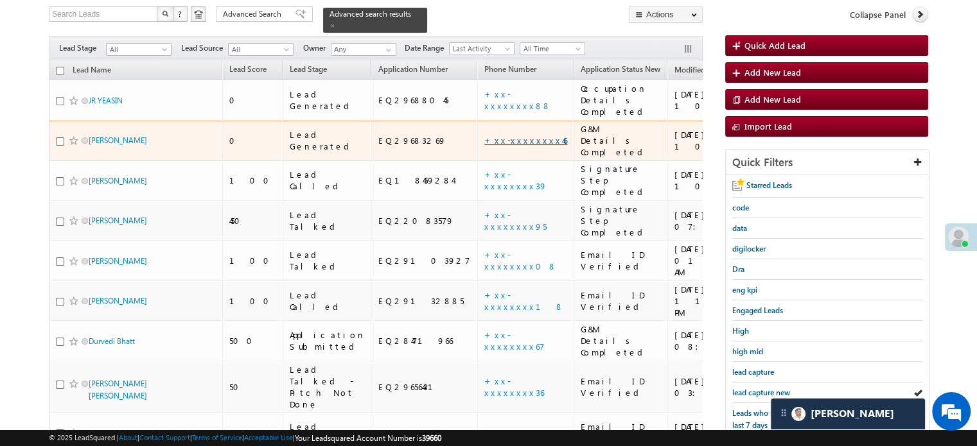
click at [484, 135] on link "+xx-xxxxxxxx46" at bounding box center [525, 140] width 83 height 11
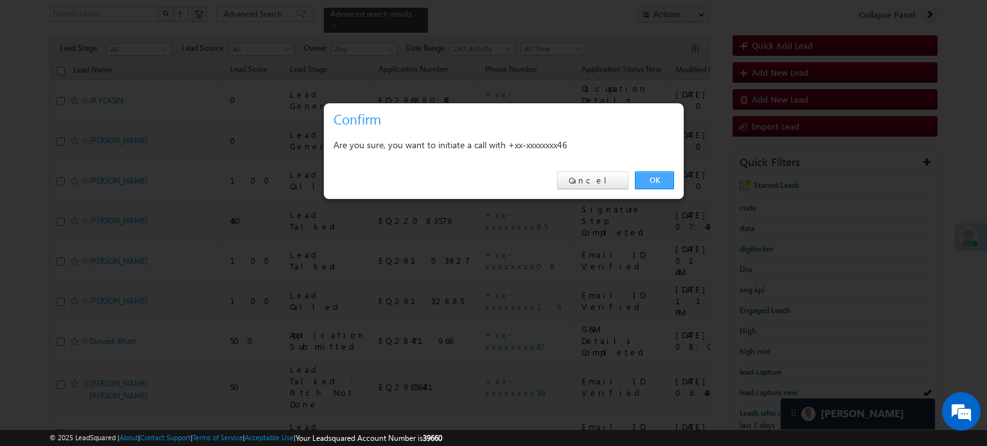
click at [642, 176] on link "OK" at bounding box center [654, 181] width 39 height 18
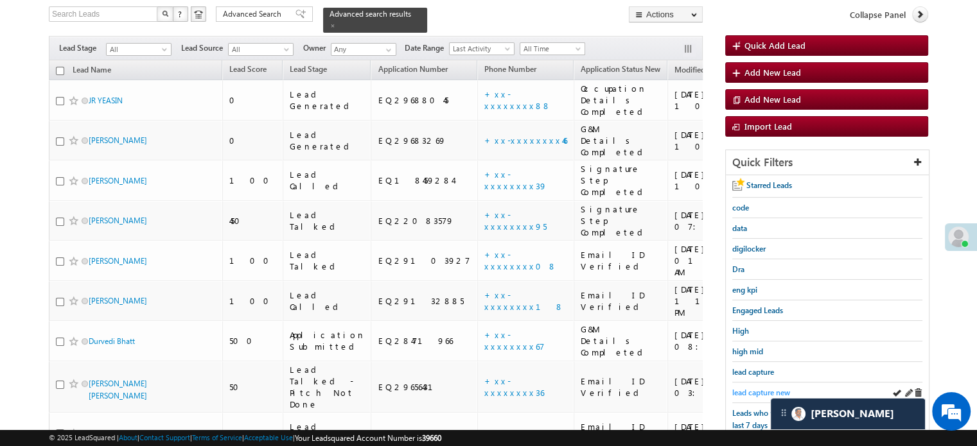
click at [766, 388] on span "lead capture new" at bounding box center [761, 393] width 58 height 10
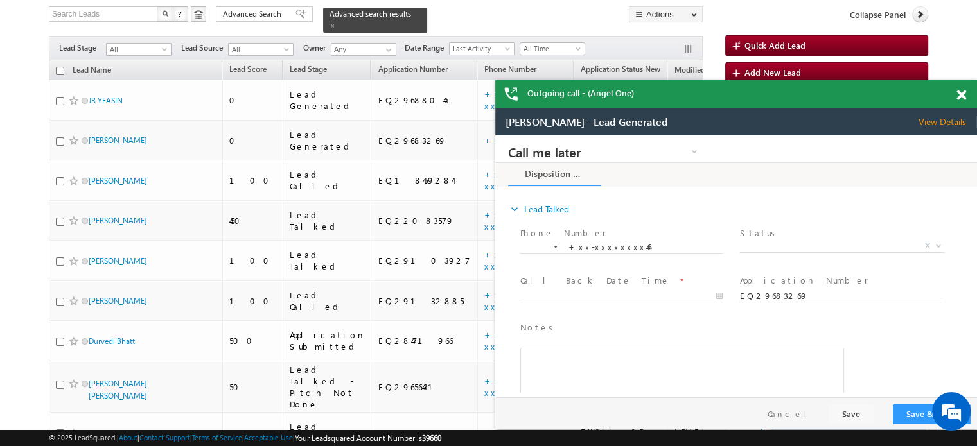
scroll to position [0, 0]
drag, startPoint x: 961, startPoint y: 96, endPoint x: 278, endPoint y: 17, distance: 687.3
click at [961, 96] on span at bounding box center [962, 95] width 10 height 11
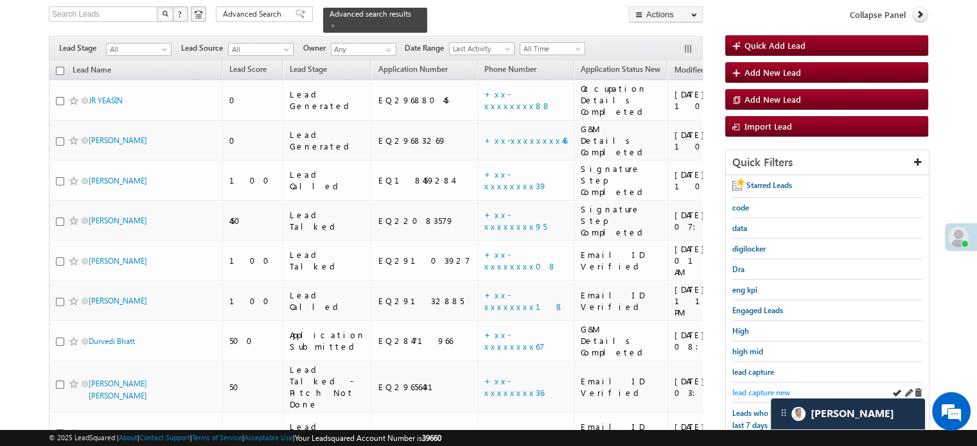
click at [756, 389] on span "lead capture new" at bounding box center [761, 393] width 58 height 10
click at [754, 392] on span "lead capture new" at bounding box center [761, 393] width 58 height 10
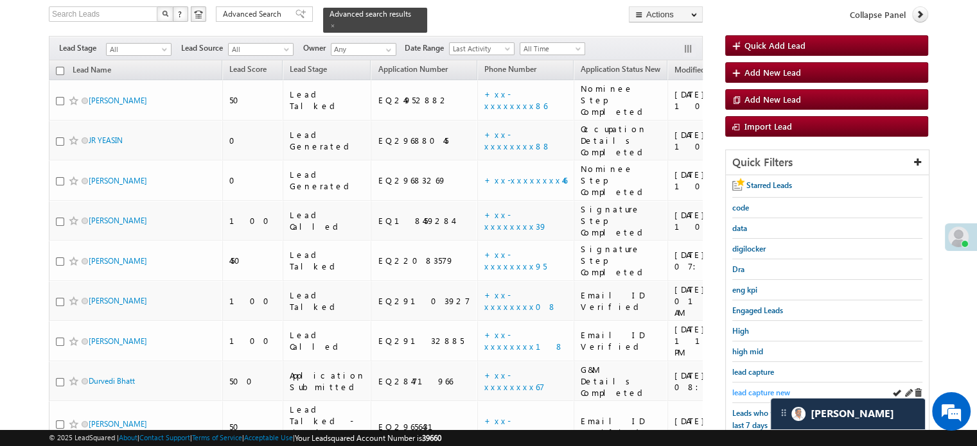
click at [754, 391] on span "lead capture new" at bounding box center [761, 393] width 58 height 10
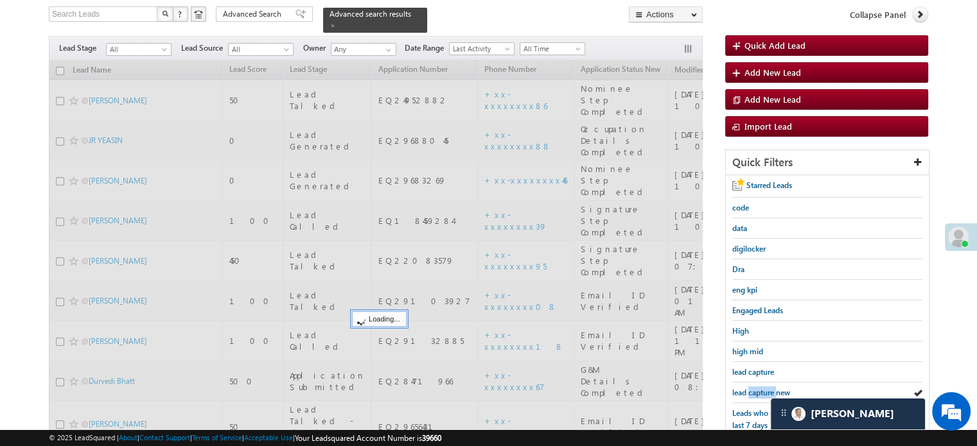
click at [754, 391] on span "lead capture new" at bounding box center [761, 393] width 58 height 10
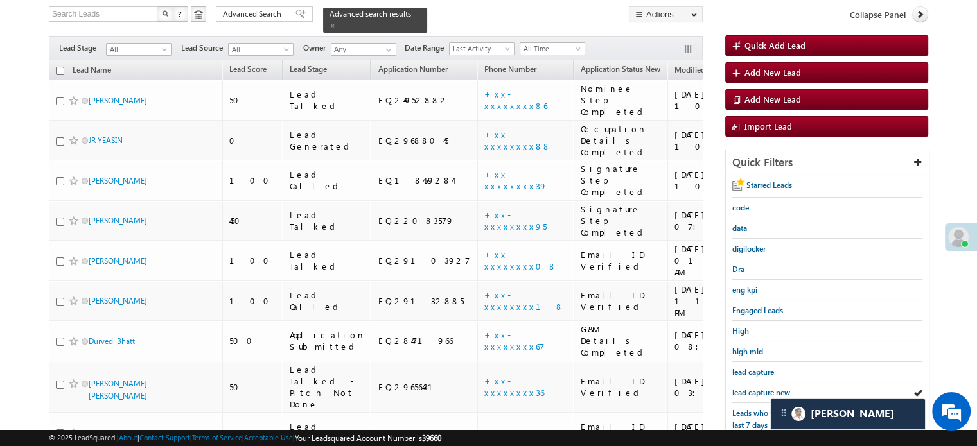
click at [754, 391] on span "lead capture new" at bounding box center [761, 393] width 58 height 10
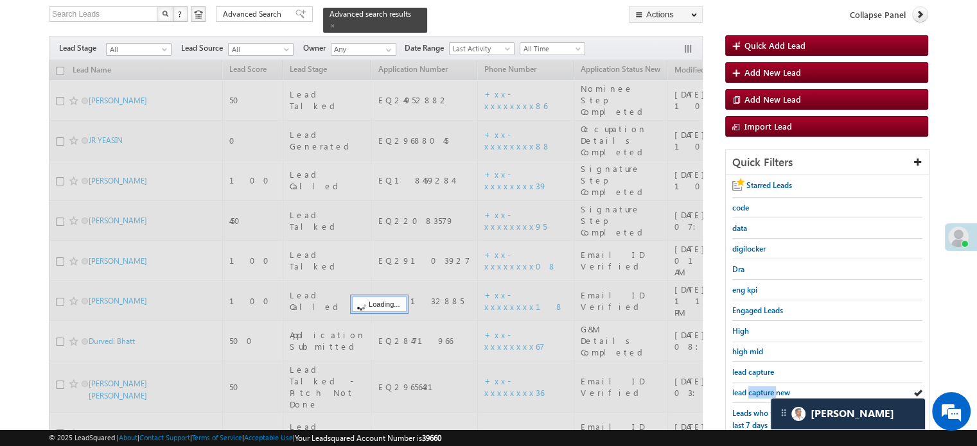
click at [754, 391] on span "lead capture new" at bounding box center [761, 393] width 58 height 10
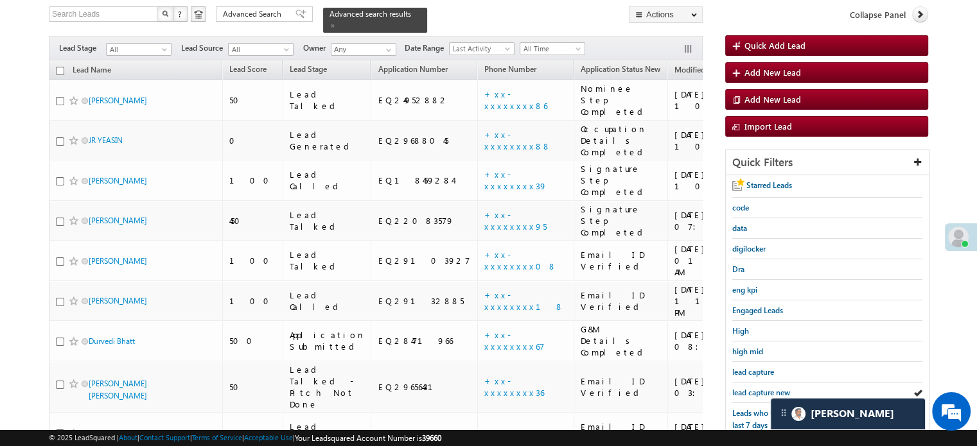
click at [754, 391] on span "lead capture new" at bounding box center [761, 393] width 58 height 10
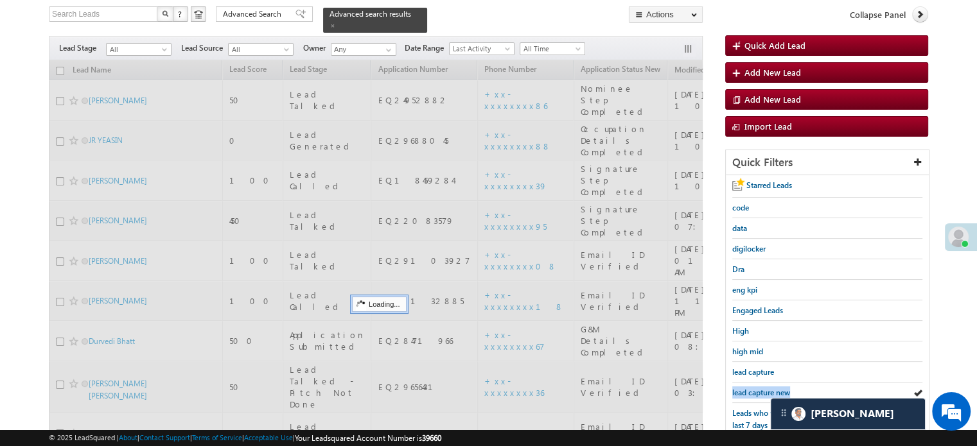
click at [754, 391] on span "lead capture new" at bounding box center [761, 393] width 58 height 10
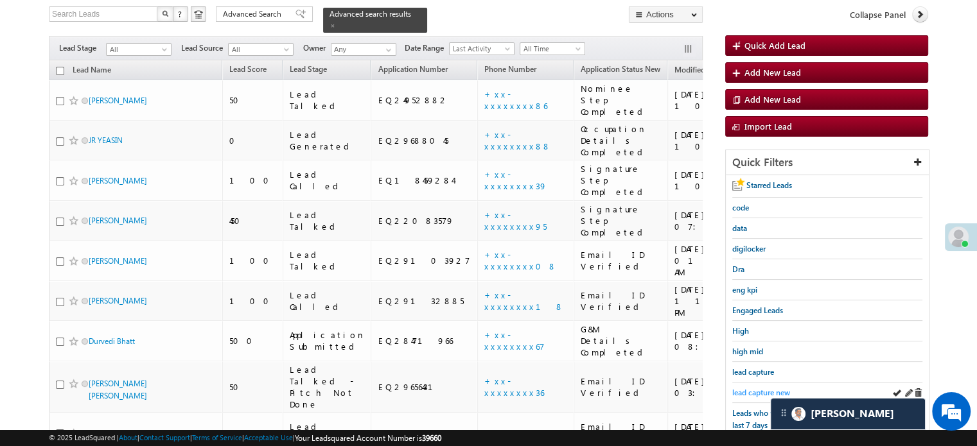
click at [761, 388] on span "lead capture new" at bounding box center [761, 393] width 58 height 10
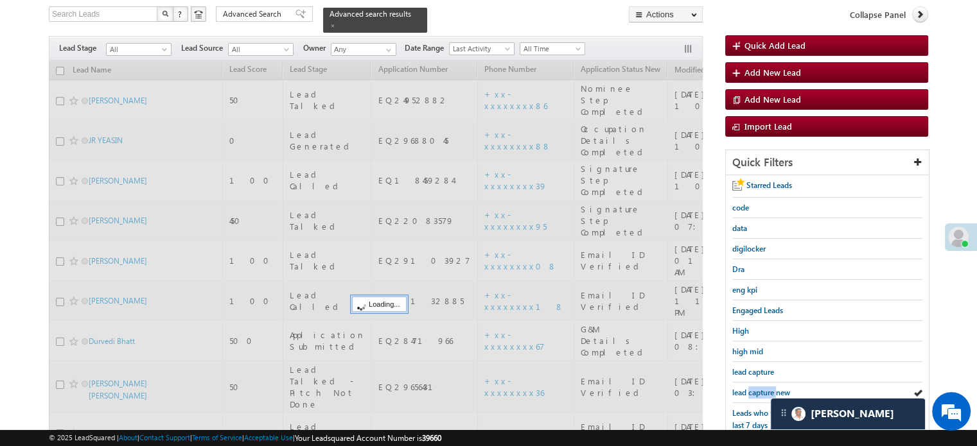
click at [761, 388] on span "lead capture new" at bounding box center [761, 393] width 58 height 10
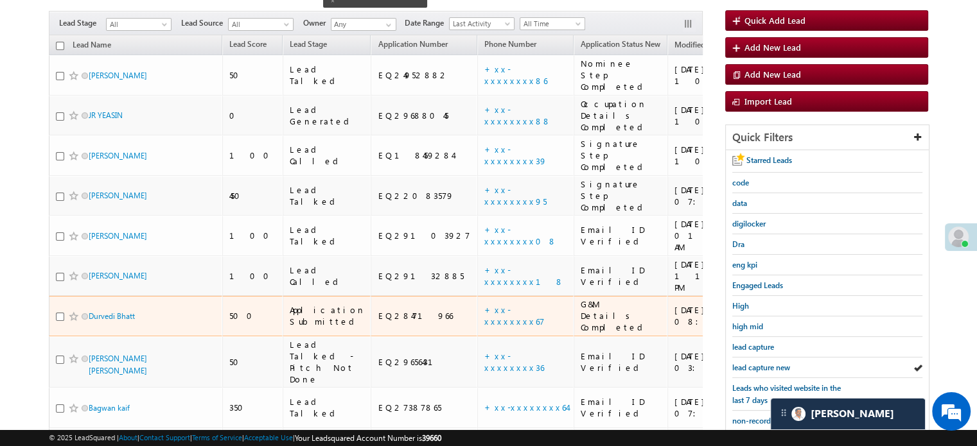
scroll to position [147, 0]
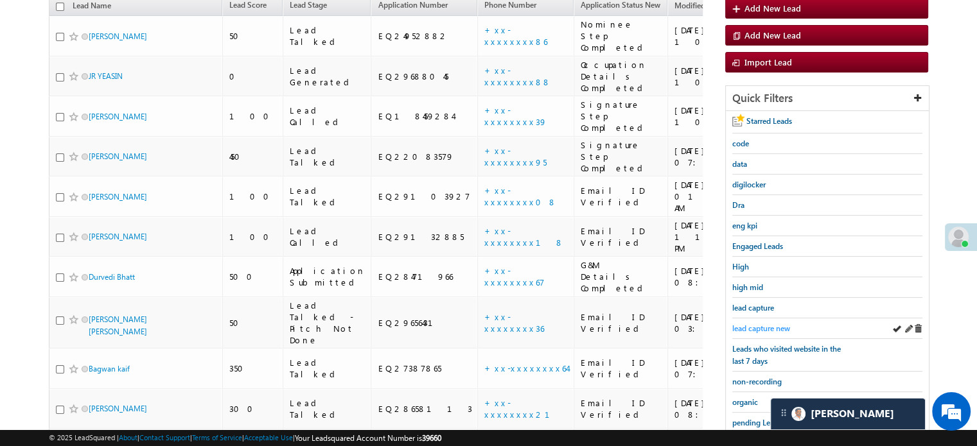
click at [739, 326] on span "lead capture new" at bounding box center [761, 329] width 58 height 10
click at [751, 324] on span "lead capture new" at bounding box center [761, 329] width 58 height 10
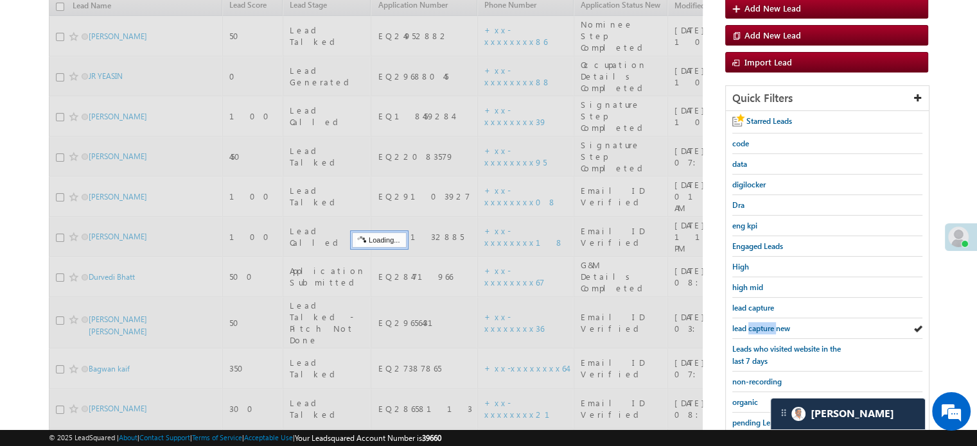
click at [751, 324] on span "lead capture new" at bounding box center [761, 329] width 58 height 10
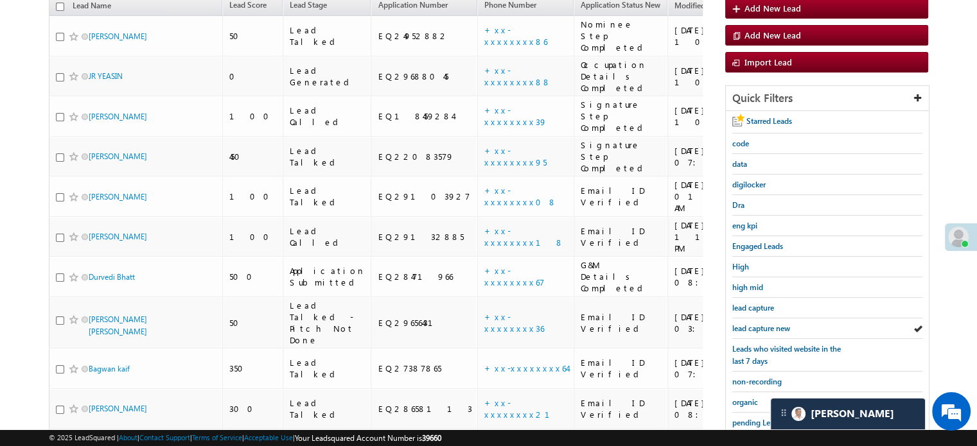
click at [751, 324] on span "lead capture new" at bounding box center [761, 329] width 58 height 10
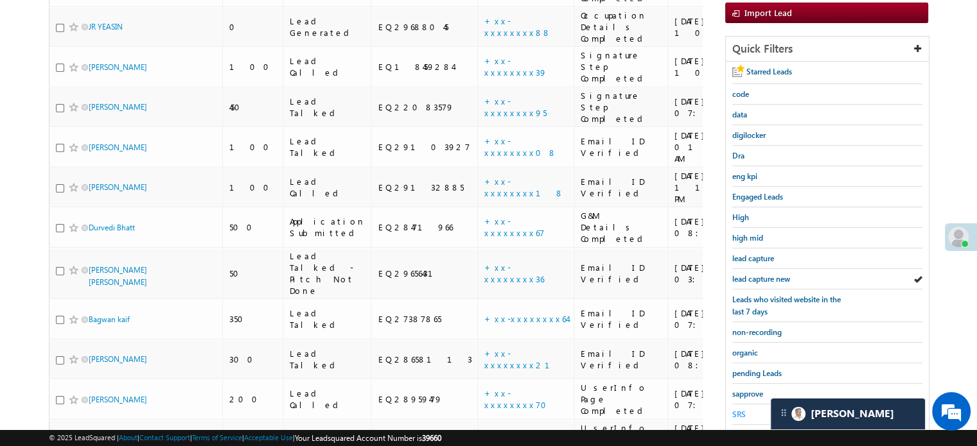
scroll to position [276, 0]
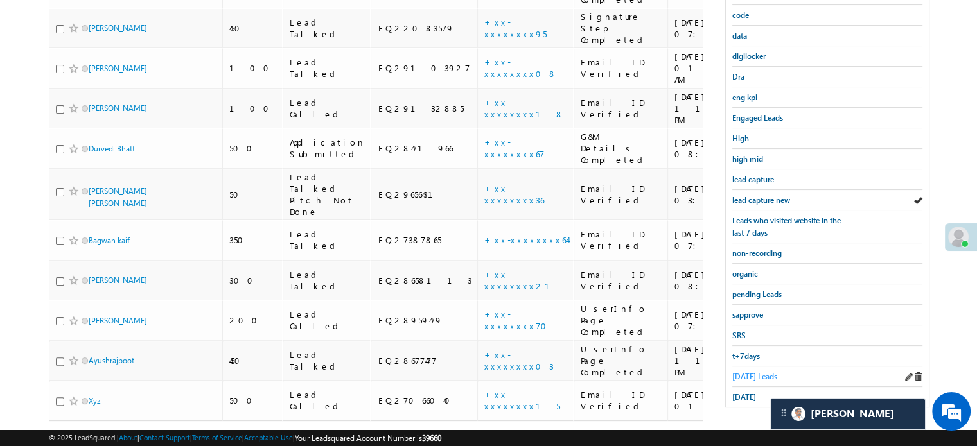
click at [741, 374] on span "Today's Leads" at bounding box center [754, 377] width 45 height 10
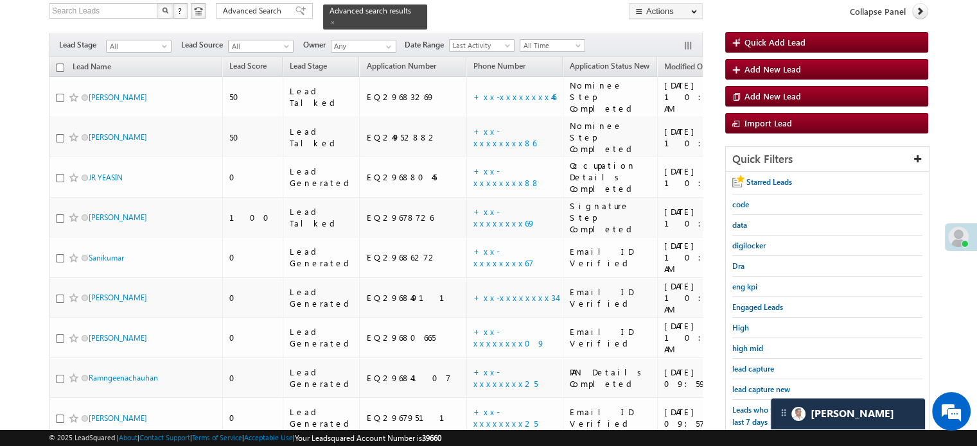
scroll to position [83, 0]
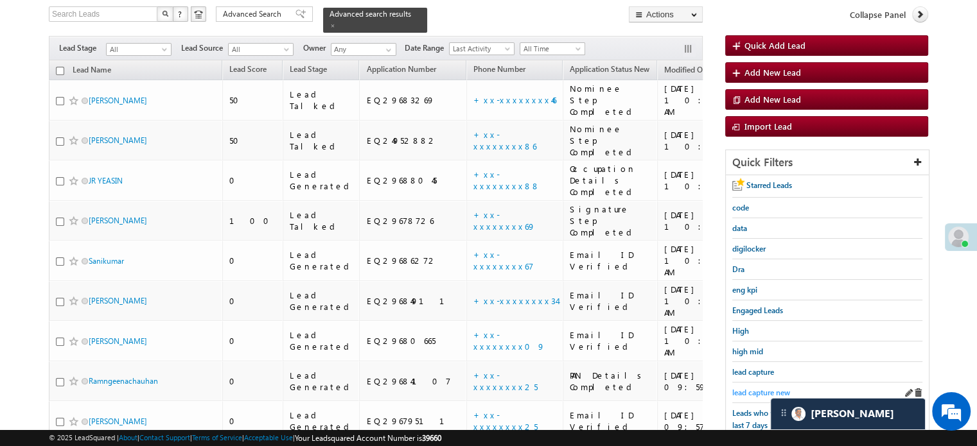
click at [744, 388] on span "lead capture new" at bounding box center [761, 393] width 58 height 10
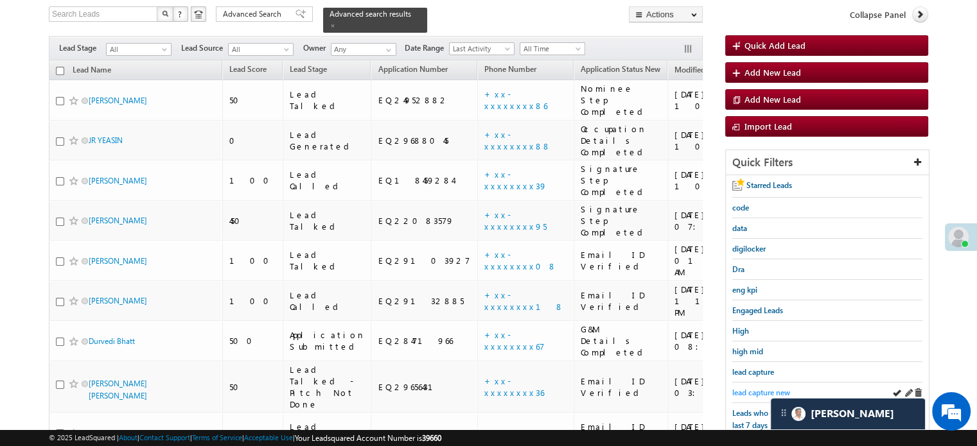
click at [746, 388] on span "lead capture new" at bounding box center [761, 393] width 58 height 10
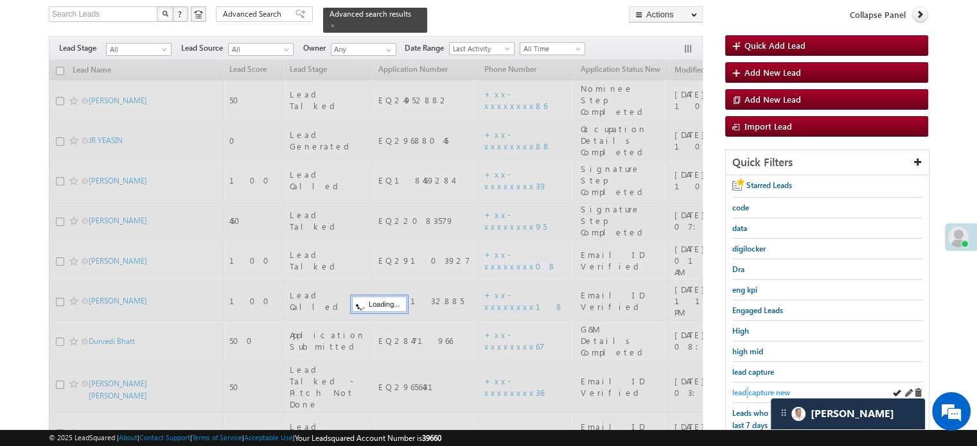
click at [747, 388] on span "lead capture new" at bounding box center [761, 393] width 58 height 10
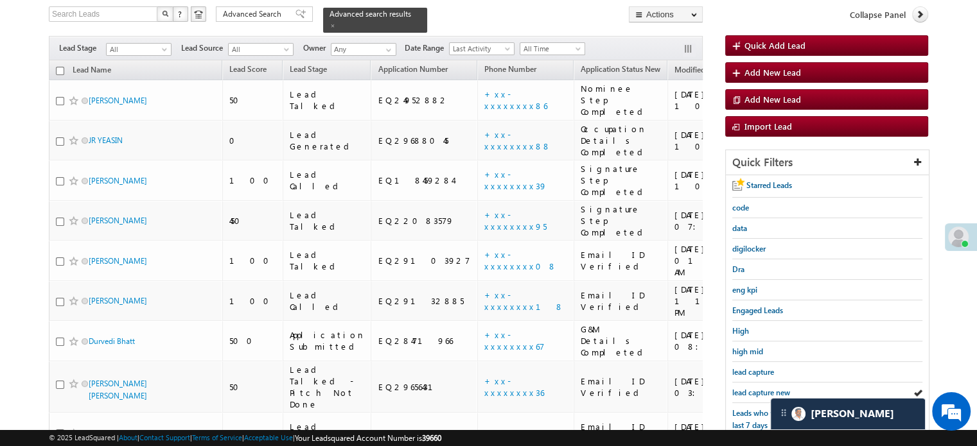
click at [747, 388] on span "lead capture new" at bounding box center [761, 393] width 58 height 10
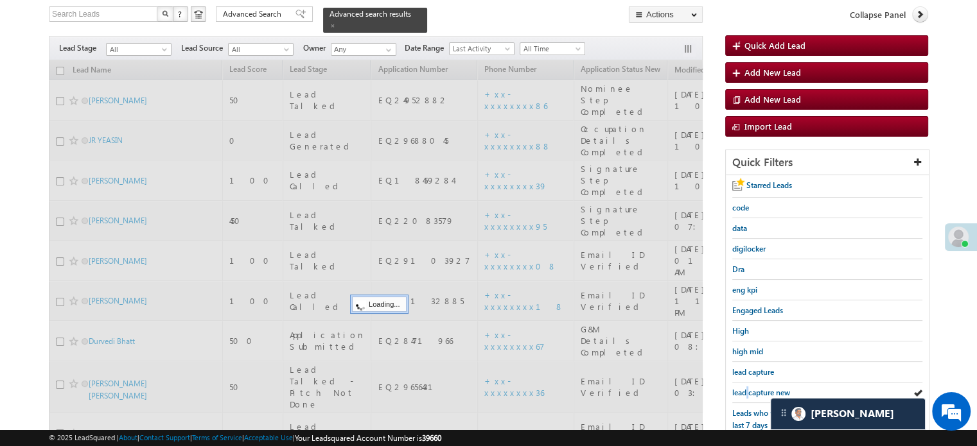
click at [747, 388] on span "lead capture new" at bounding box center [761, 393] width 58 height 10
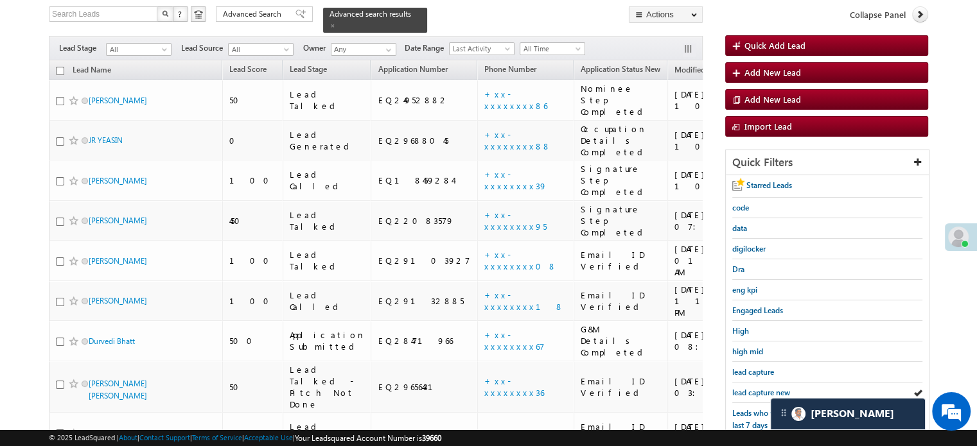
click at [747, 388] on span "lead capture new" at bounding box center [761, 393] width 58 height 10
click at [760, 394] on link "lead capture new" at bounding box center [761, 393] width 58 height 12
click at [743, 392] on span "lead capture new" at bounding box center [761, 393] width 58 height 10
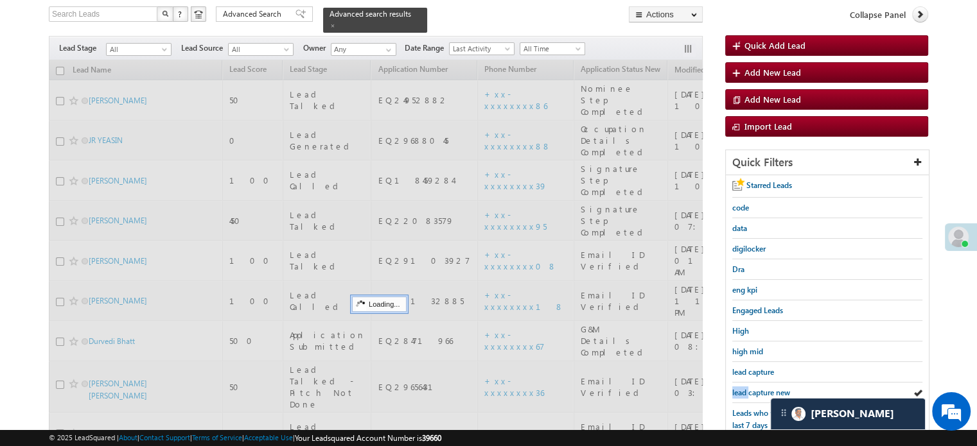
click at [743, 392] on span "lead capture new" at bounding box center [761, 393] width 58 height 10
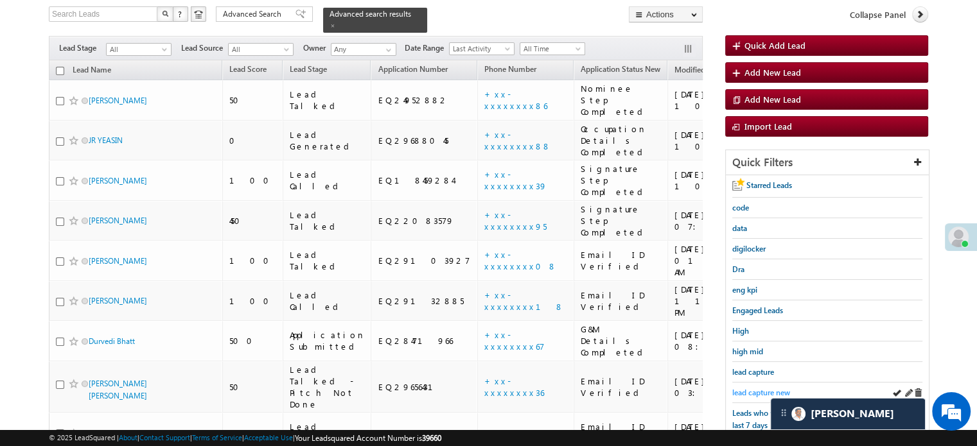
click at [748, 391] on span "lead capture new" at bounding box center [761, 393] width 58 height 10
click at [749, 388] on span "lead capture new" at bounding box center [761, 393] width 58 height 10
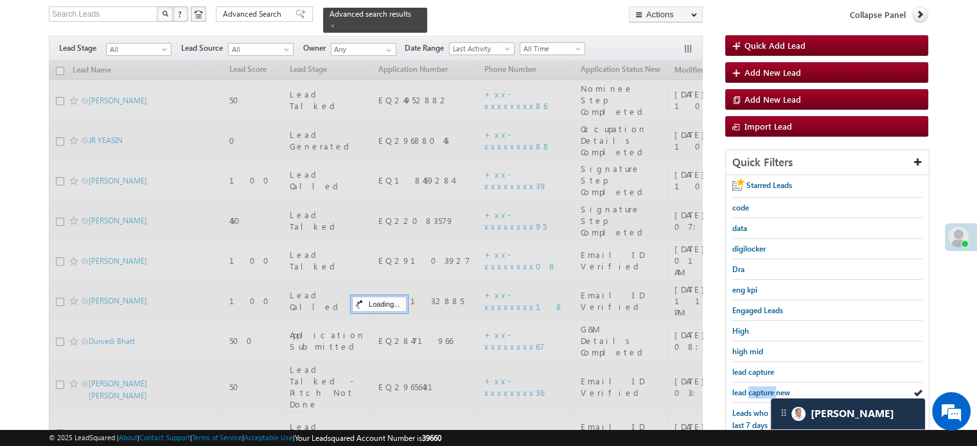
click at [749, 388] on span "lead capture new" at bounding box center [761, 393] width 58 height 10
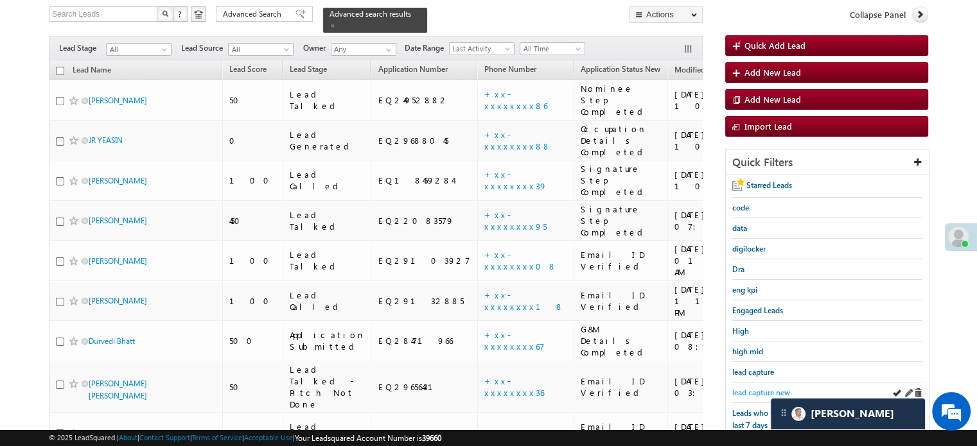
click at [757, 393] on span "lead capture new" at bounding box center [761, 393] width 58 height 10
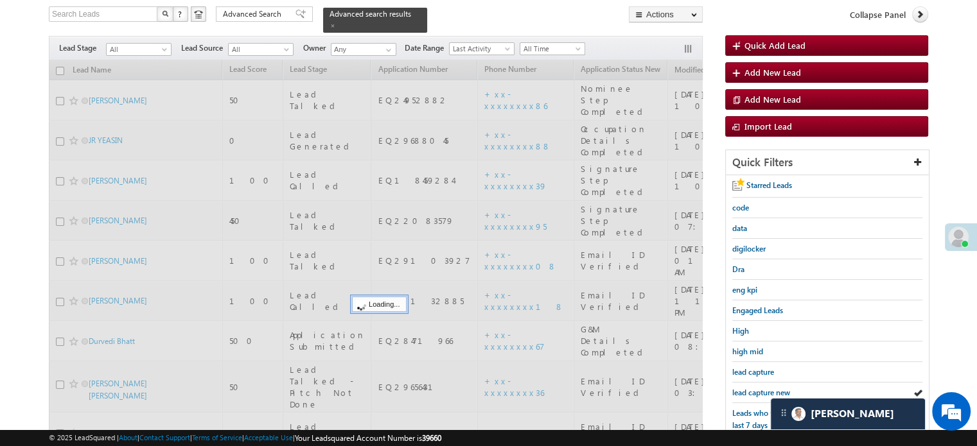
click at [756, 392] on span "lead capture new" at bounding box center [761, 393] width 58 height 10
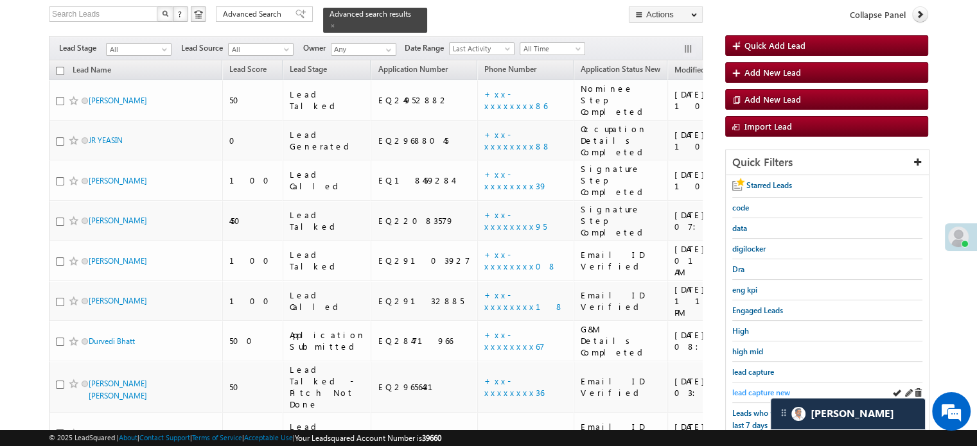
click at [746, 388] on span "lead capture new" at bounding box center [761, 393] width 58 height 10
click at [754, 390] on span "lead capture new" at bounding box center [761, 393] width 58 height 10
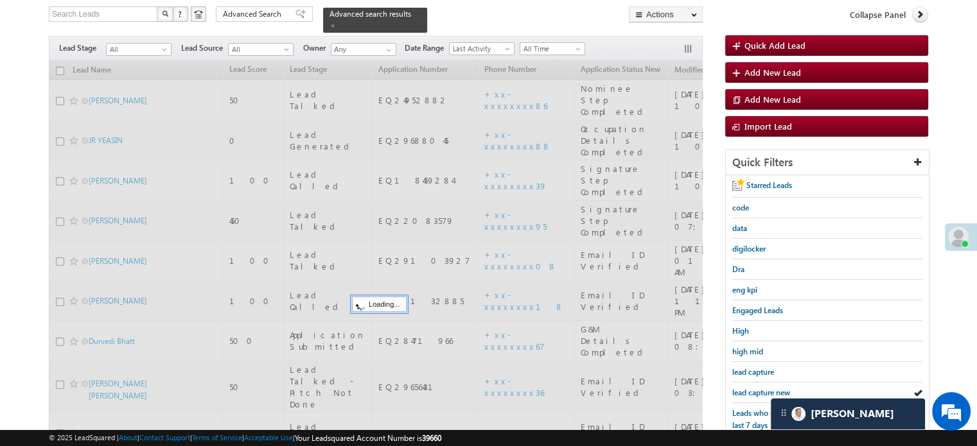
click at [754, 390] on span "lead capture new" at bounding box center [761, 393] width 58 height 10
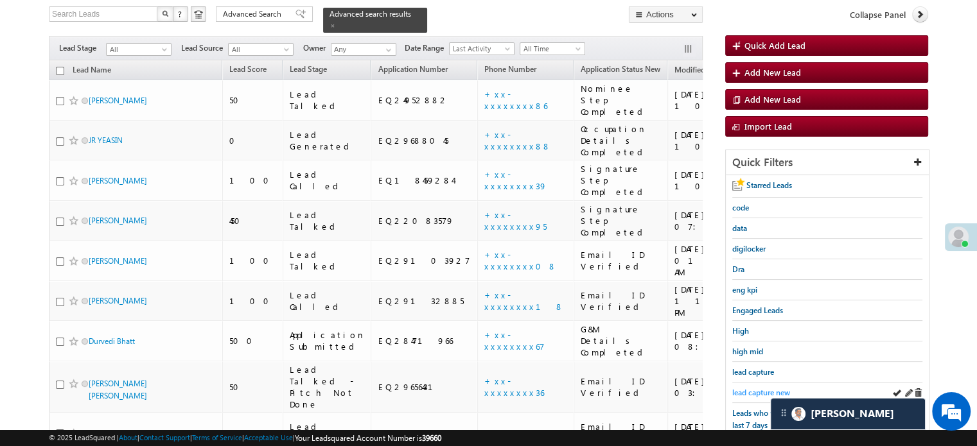
click at [746, 392] on span "lead capture new" at bounding box center [761, 393] width 58 height 10
click at [752, 388] on span "lead capture new" at bounding box center [761, 393] width 58 height 10
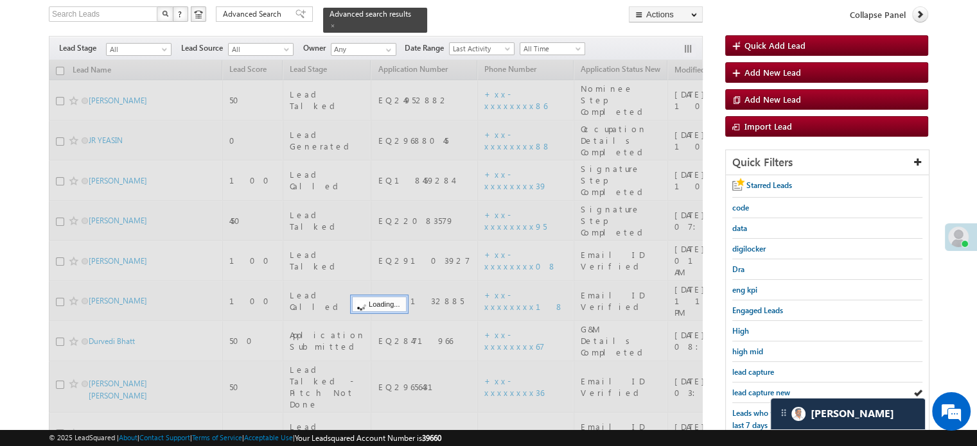
click at [752, 388] on span "lead capture new" at bounding box center [761, 393] width 58 height 10
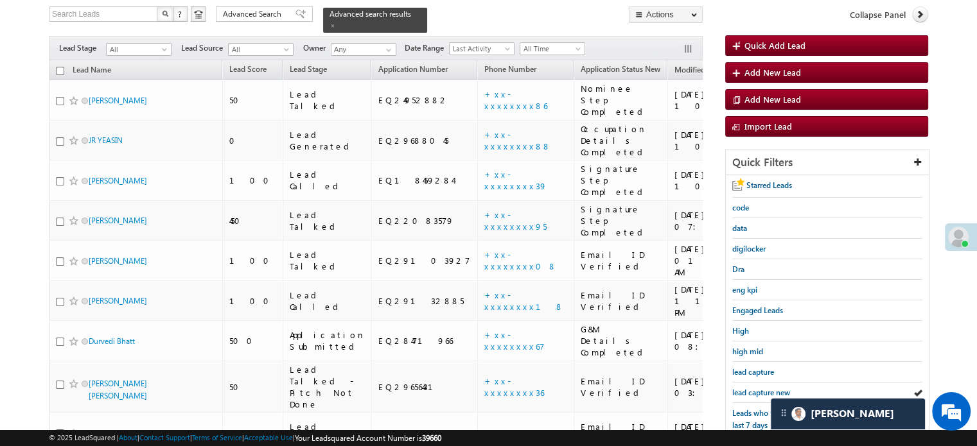
click at [730, 387] on div "Starred Leads code data digilocker Dra eng kpi Engaged Leads High high mid lead…" at bounding box center [827, 387] width 203 height 425
click at [737, 390] on span "lead capture new" at bounding box center [761, 393] width 58 height 10
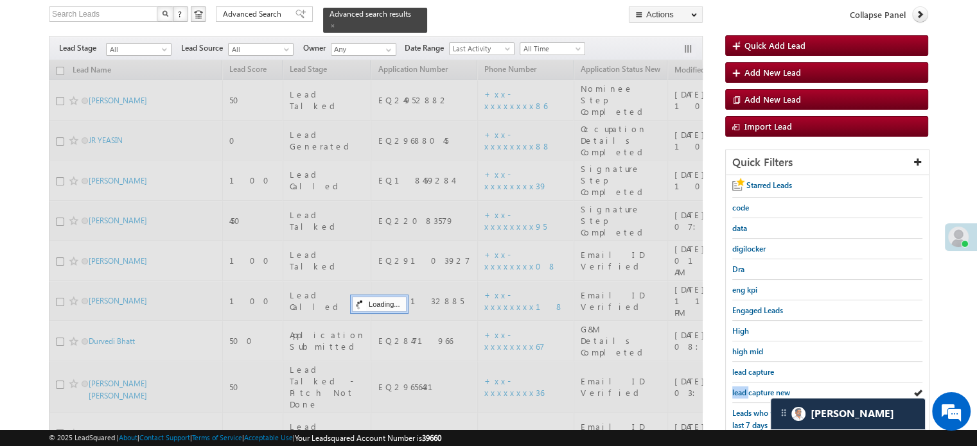
click at [737, 390] on span "lead capture new" at bounding box center [761, 393] width 58 height 10
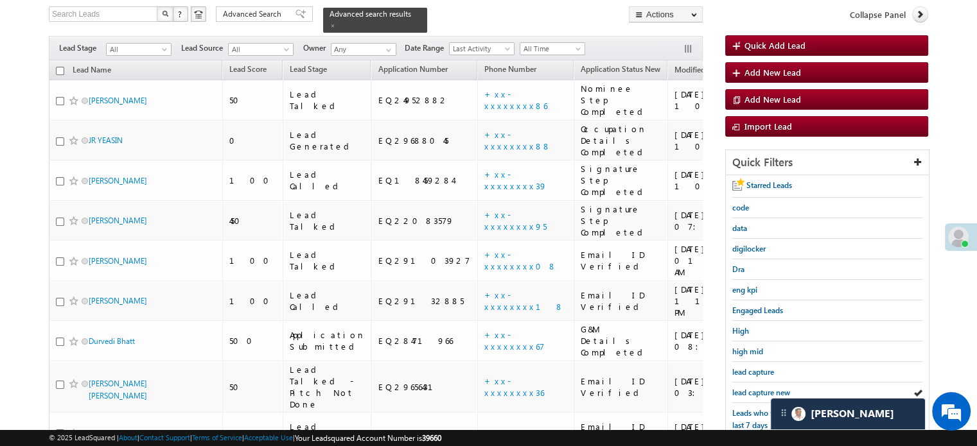
click at [737, 390] on span "lead capture new" at bounding box center [761, 393] width 58 height 10
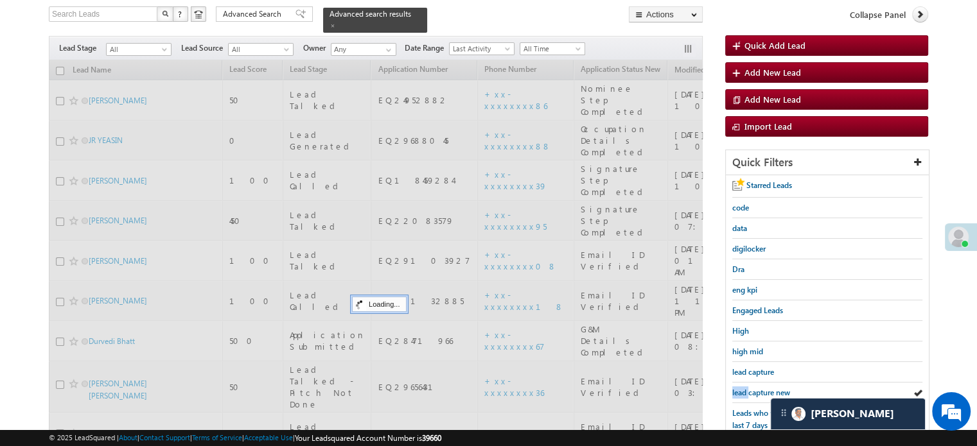
click at [737, 390] on span "lead capture new" at bounding box center [761, 393] width 58 height 10
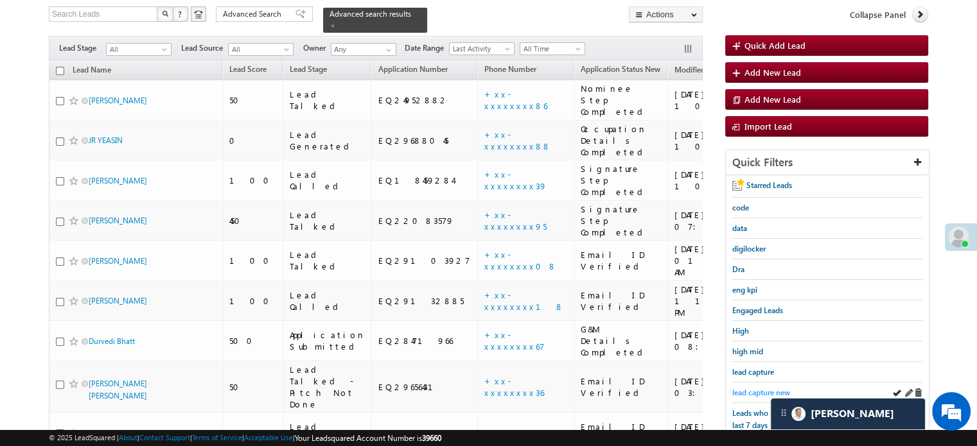
click at [750, 388] on span "lead capture new" at bounding box center [761, 393] width 58 height 10
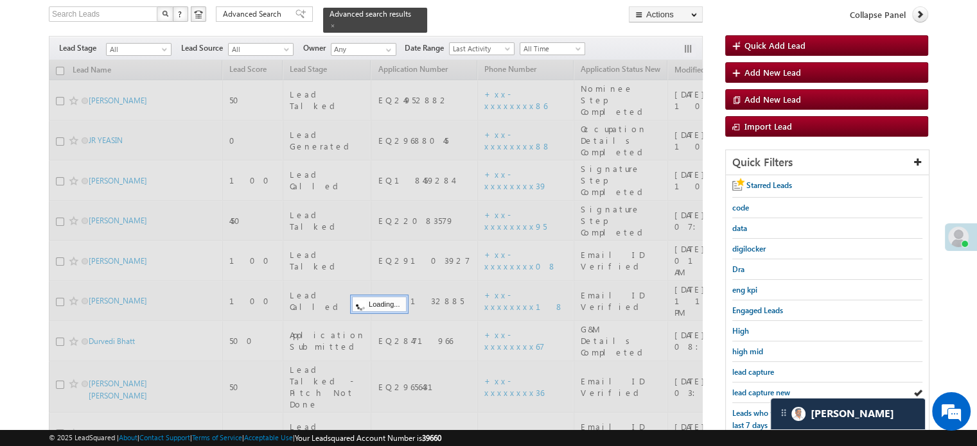
click at [750, 388] on span "lead capture new" at bounding box center [761, 393] width 58 height 10
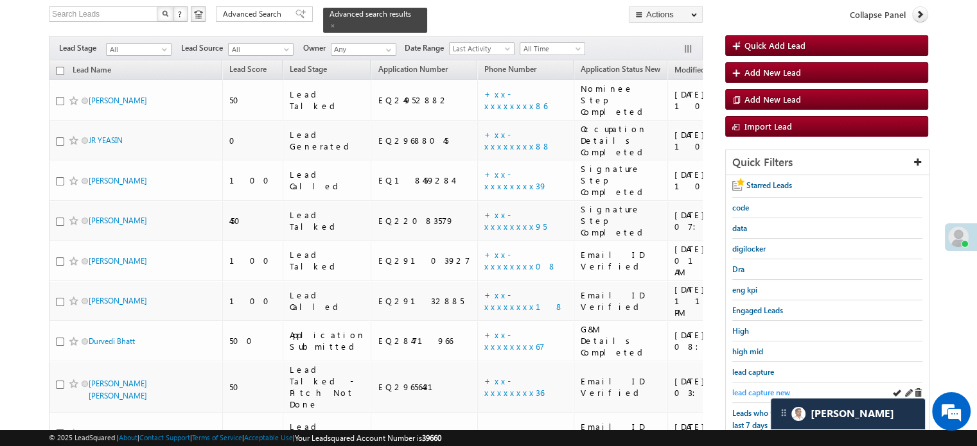
click at [748, 392] on span "lead capture new" at bounding box center [761, 393] width 58 height 10
click at [770, 388] on span "lead capture new" at bounding box center [761, 393] width 58 height 10
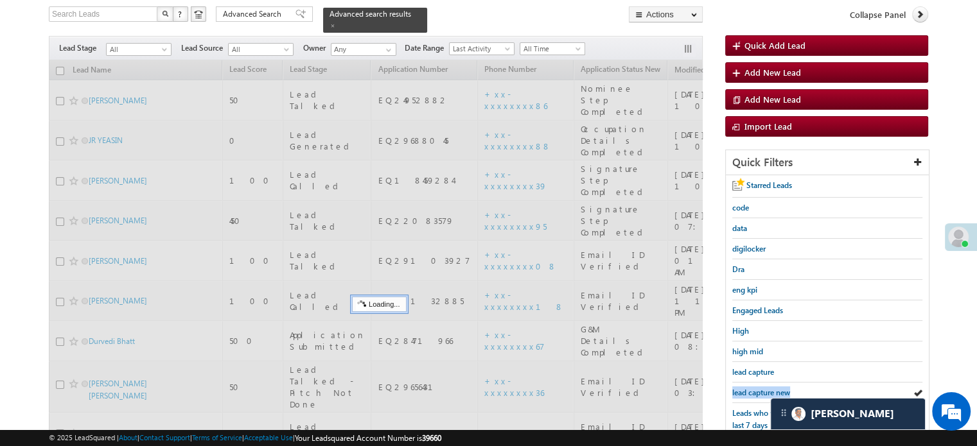
click at [770, 388] on span "lead capture new" at bounding box center [761, 393] width 58 height 10
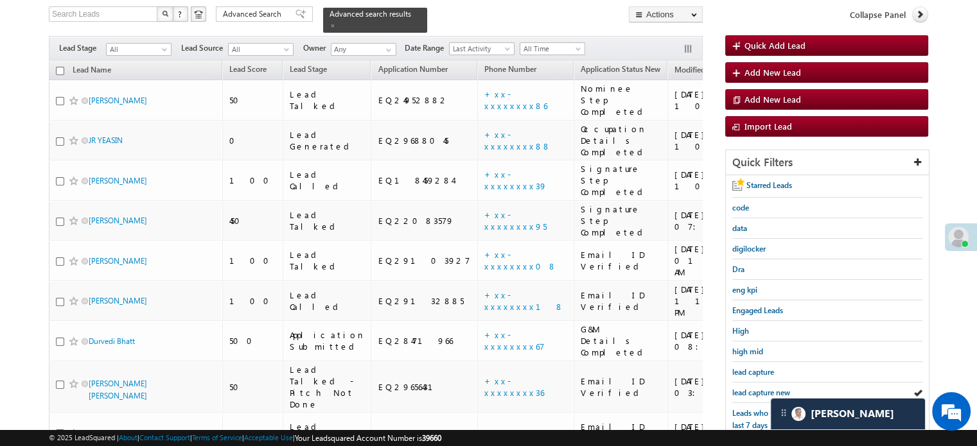
click at [770, 388] on span "lead capture new" at bounding box center [761, 393] width 58 height 10
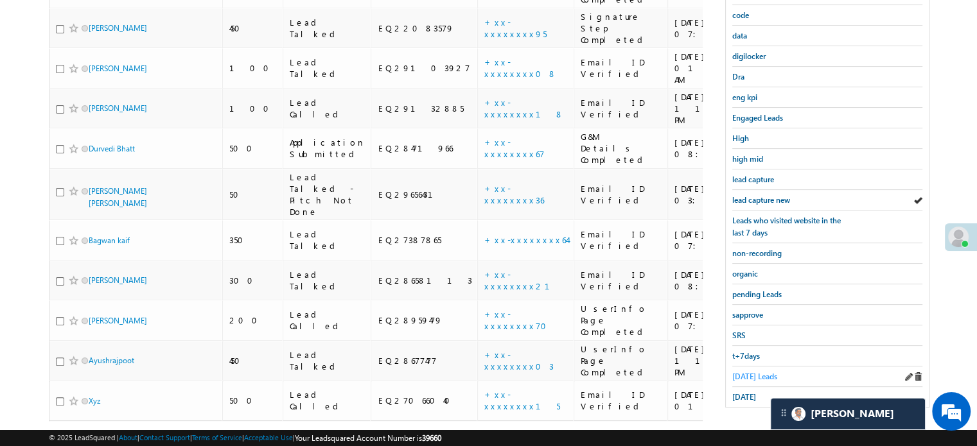
click at [763, 374] on span "Today's Leads" at bounding box center [754, 377] width 45 height 10
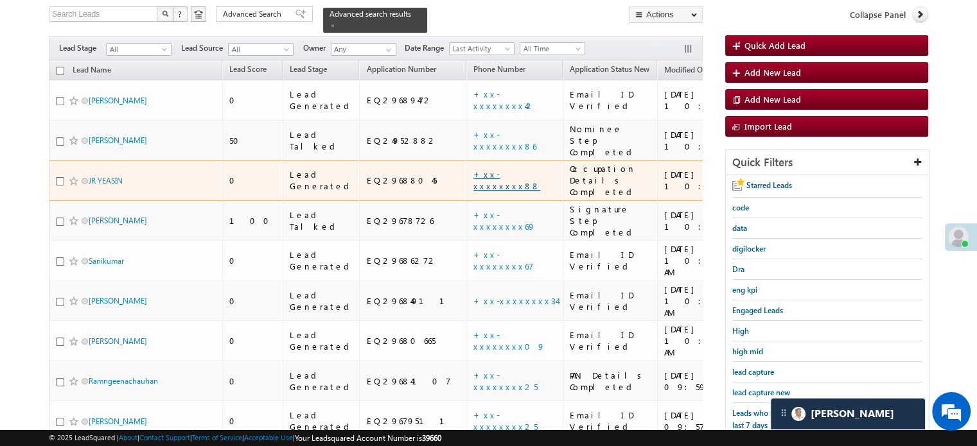
click at [473, 169] on link "+xx-xxxxxxxx88" at bounding box center [506, 180] width 67 height 22
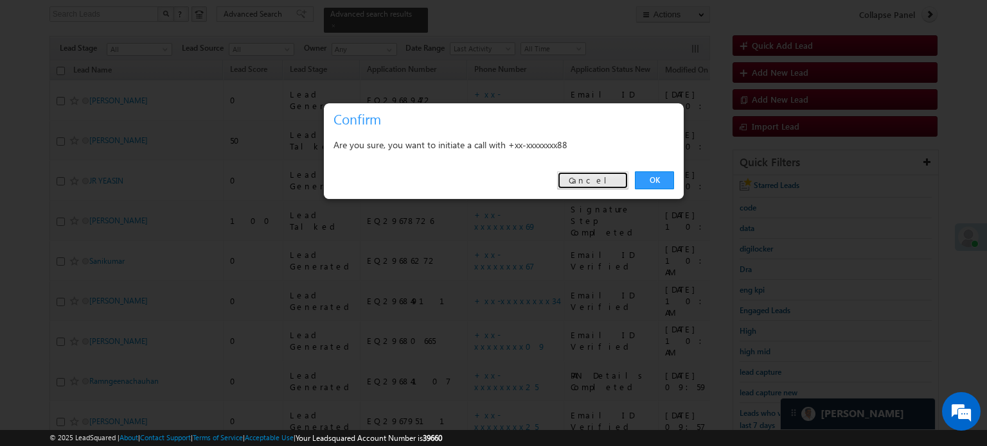
click at [596, 178] on link "Cancel" at bounding box center [592, 181] width 71 height 18
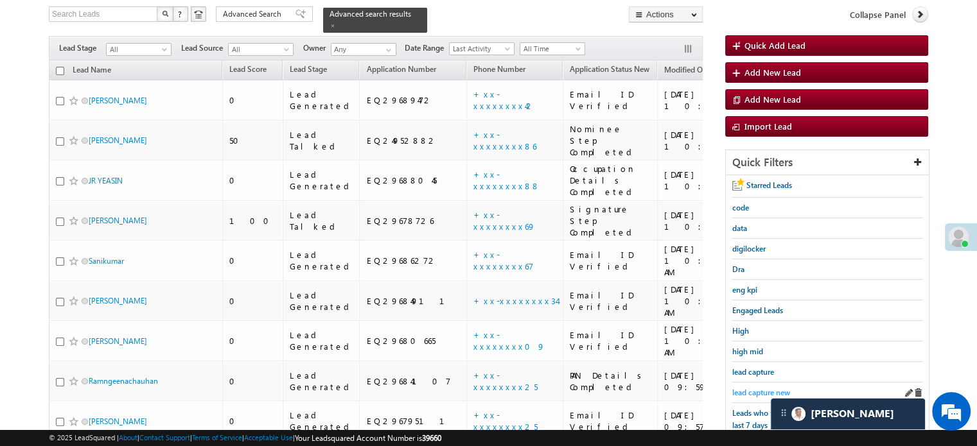
click at [775, 391] on span "lead capture new" at bounding box center [761, 393] width 58 height 10
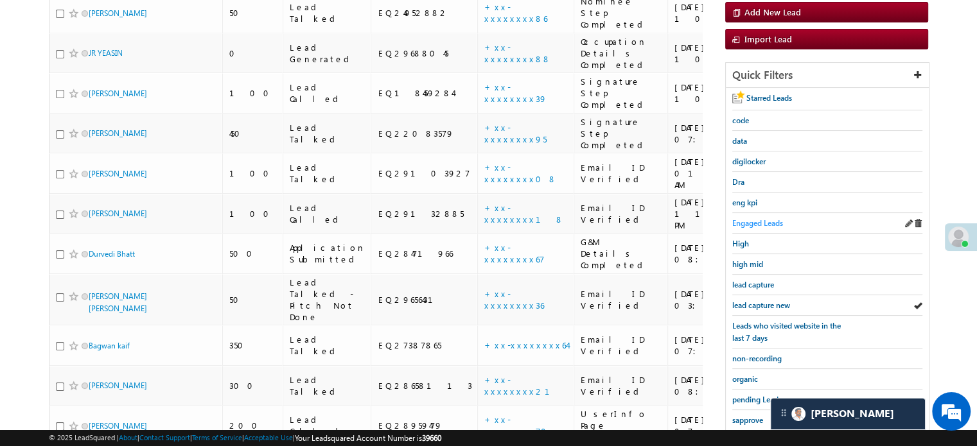
scroll to position [147, 0]
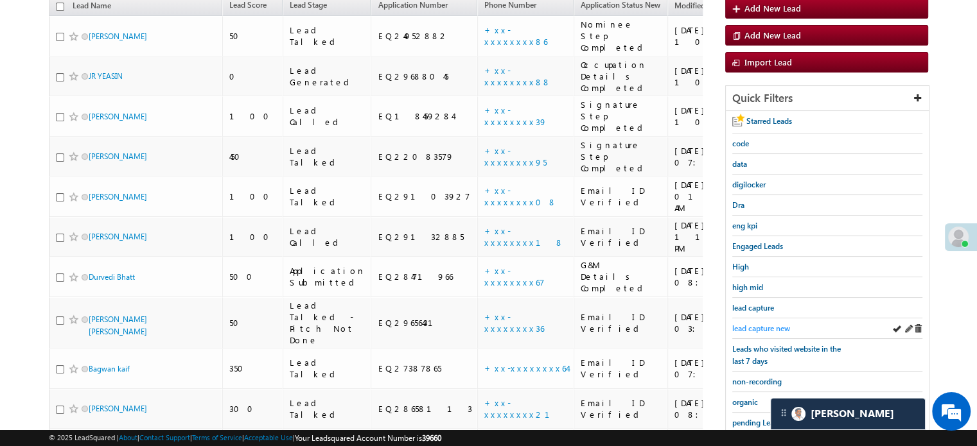
click at [756, 326] on span "lead capture new" at bounding box center [761, 329] width 58 height 10
click at [768, 324] on span "lead capture new" at bounding box center [761, 329] width 58 height 10
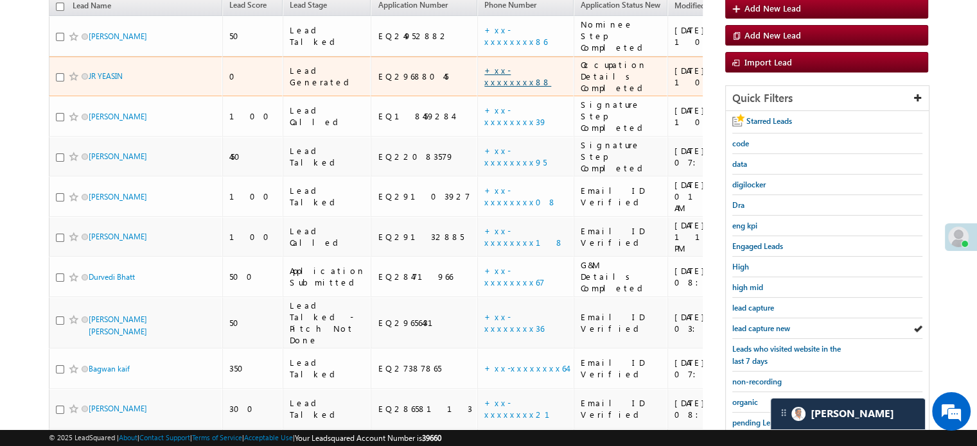
click at [484, 65] on link "+xx-xxxxxxxx88" at bounding box center [517, 76] width 67 height 22
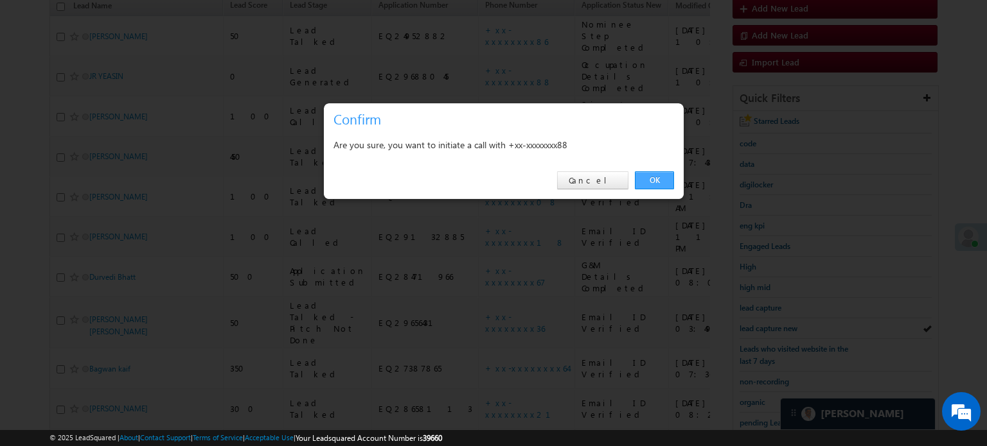
click at [660, 177] on link "OK" at bounding box center [654, 181] width 39 height 18
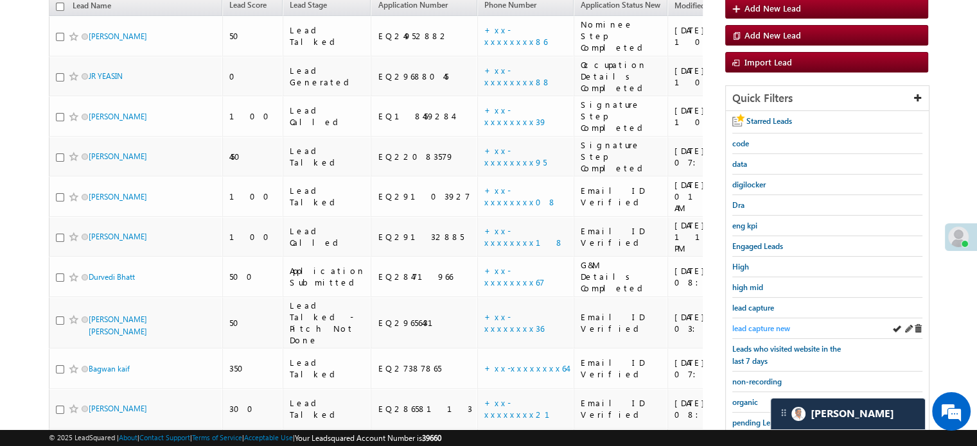
click at [765, 324] on span "lead capture new" at bounding box center [761, 329] width 58 height 10
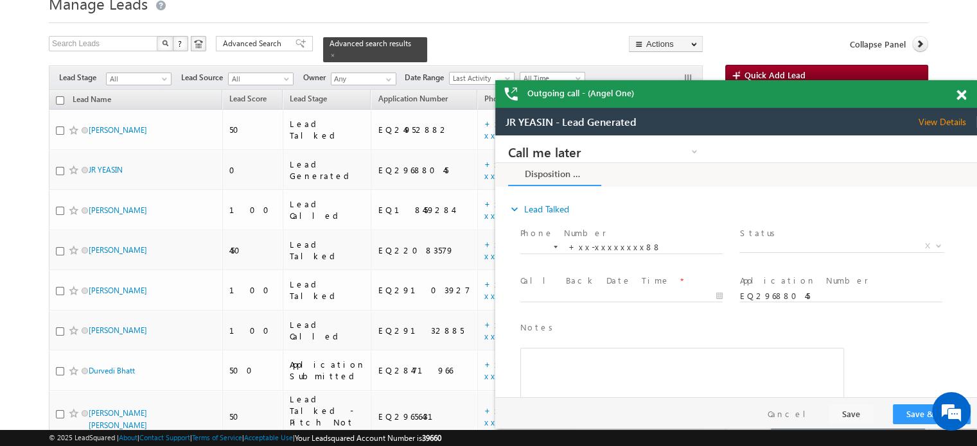
scroll to position [0, 0]
click at [961, 96] on span at bounding box center [962, 95] width 10 height 11
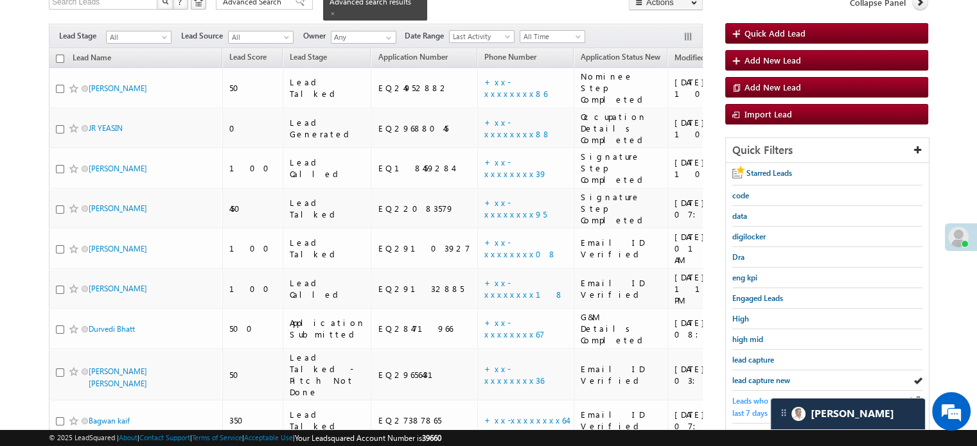
scroll to position [118, 0]
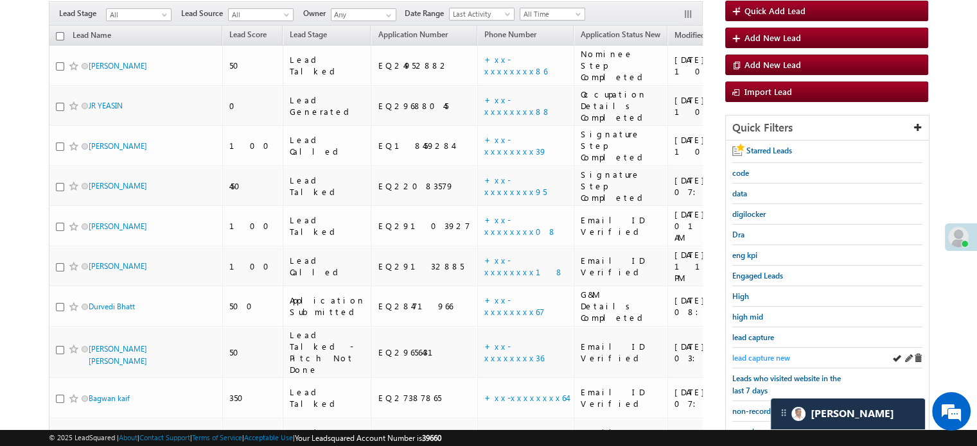
click at [760, 353] on span "lead capture new" at bounding box center [761, 358] width 58 height 10
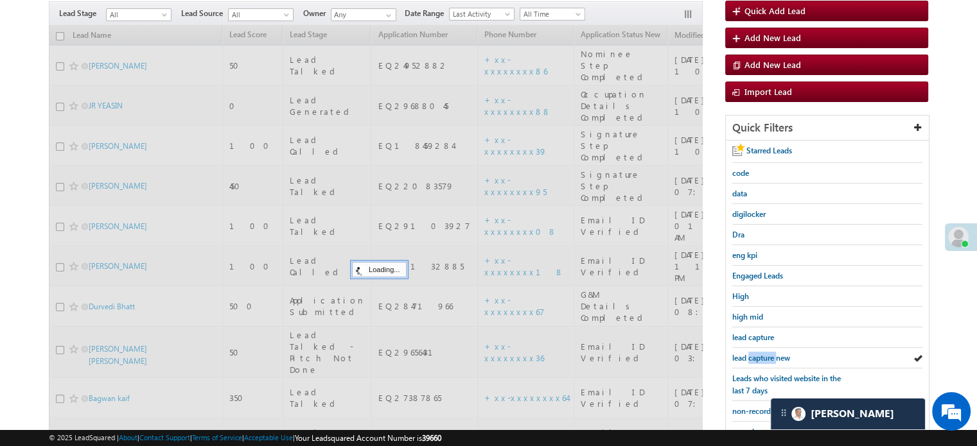
click at [760, 353] on span "lead capture new" at bounding box center [761, 358] width 58 height 10
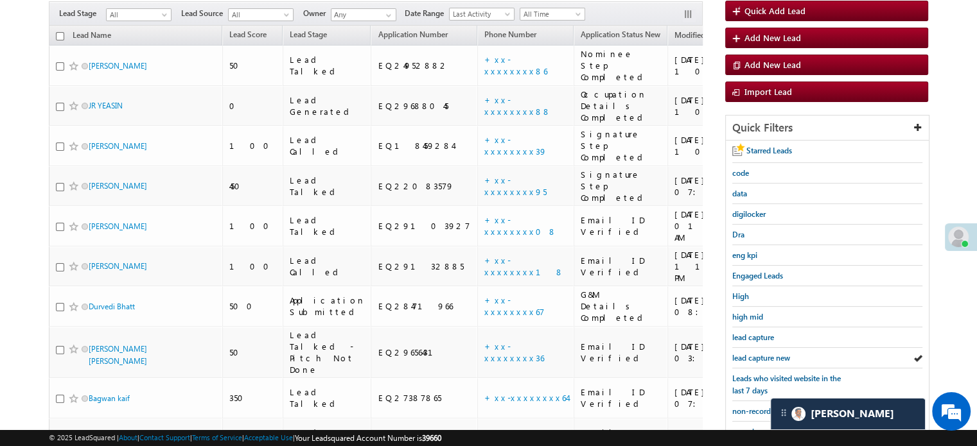
click at [760, 353] on span "lead capture new" at bounding box center [761, 358] width 58 height 10
click at [752, 358] on span "lead capture new" at bounding box center [761, 358] width 58 height 10
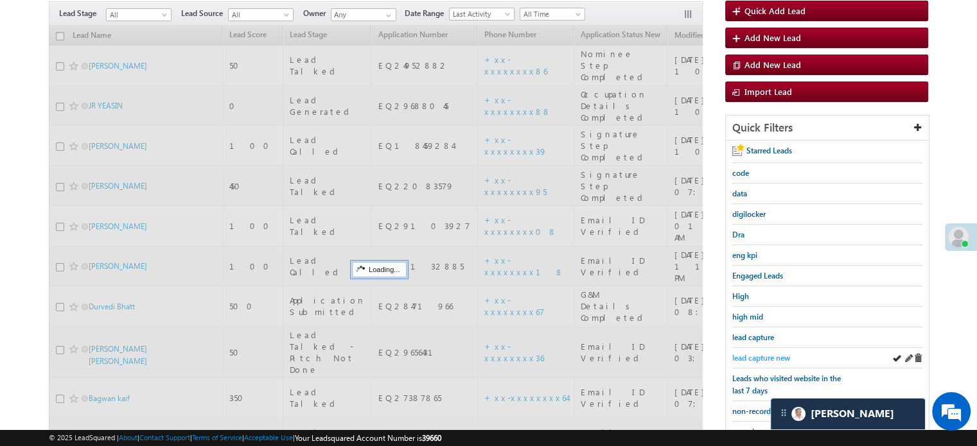
click at [757, 355] on span "lead capture new" at bounding box center [761, 358] width 58 height 10
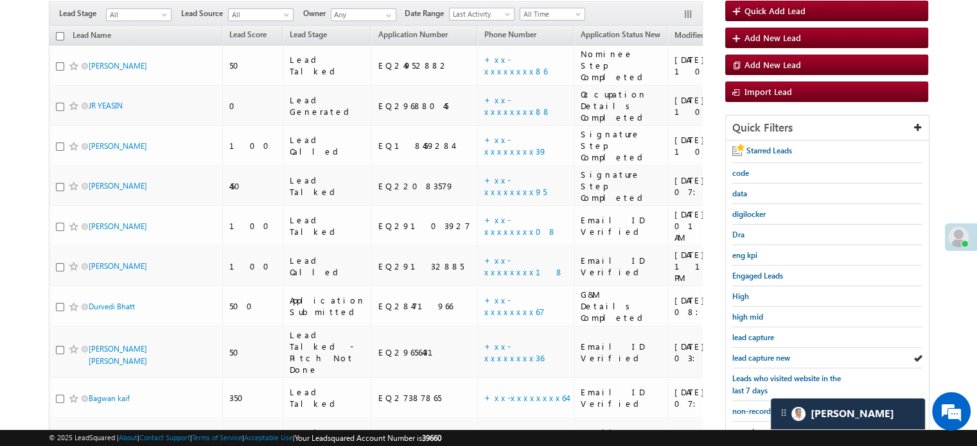
click at [757, 355] on span "lead capture new" at bounding box center [761, 358] width 58 height 10
click at [752, 348] on div "lead capture new" at bounding box center [827, 358] width 190 height 21
click at [764, 357] on span "lead capture new" at bounding box center [761, 358] width 58 height 10
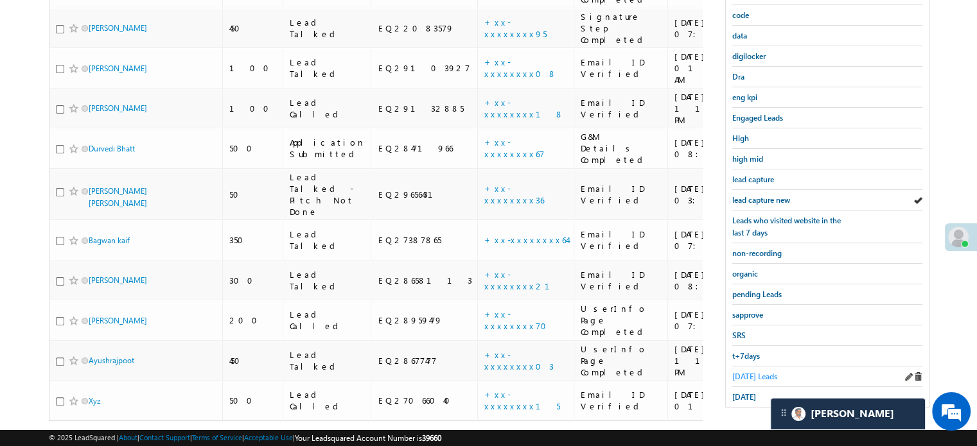
click at [750, 372] on span "Today's Leads" at bounding box center [754, 377] width 45 height 10
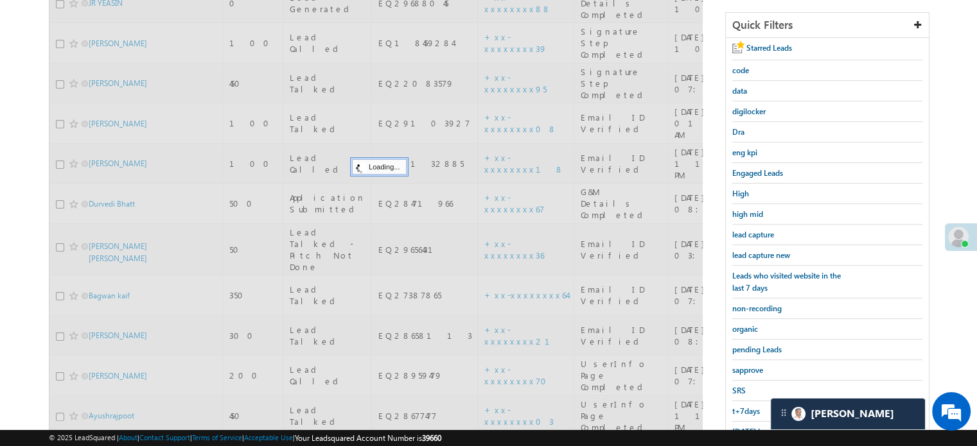
scroll to position [147, 0]
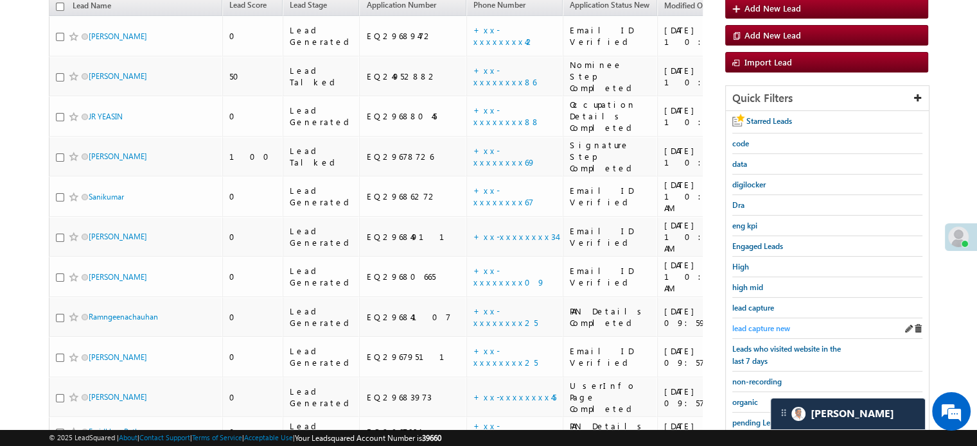
click at [745, 326] on span "lead capture new" at bounding box center [761, 329] width 58 height 10
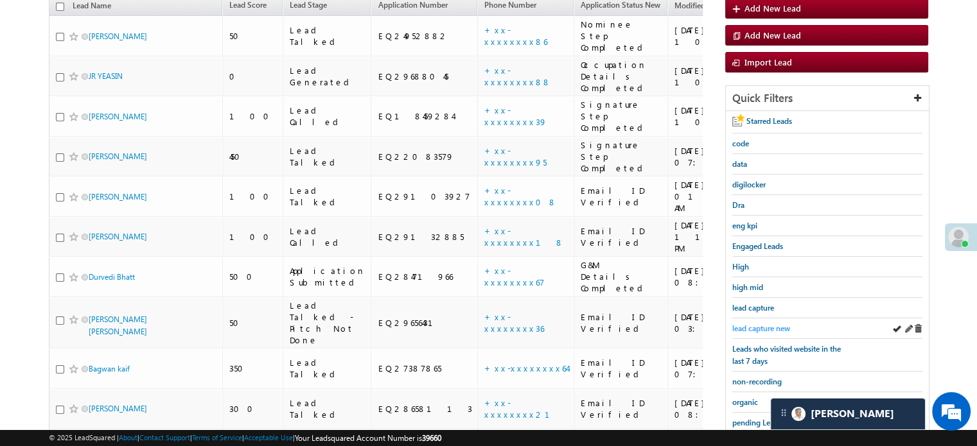
click at [748, 324] on span "lead capture new" at bounding box center [761, 329] width 58 height 10
click at [755, 324] on span "lead capture new" at bounding box center [761, 329] width 58 height 10
click at [758, 324] on span "lead capture new" at bounding box center [761, 329] width 58 height 10
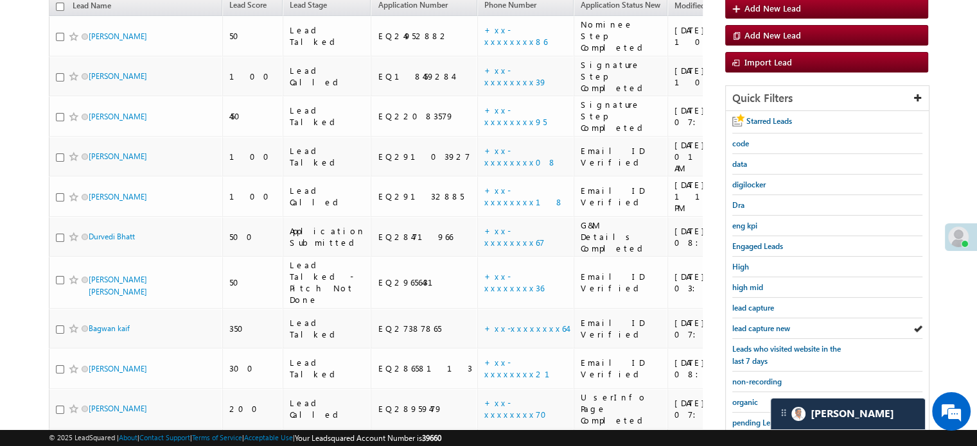
scroll to position [276, 0]
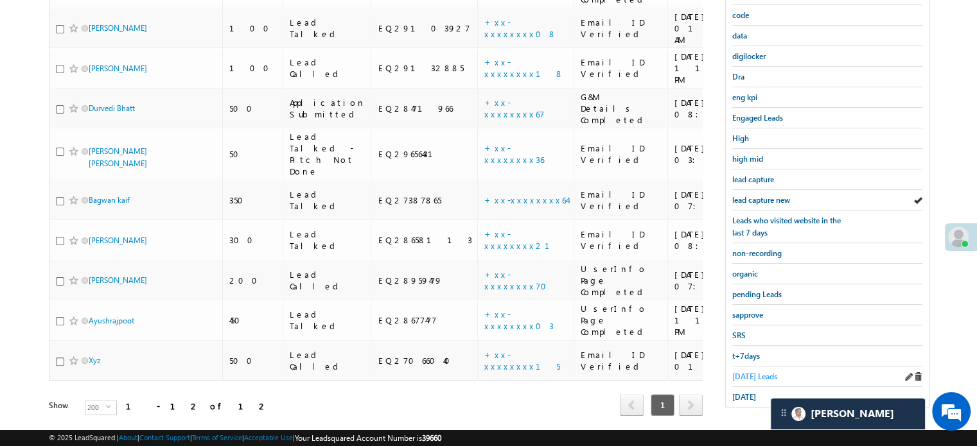
click at [755, 372] on span "Today's Leads" at bounding box center [754, 377] width 45 height 10
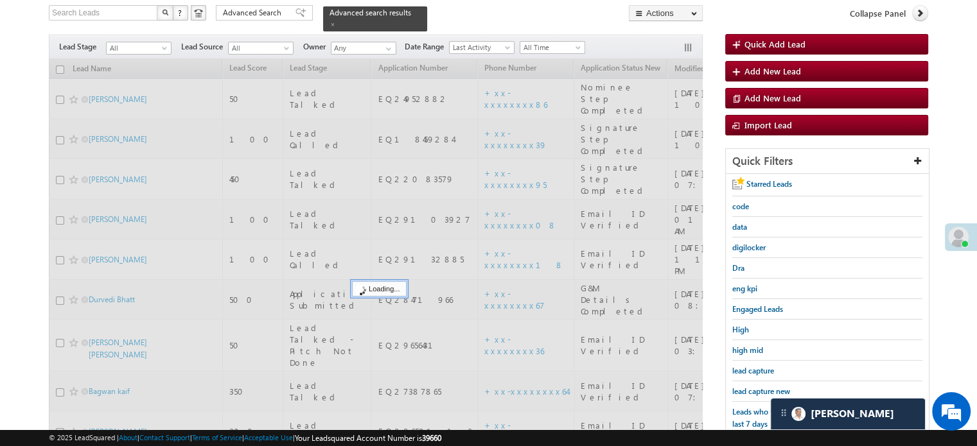
scroll to position [83, 0]
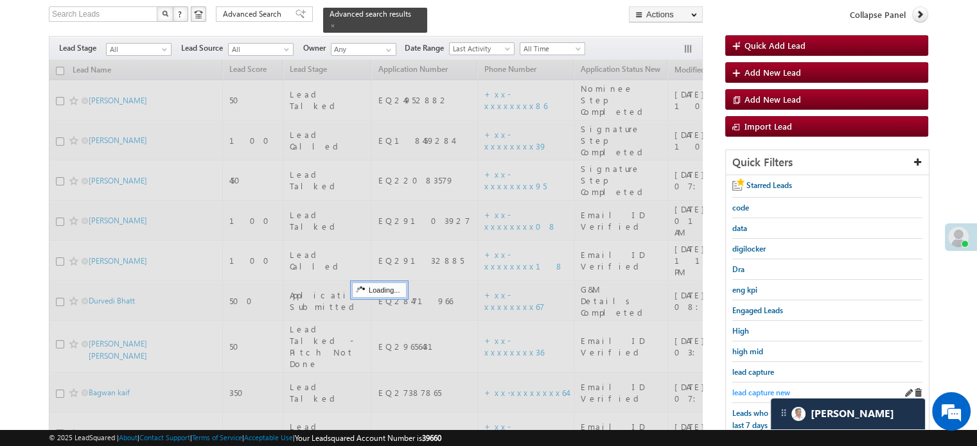
click at [755, 388] on span "lead capture new" at bounding box center [761, 393] width 58 height 10
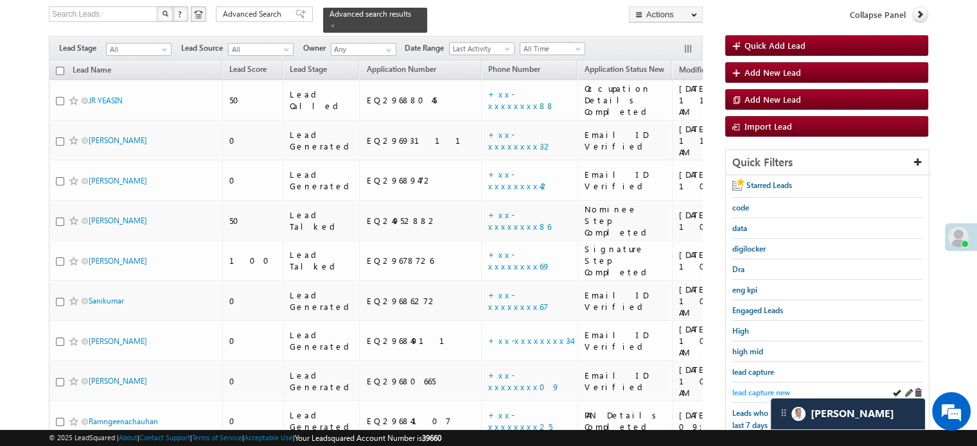
click at [763, 390] on span "lead capture new" at bounding box center [761, 393] width 58 height 10
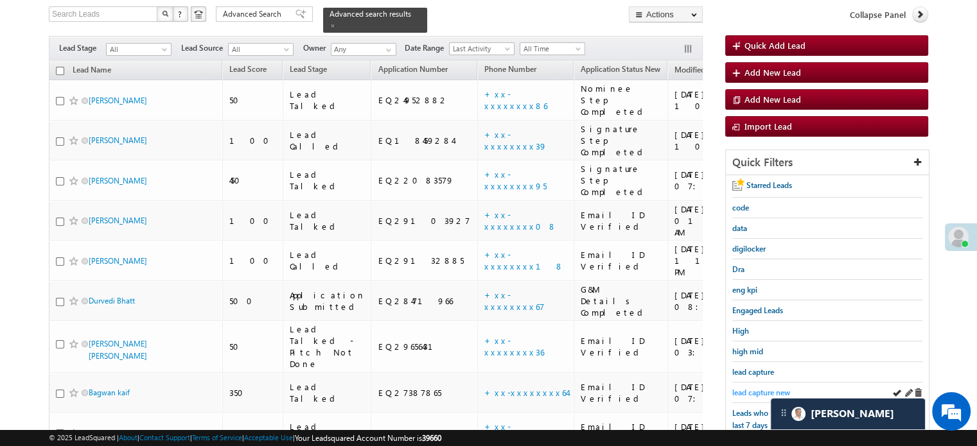
click at [763, 389] on span "lead capture new" at bounding box center [761, 393] width 58 height 10
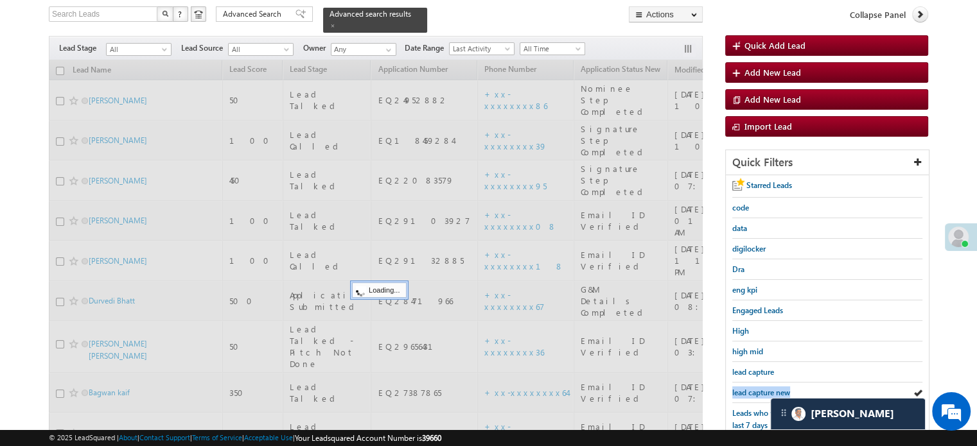
click at [763, 389] on span "lead capture new" at bounding box center [761, 393] width 58 height 10
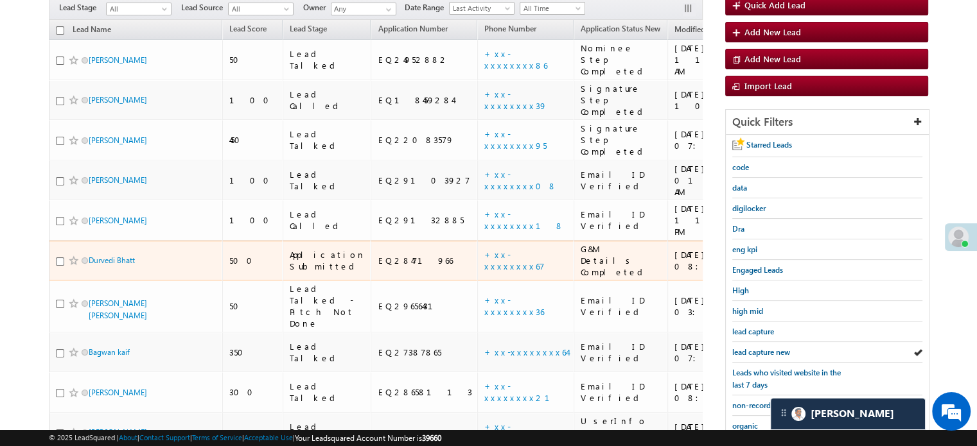
scroll to position [276, 0]
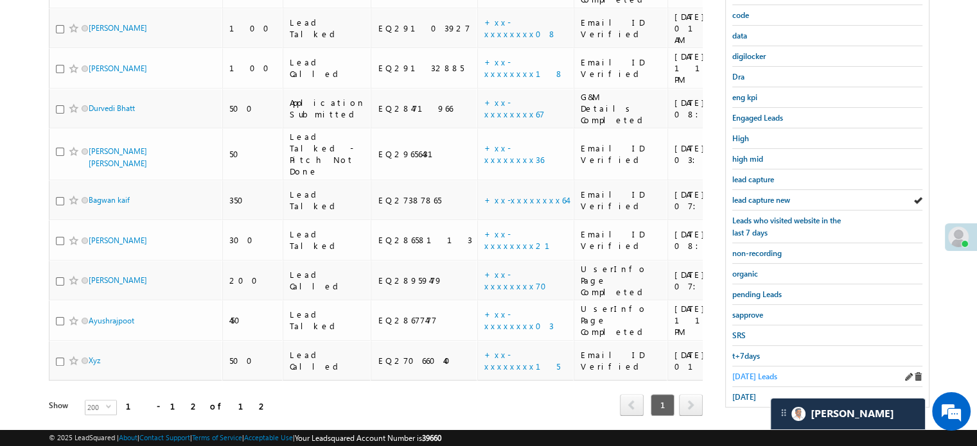
click at [743, 374] on span "Today's Leads" at bounding box center [754, 377] width 45 height 10
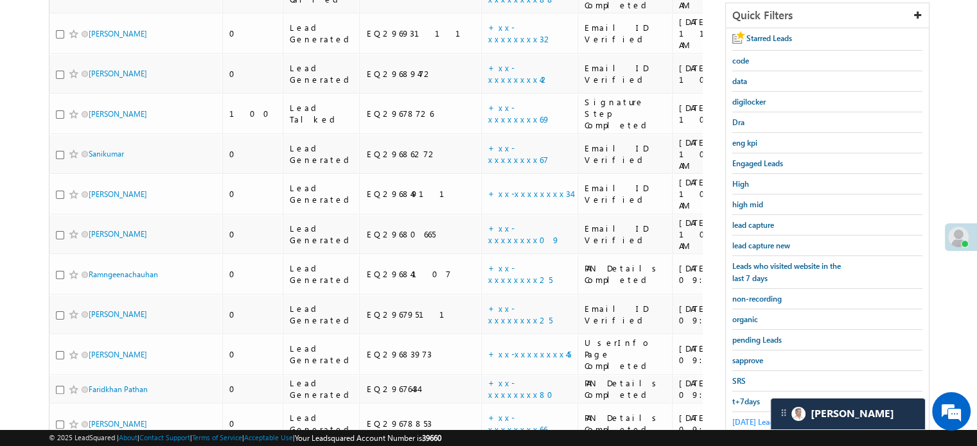
scroll to position [127, 0]
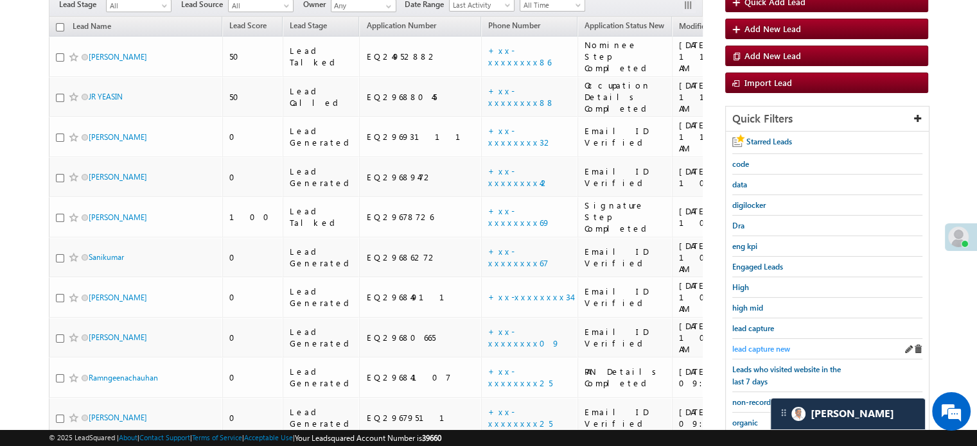
click at [755, 344] on span "lead capture new" at bounding box center [761, 349] width 58 height 10
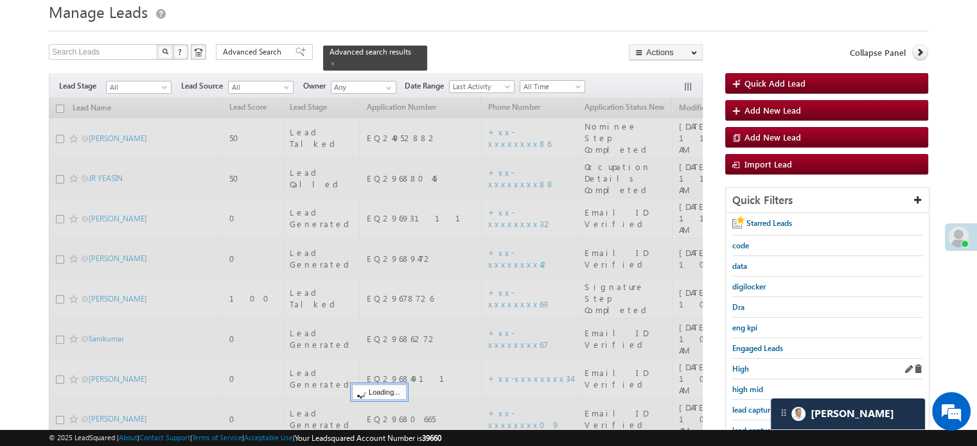
scroll to position [0, 0]
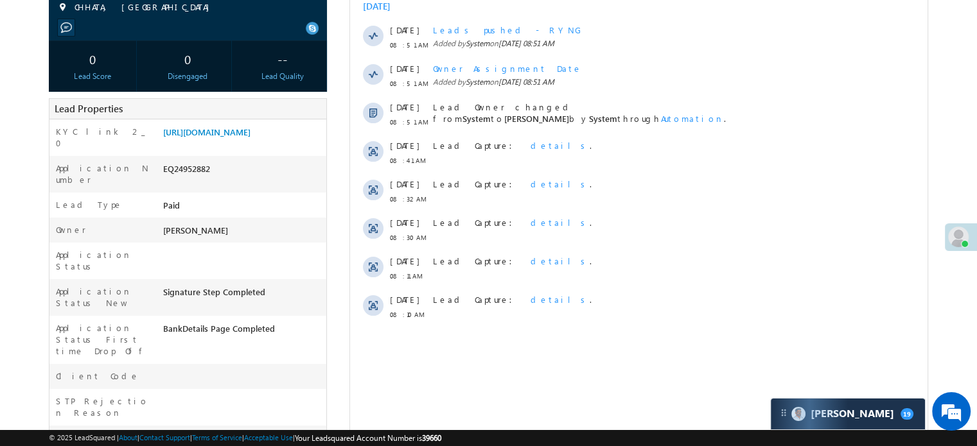
scroll to position [64, 0]
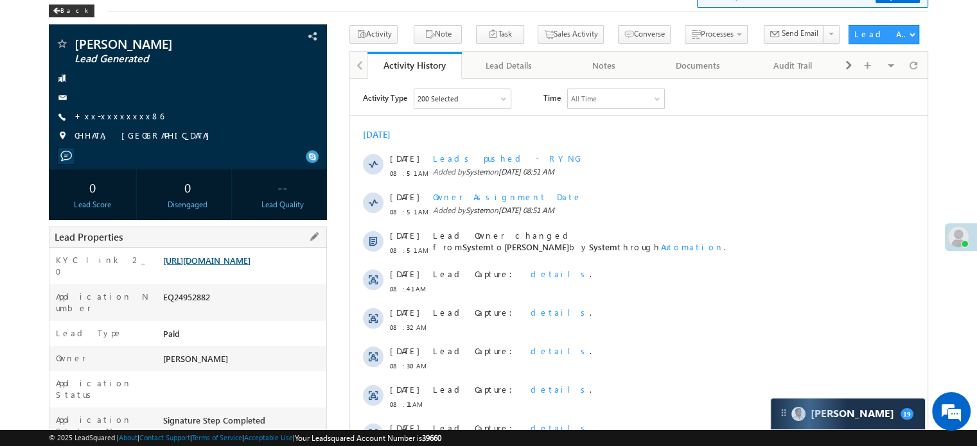
click at [235, 266] on link "https://angelbroking1-pk3em7sa.customui-test.leadsquared.com?leadId=f1a3a9f2-ed…" at bounding box center [206, 260] width 87 height 11
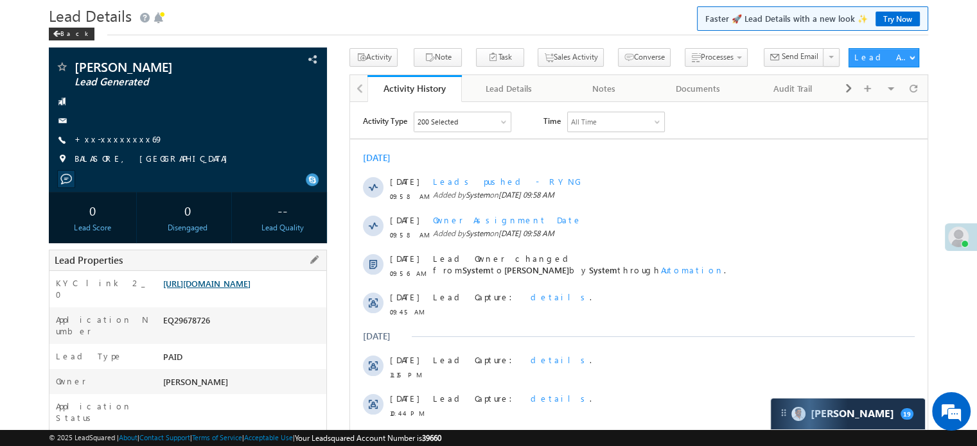
scroll to position [64, 0]
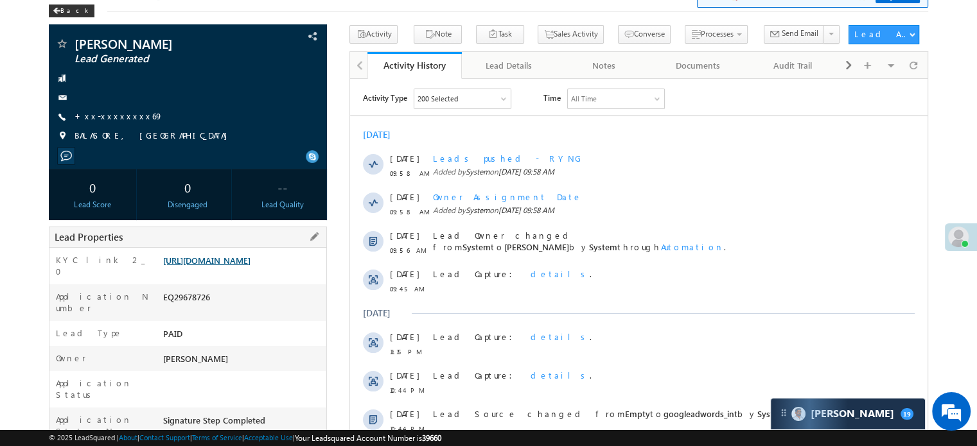
click at [236, 266] on link "https://angelbroking1-pk3em7sa.customui-test.leadsquared.com?leadId=fe5ba96f-d3…" at bounding box center [206, 260] width 87 height 11
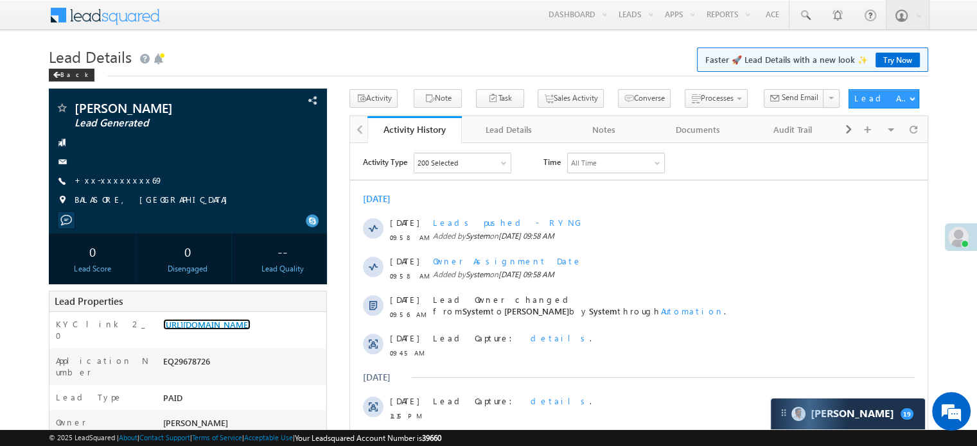
scroll to position [0, 0]
click at [251, 323] on link "https://angelbroking1-pk3em7sa.customui-test.leadsquared.com?leadId=fe5ba96f-d3…" at bounding box center [206, 324] width 87 height 11
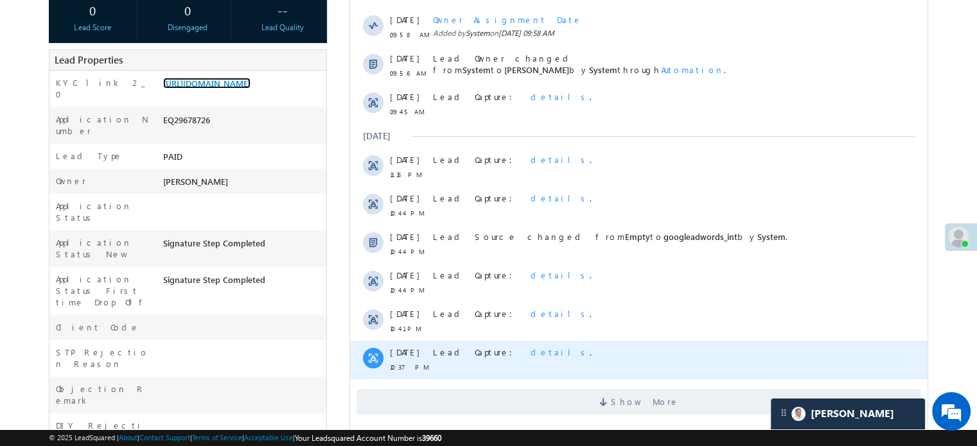
scroll to position [321, 0]
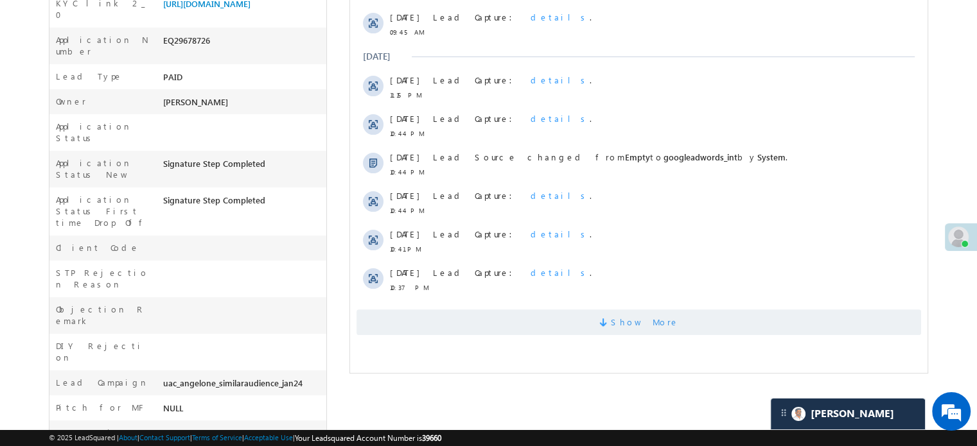
click at [475, 317] on span "Show More" at bounding box center [639, 323] width 565 height 26
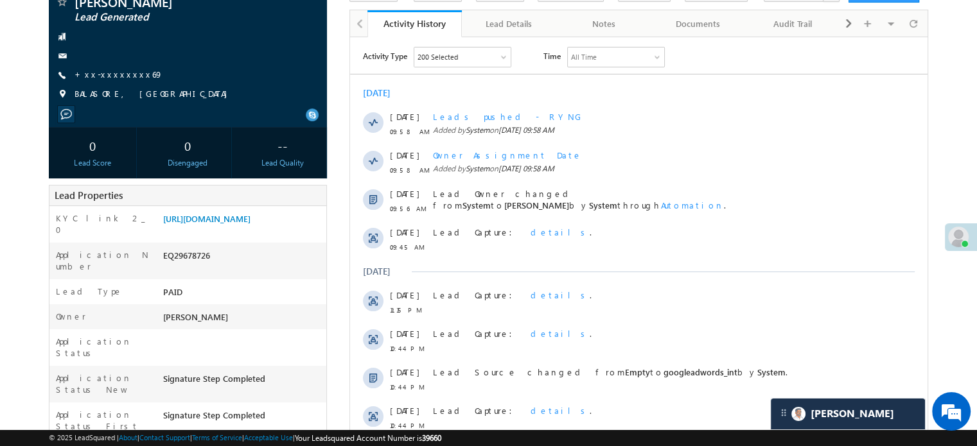
scroll to position [0, 0]
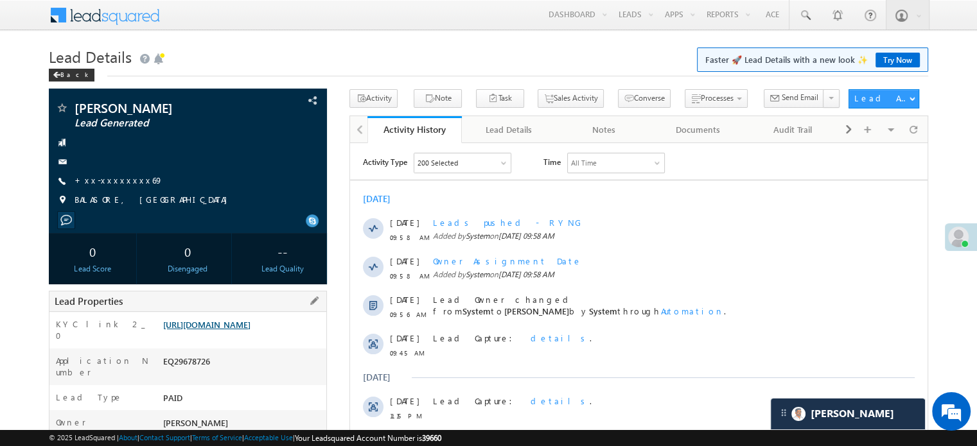
click at [240, 330] on link "https://angelbroking1-pk3em7sa.customui-test.leadsquared.com?leadId=fe5ba96f-d3…" at bounding box center [206, 324] width 87 height 11
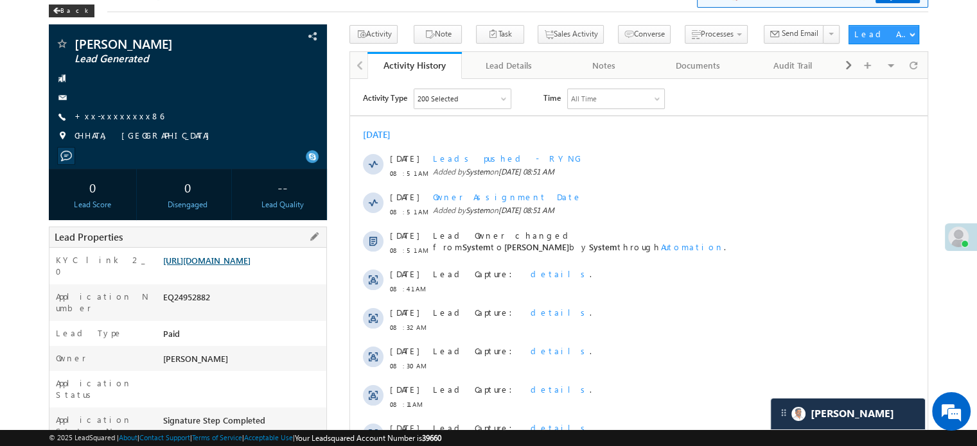
click at [251, 266] on link "[URL][DOMAIN_NAME]" at bounding box center [206, 260] width 87 height 11
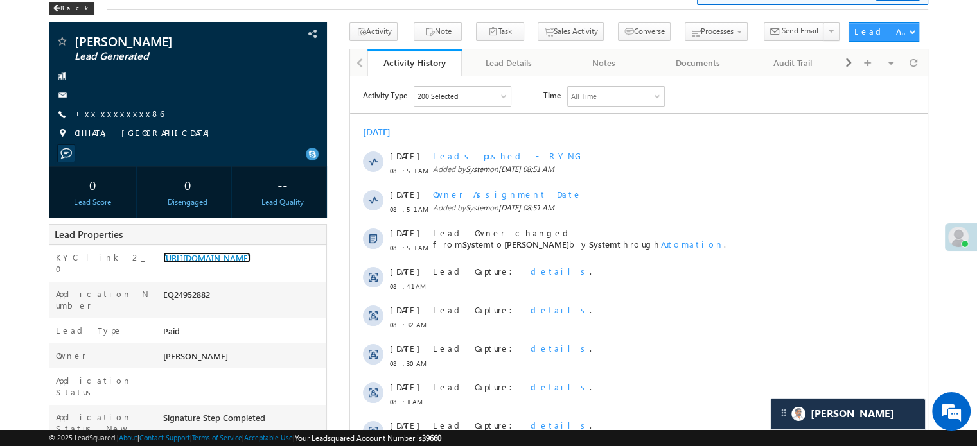
scroll to position [257, 0]
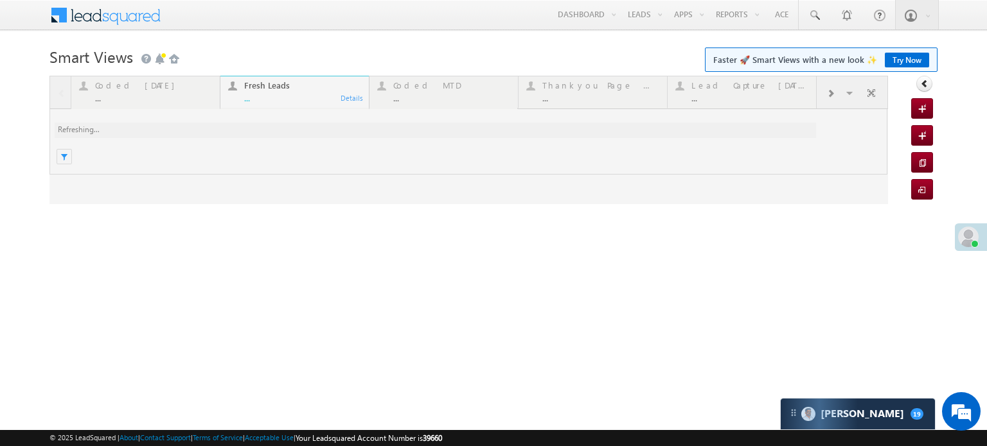
click at [919, 58] on link "Try Now" at bounding box center [907, 60] width 44 height 15
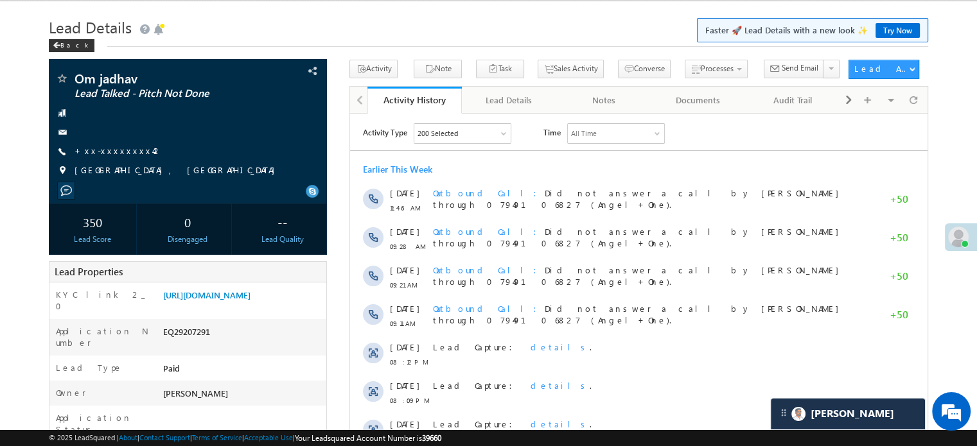
scroll to position [30, 0]
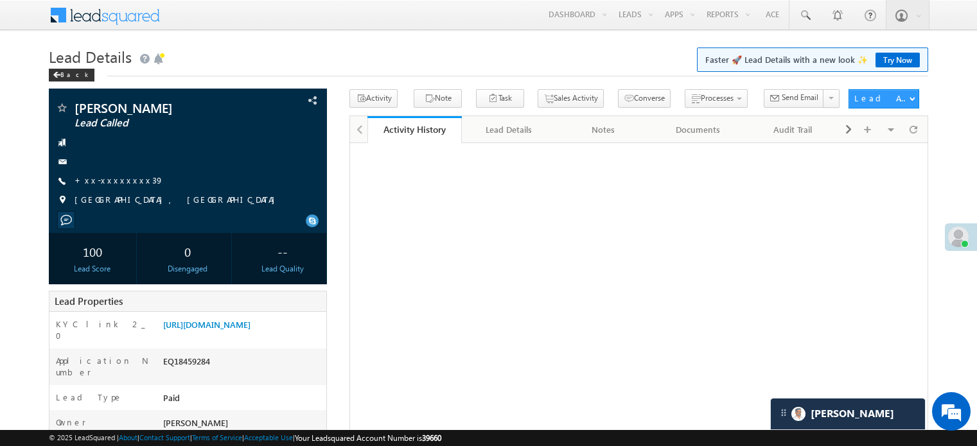
click at [239, 326] on link "[URL][DOMAIN_NAME]" at bounding box center [206, 324] width 87 height 11
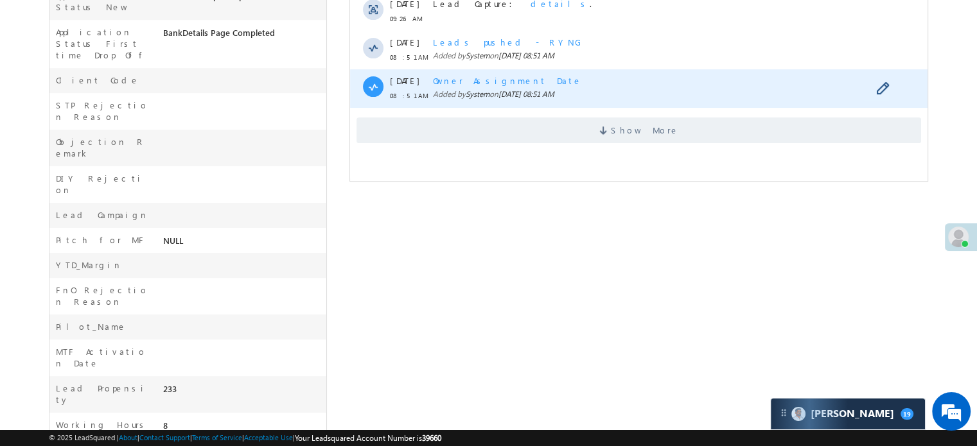
scroll to position [296, 0]
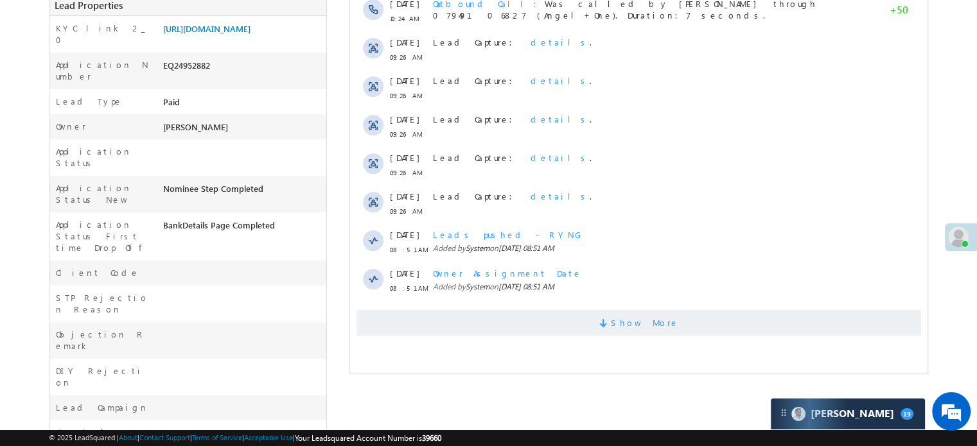
click at [540, 321] on span "Show More" at bounding box center [639, 323] width 565 height 26
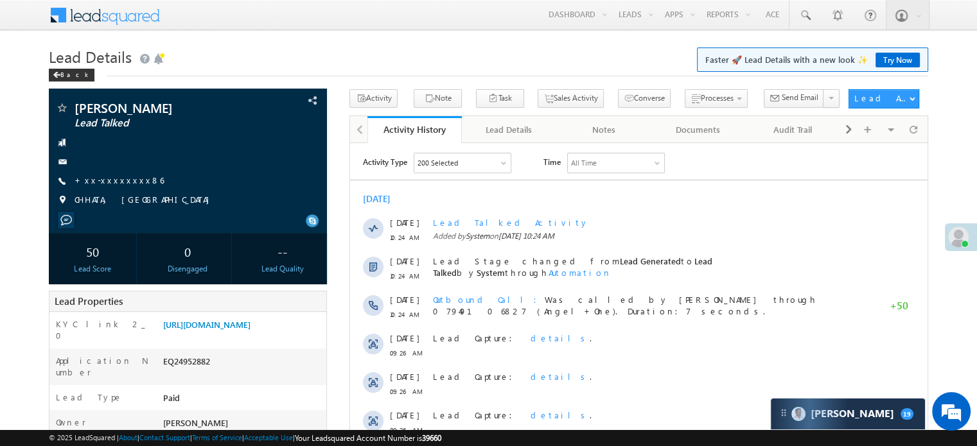
scroll to position [0, 0]
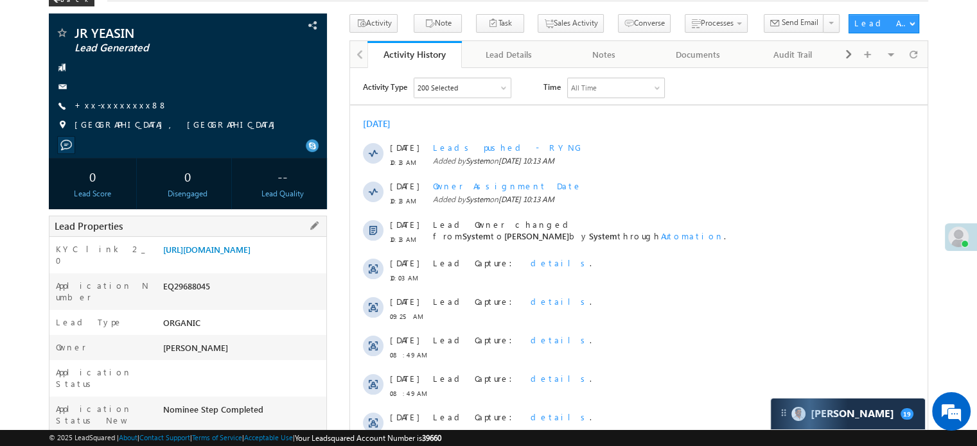
scroll to position [193, 0]
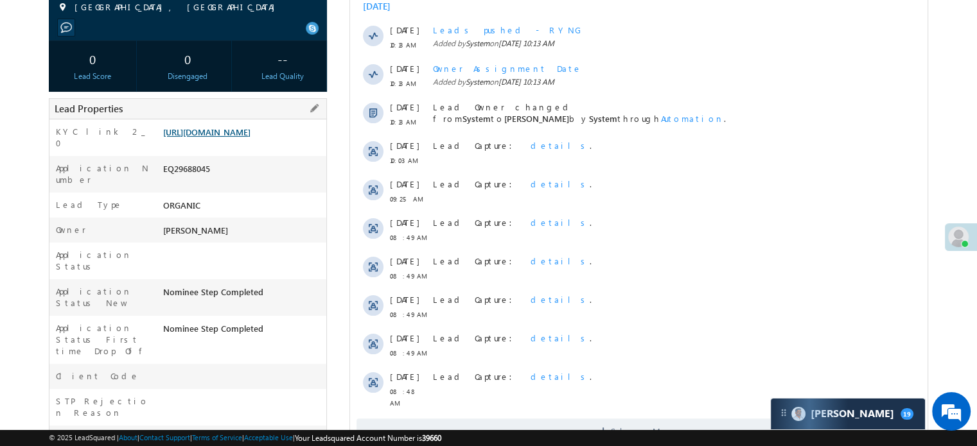
click at [249, 134] on link "https://angelbroking1-pk3em7sa.customui-test.leadsquared.com?leadId=6294f21d-07…" at bounding box center [206, 132] width 87 height 11
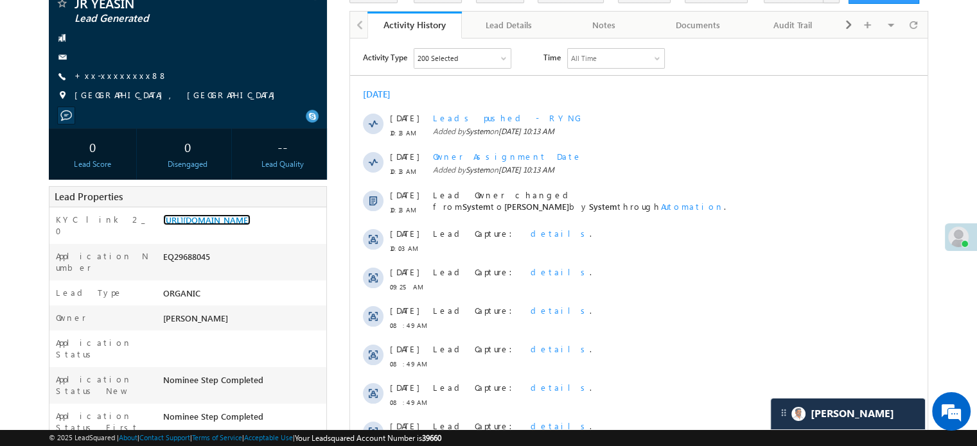
scroll to position [0, 0]
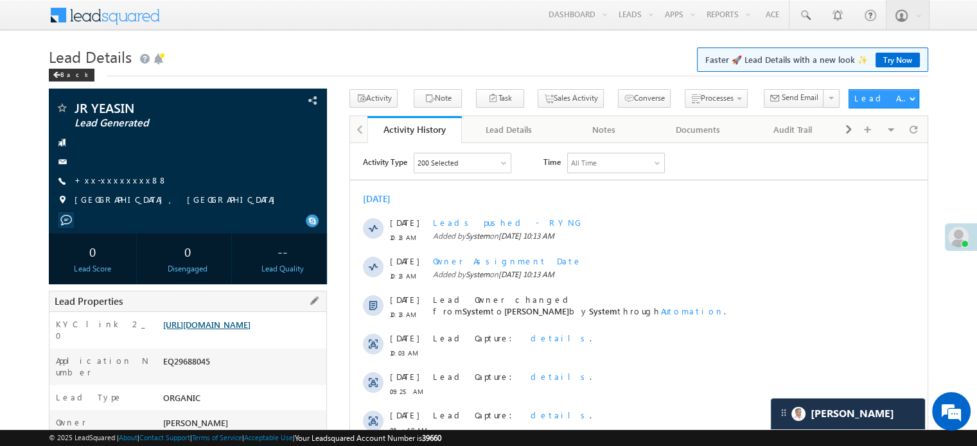
click at [251, 319] on link "https://angelbroking1-pk3em7sa.customui-test.leadsquared.com?leadId=6294f21d-07…" at bounding box center [206, 324] width 87 height 11
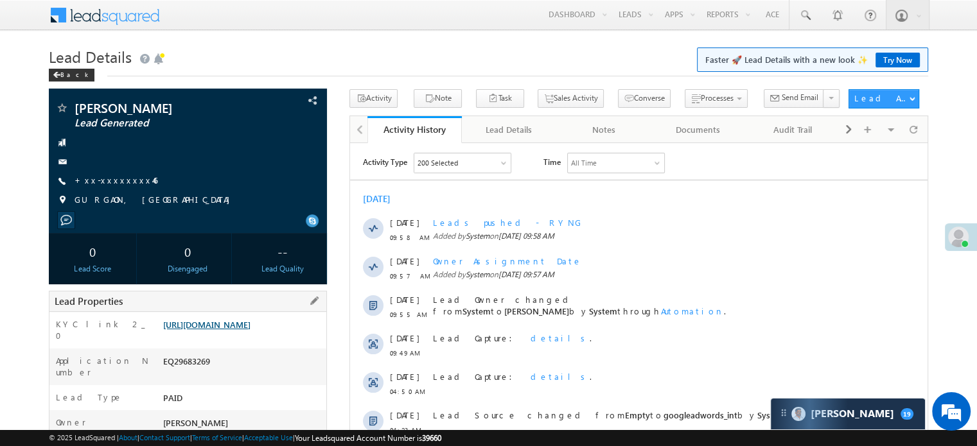
click at [234, 330] on link "https://angelbroking1-pk3em7sa.customui-test.leadsquared.com?leadId=5d0d5db4-f9…" at bounding box center [206, 324] width 87 height 11
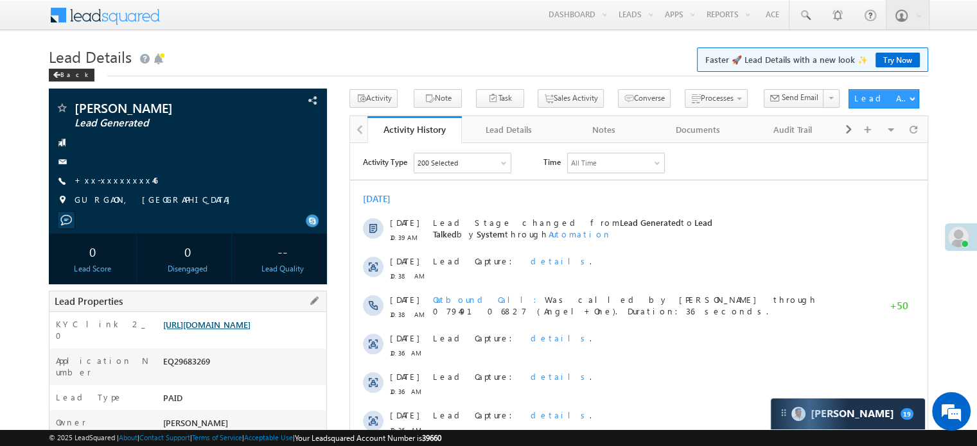
click at [212, 330] on link "https://angelbroking1-pk3em7sa.customui-test.leadsquared.com?leadId=5d0d5db4-f9…" at bounding box center [206, 324] width 87 height 11
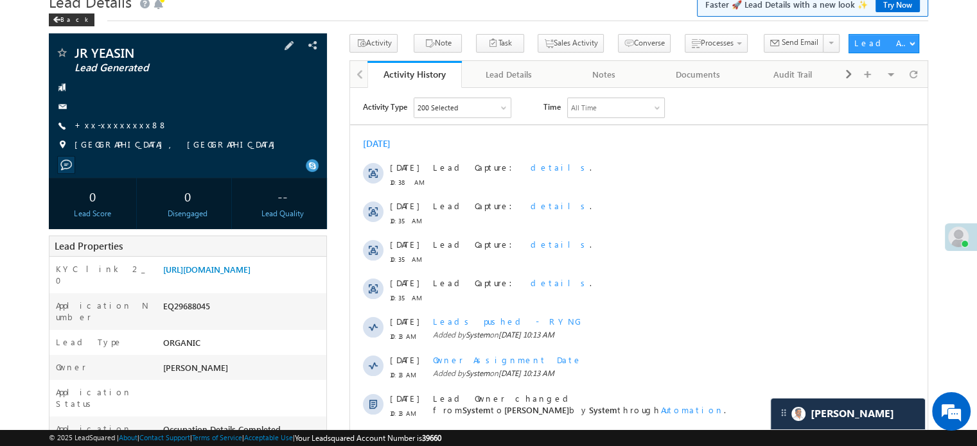
scroll to position [128, 0]
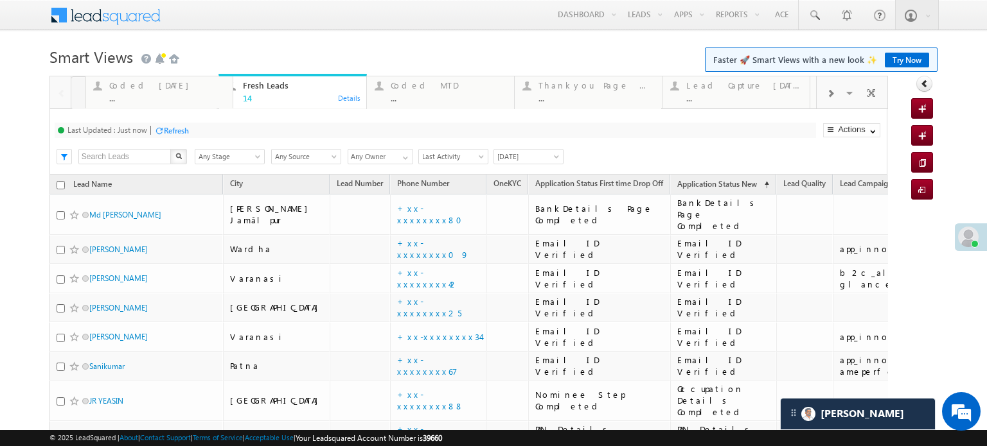
drag, startPoint x: 276, startPoint y: 100, endPoint x: 141, endPoint y: 114, distance: 135.6
click at [138, 96] on div "..." at bounding box center [153, 98] width 116 height 10
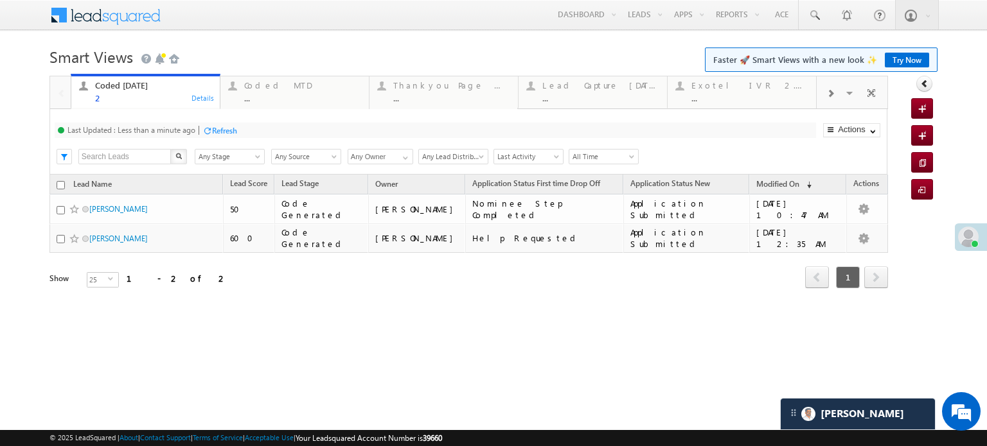
click at [219, 130] on div "Refresh" at bounding box center [224, 131] width 25 height 10
click at [831, 96] on span at bounding box center [830, 94] width 8 height 10
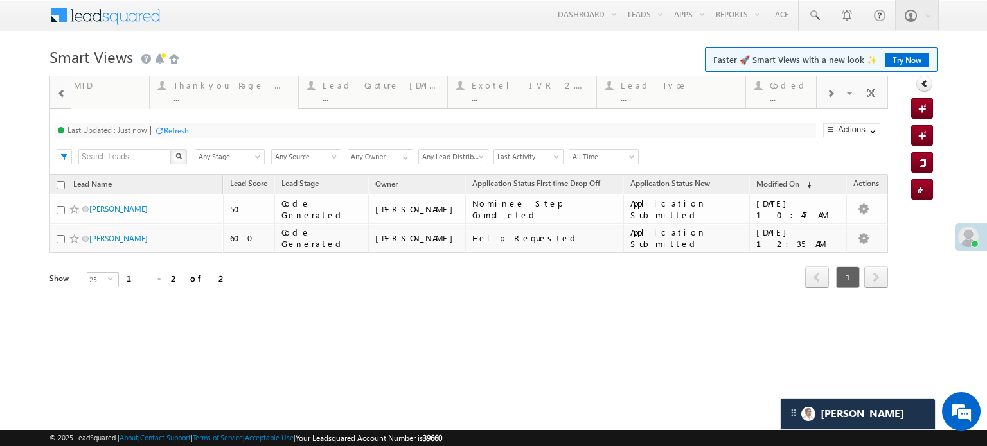
click at [831, 96] on span at bounding box center [830, 94] width 8 height 10
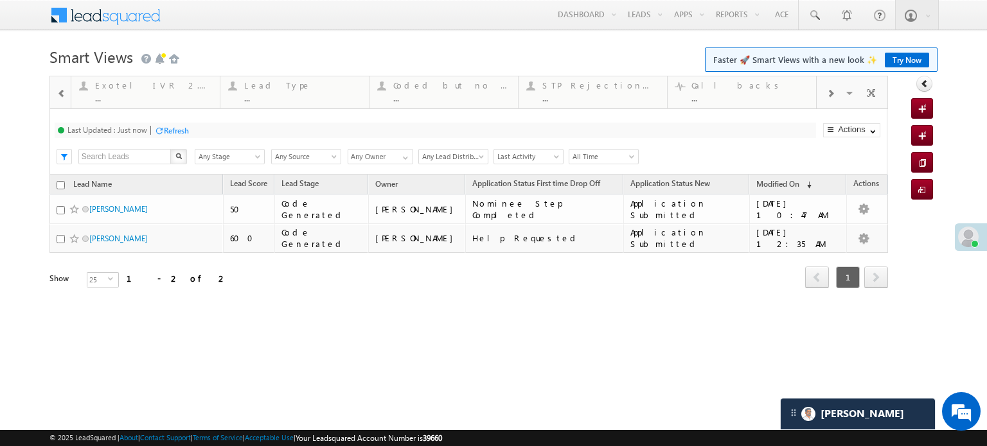
click at [831, 96] on span at bounding box center [830, 94] width 8 height 10
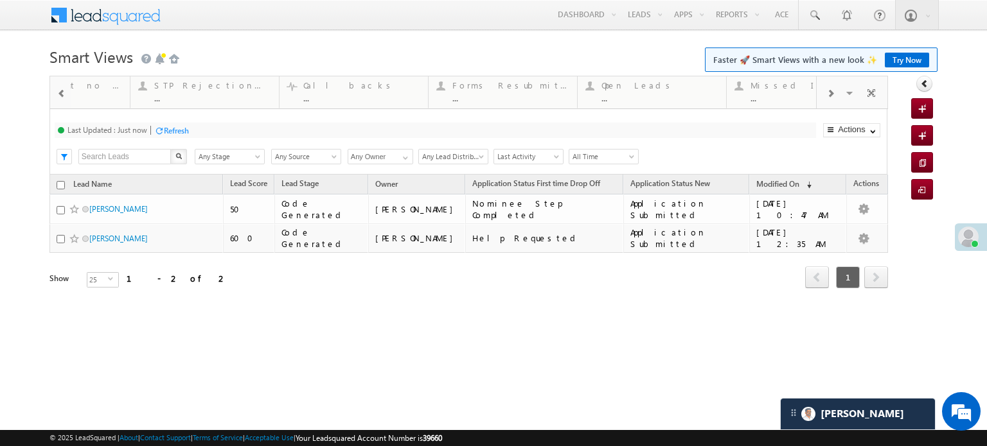
click at [831, 96] on span at bounding box center [830, 94] width 8 height 10
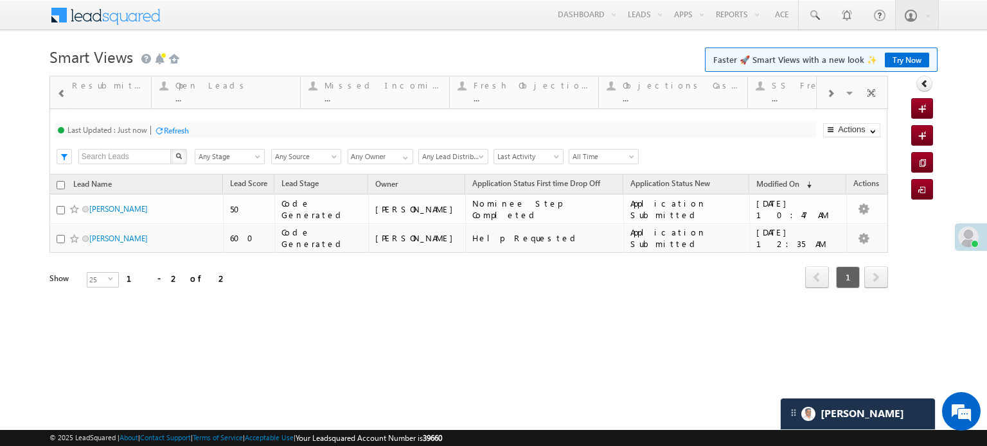
click at [831, 96] on span at bounding box center [830, 94] width 8 height 10
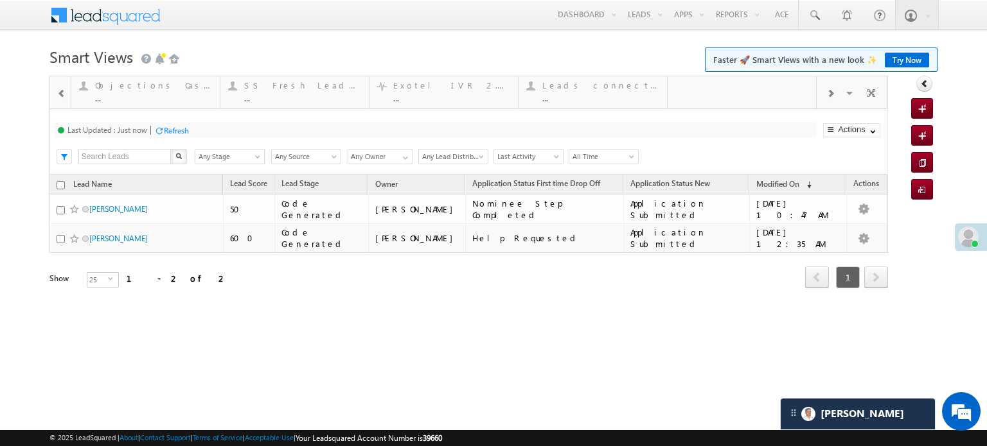
click at [831, 96] on span at bounding box center [830, 94] width 8 height 10
drag, startPoint x: 617, startPoint y: 99, endPoint x: 91, endPoint y: 88, distance: 525.6
click at [60, 94] on span at bounding box center [61, 94] width 9 height 10
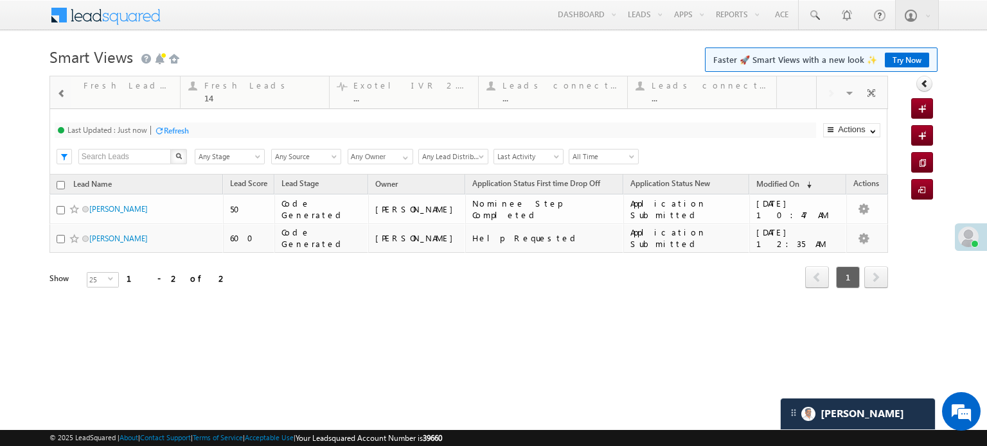
click at [60, 94] on span at bounding box center [61, 94] width 9 height 10
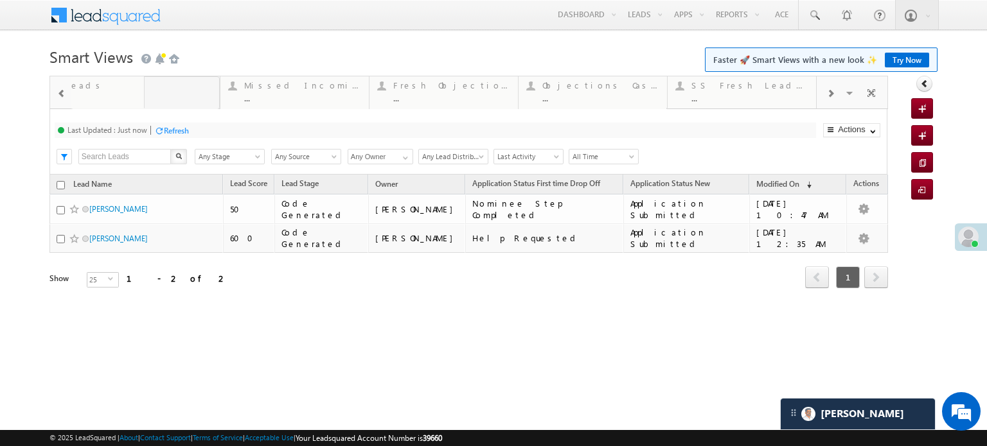
drag, startPoint x: 716, startPoint y: 95, endPoint x: 10, endPoint y: 125, distance: 707.3
click at [53, 96] on div at bounding box center [61, 92] width 19 height 29
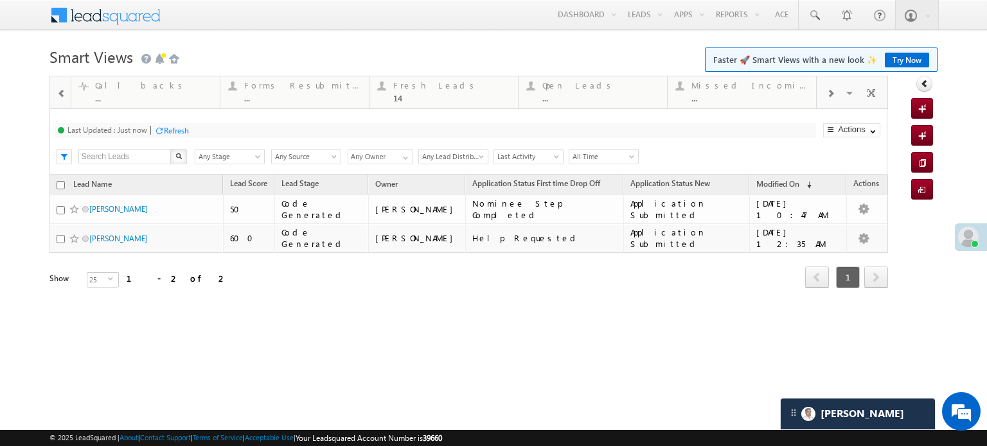
click at [53, 96] on div at bounding box center [61, 92] width 19 height 29
drag, startPoint x: 686, startPoint y: 89, endPoint x: 0, endPoint y: 89, distance: 686.1
click at [56, 95] on div at bounding box center [61, 92] width 19 height 29
click at [56, 96] on div at bounding box center [61, 92] width 19 height 29
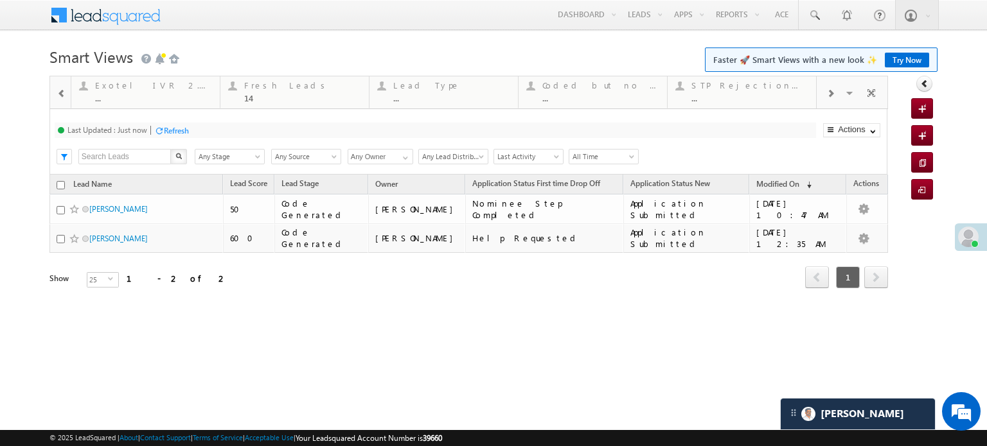
click at [56, 96] on div at bounding box center [61, 92] width 19 height 29
drag, startPoint x: 736, startPoint y: 88, endPoint x: 22, endPoint y: 75, distance: 713.8
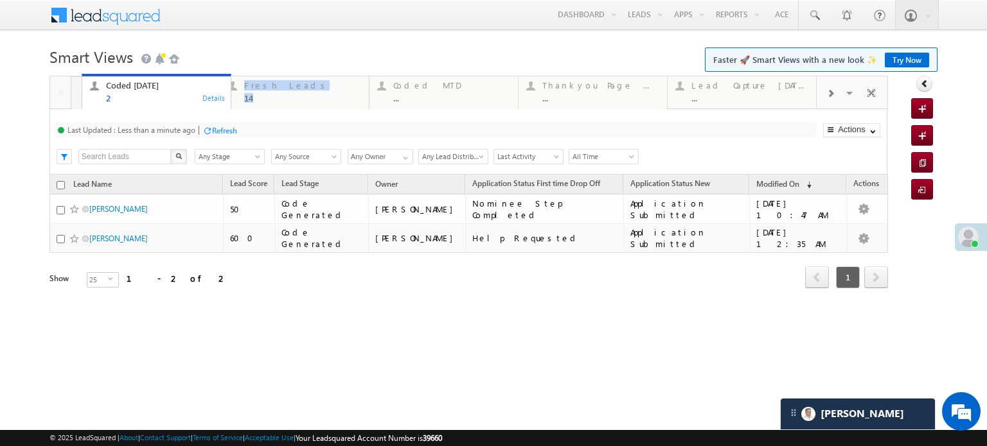
drag, startPoint x: 264, startPoint y: 87, endPoint x: 126, endPoint y: 87, distance: 138.1
click at [288, 94] on div "14" at bounding box center [302, 98] width 117 height 10
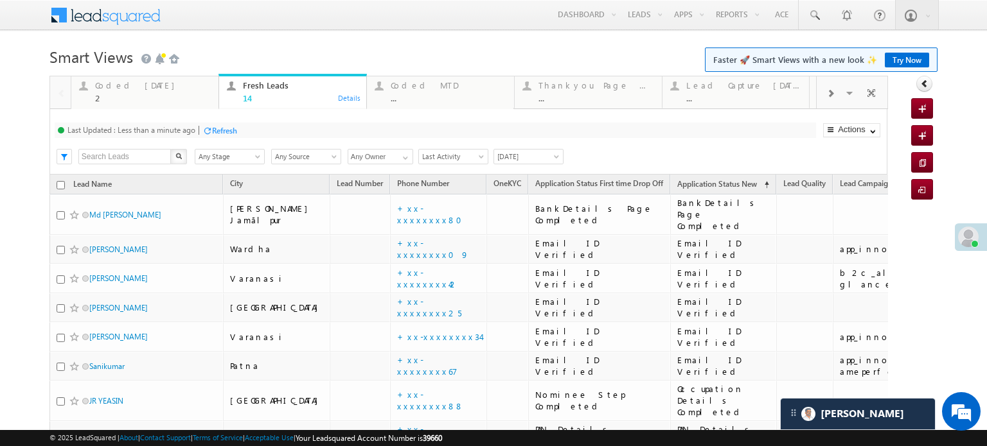
click at [216, 130] on div "Refresh" at bounding box center [224, 131] width 25 height 10
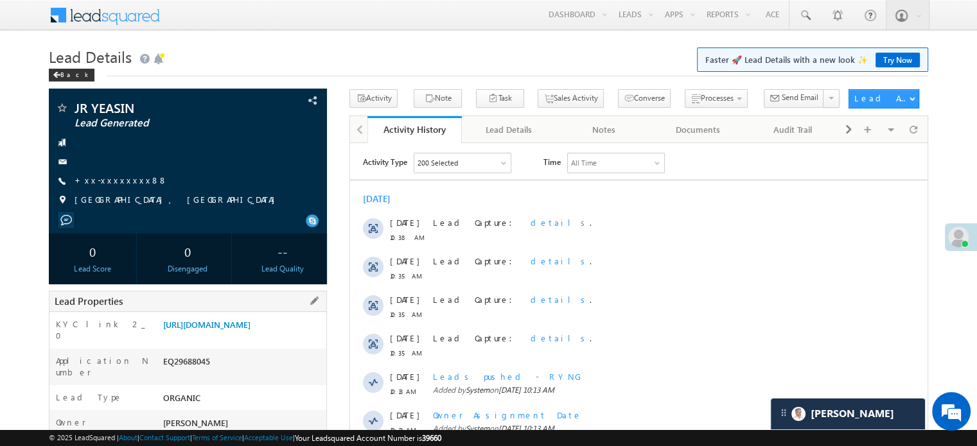
drag, startPoint x: 159, startPoint y: 324, endPoint x: 301, endPoint y: 349, distance: 143.4
click at [301, 337] on div "[URL][DOMAIN_NAME]" at bounding box center [243, 328] width 166 height 18
copy link "[URL][DOMAIN_NAME]"
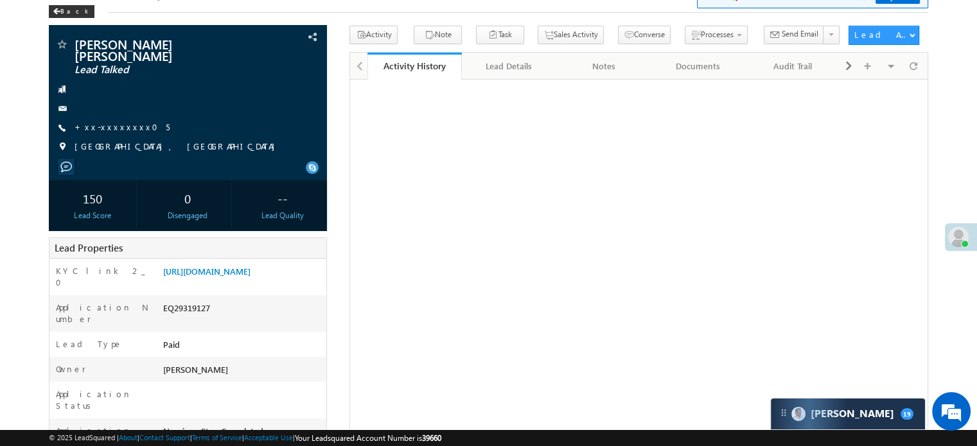
scroll to position [64, 0]
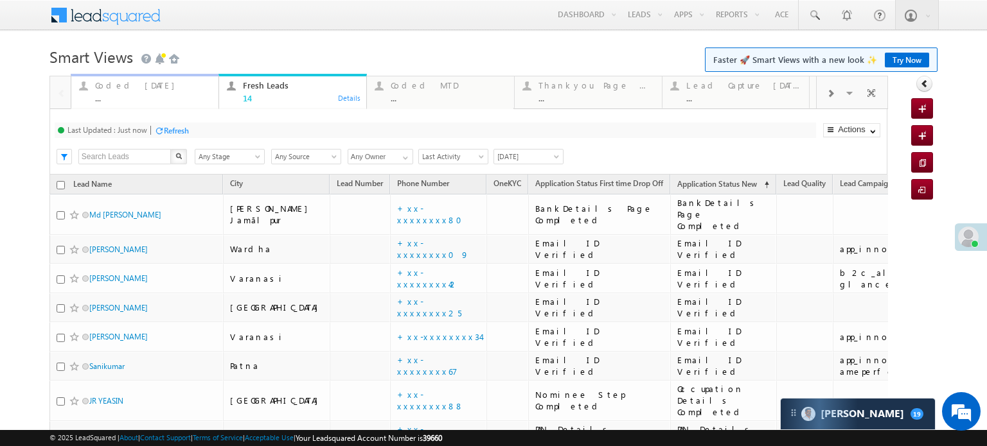
click at [127, 90] on div "Coded [DATE]" at bounding box center [153, 85] width 116 height 10
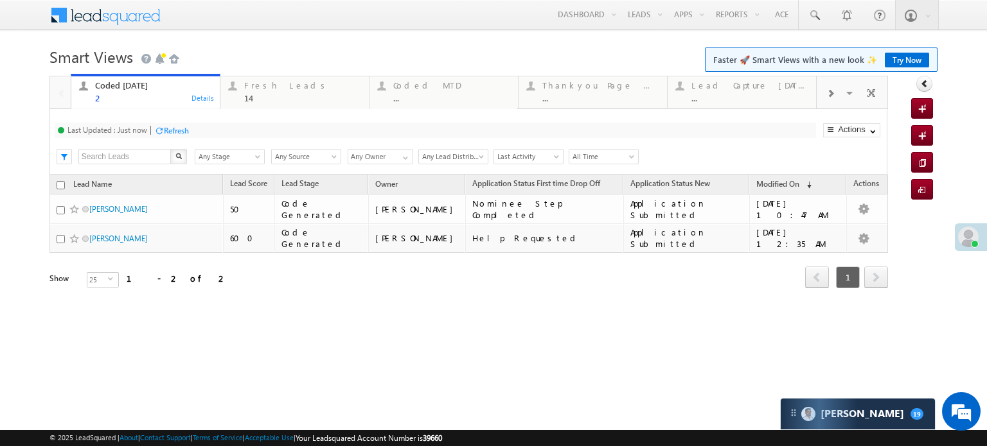
click at [175, 136] on div "Refresh" at bounding box center [171, 130] width 35 height 12
click at [228, 130] on div "Refresh" at bounding box center [224, 131] width 25 height 10
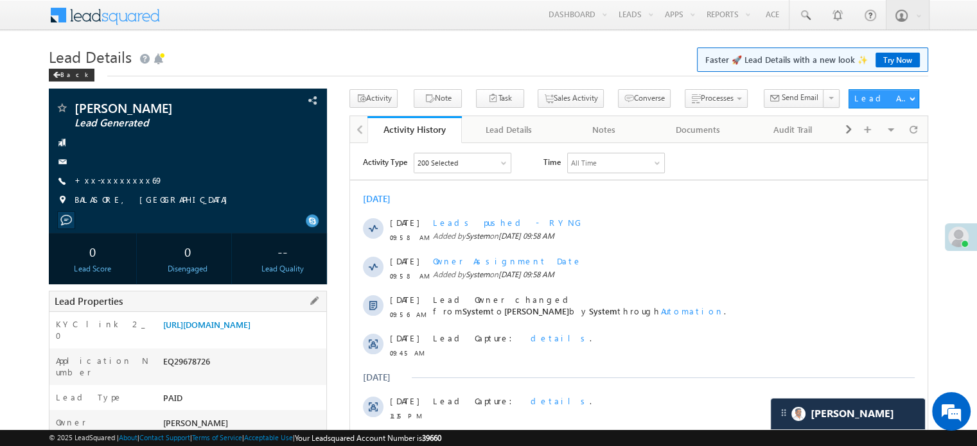
drag, startPoint x: 161, startPoint y: 323, endPoint x: 301, endPoint y: 331, distance: 140.3
click at [307, 337] on div "[URL][DOMAIN_NAME]" at bounding box center [243, 328] width 166 height 18
copy link "[URL][DOMAIN_NAME]"
drag, startPoint x: 177, startPoint y: 53, endPoint x: 182, endPoint y: 49, distance: 6.6
click at [177, 53] on h1 "Lead Details Faster 🚀 Lead Details with a new look ✨ Try Now" at bounding box center [488, 55] width 879 height 25
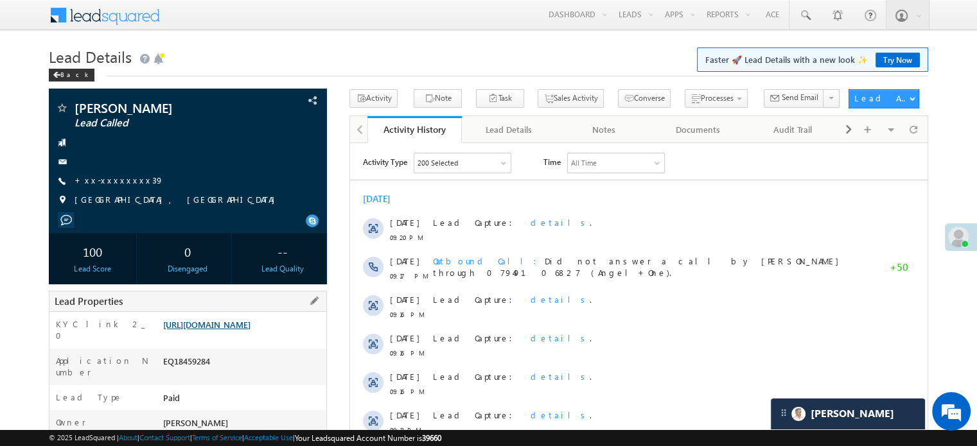
drag, startPoint x: 162, startPoint y: 323, endPoint x: 288, endPoint y: 346, distance: 128.0
click at [288, 337] on div "https://angelbroking1-pk3em7sa.customui-test.leadsquared.com?leadId=f3d56b21-5d…" at bounding box center [243, 328] width 166 height 18
copy link "https://angelbroking1-pk3em7sa.customui-test.leadsquared.com?leadId=f3d56b21-5d…"
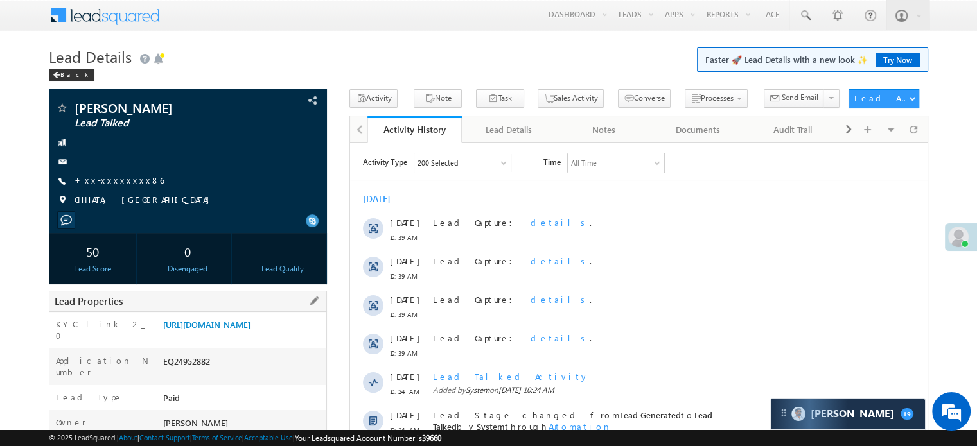
drag, startPoint x: 160, startPoint y: 323, endPoint x: 295, endPoint y: 354, distance: 139.0
click at [295, 337] on div "[URL][DOMAIN_NAME]" at bounding box center [243, 328] width 166 height 18
copy link "[URL][DOMAIN_NAME]"
click at [359, 60] on h1 "Lead Details Faster 🚀 Lead Details with a new look ✨ Try Now" at bounding box center [488, 55] width 879 height 25
